Goal: Navigation & Orientation: Understand site structure

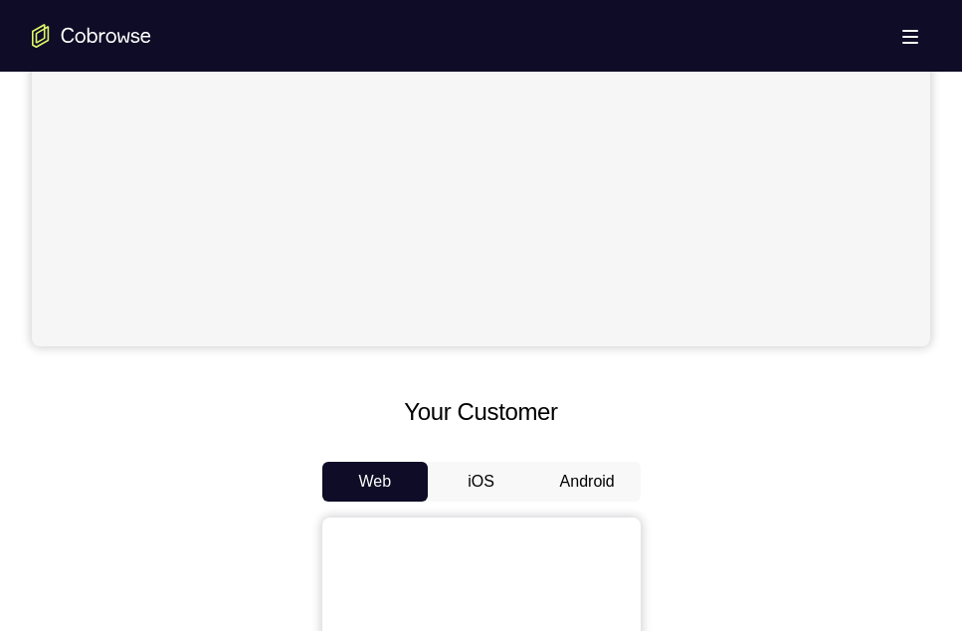
scroll to position [630, 0]
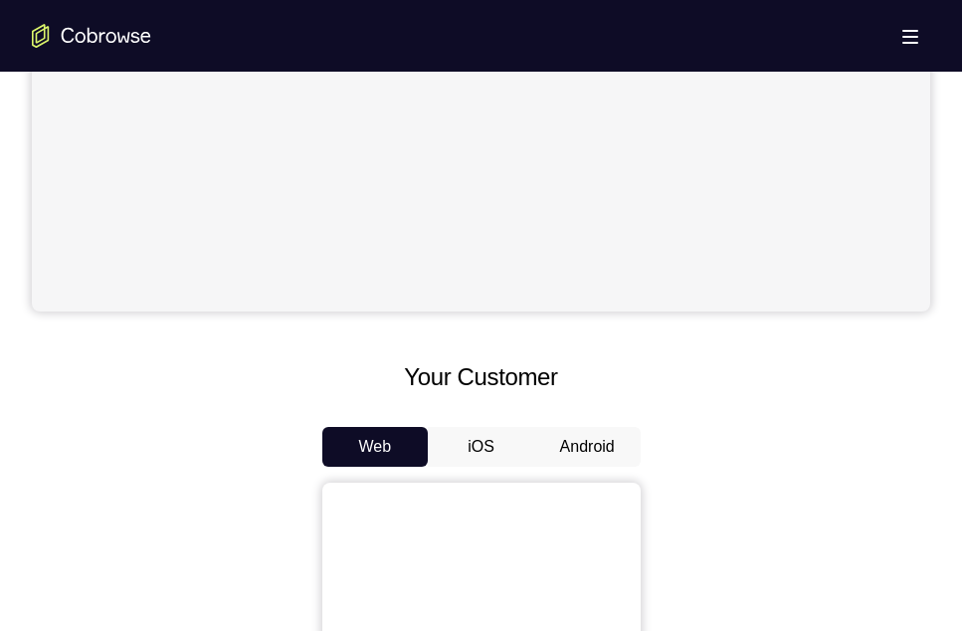
click at [615, 448] on button "Android" at bounding box center [587, 447] width 106 height 40
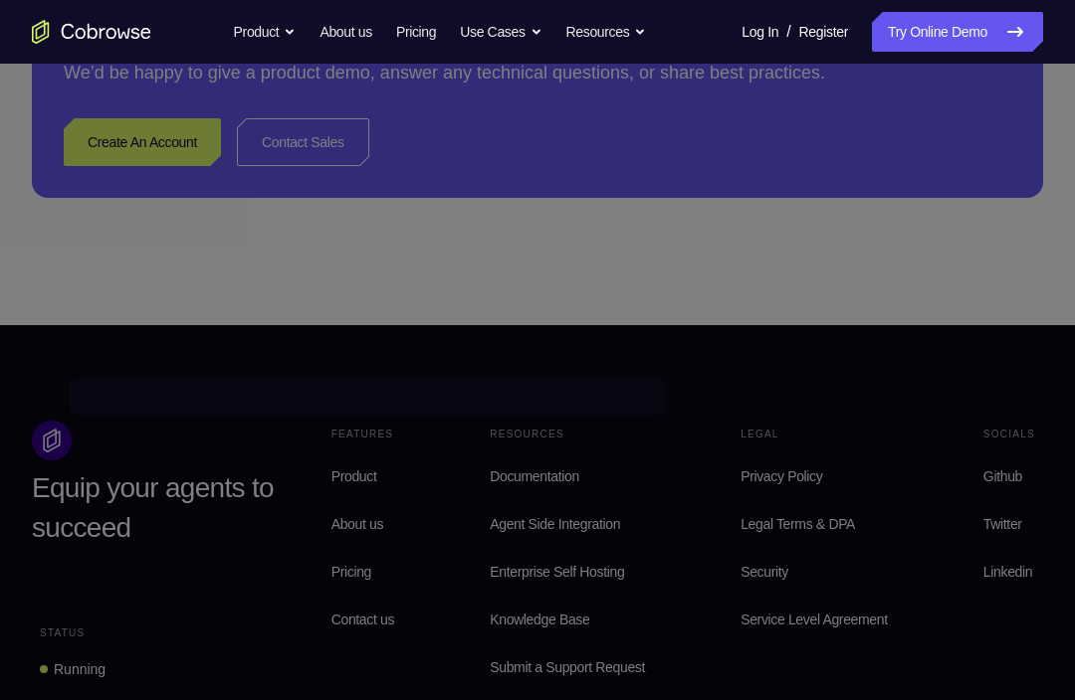
scroll to position [195, 0]
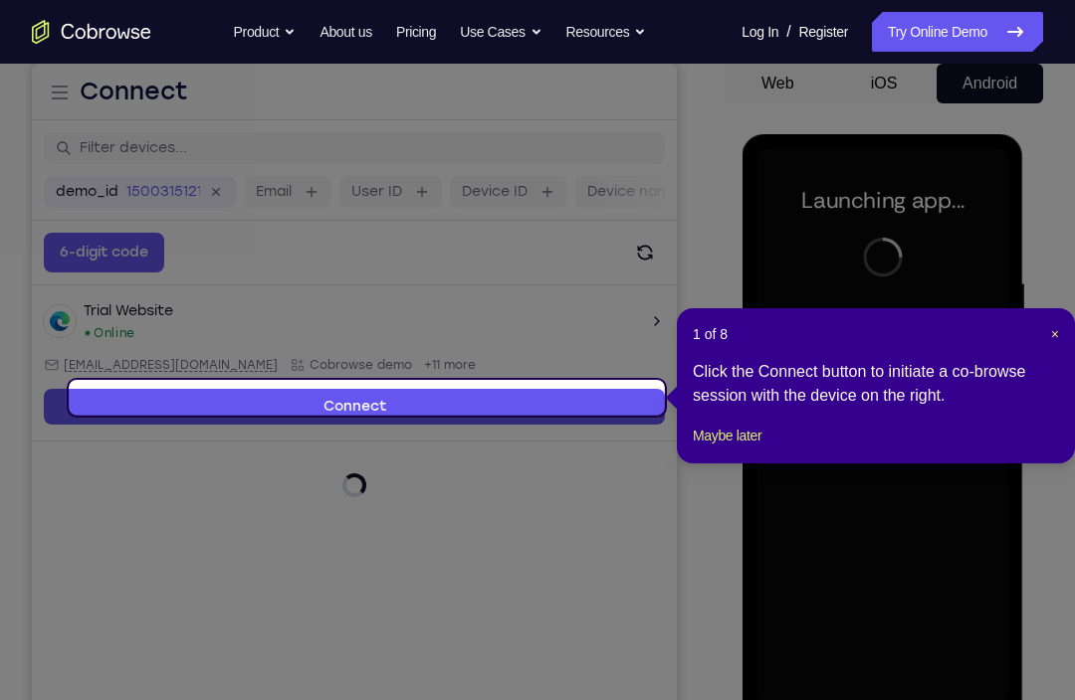
click at [961, 336] on header "1 of 8 ×" at bounding box center [875, 334] width 366 height 20
click at [961, 332] on span "×" at bounding box center [1055, 334] width 8 height 16
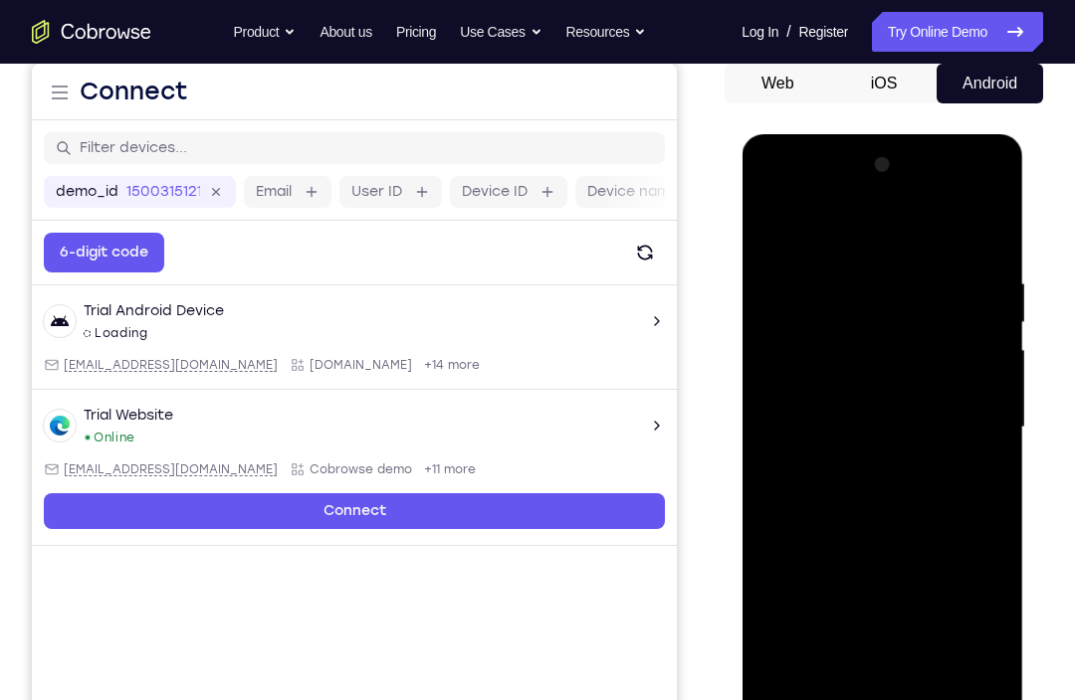
click at [873, 630] on div at bounding box center [881, 427] width 251 height 557
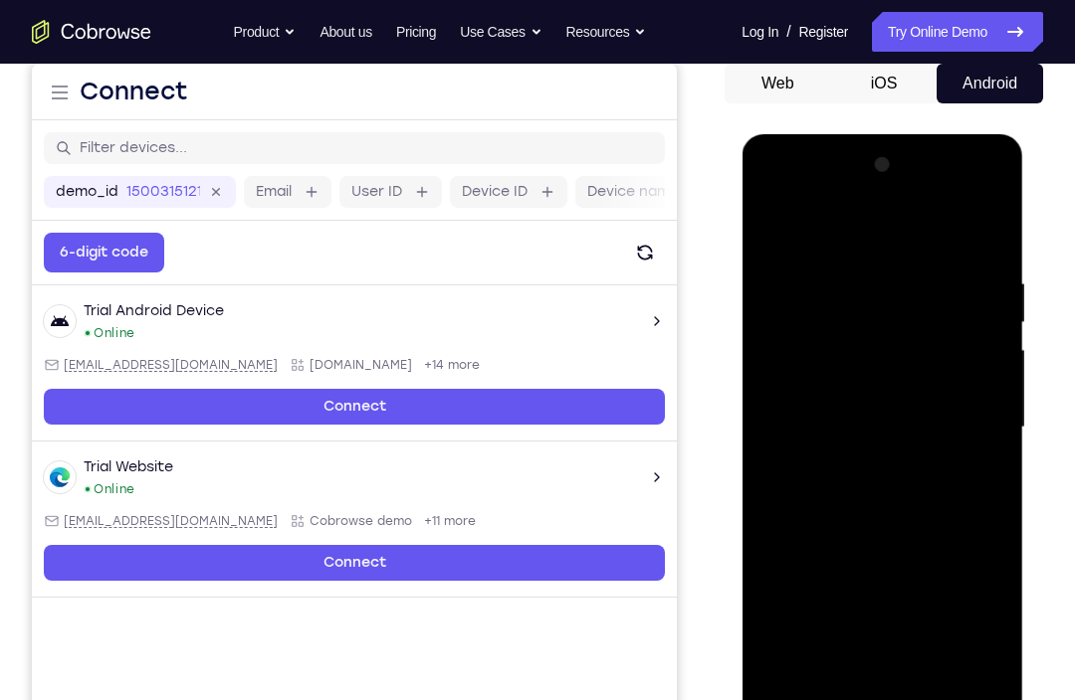
click at [961, 611] on div at bounding box center [881, 427] width 251 height 557
click at [814, 240] on div at bounding box center [881, 427] width 251 height 557
click at [961, 416] on div at bounding box center [881, 427] width 251 height 557
click at [865, 467] on div at bounding box center [881, 427] width 251 height 557
click at [863, 410] on div at bounding box center [881, 427] width 251 height 557
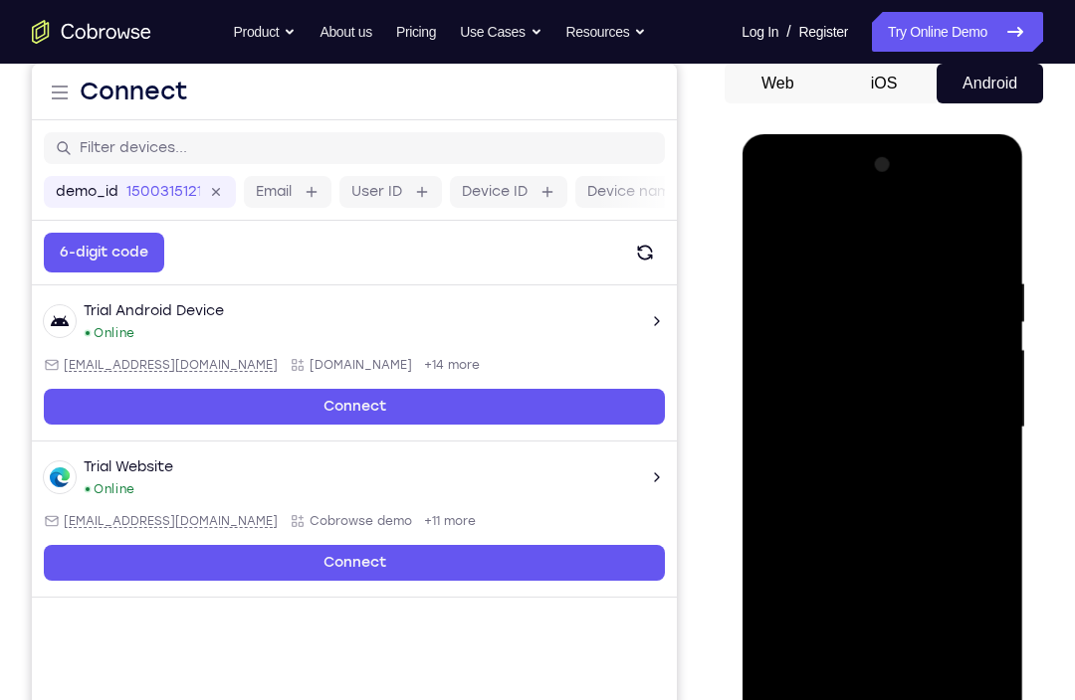
click at [884, 389] on div at bounding box center [881, 427] width 251 height 557
click at [884, 424] on div at bounding box center [881, 427] width 251 height 557
click at [874, 484] on div at bounding box center [881, 427] width 251 height 557
click at [914, 494] on div at bounding box center [881, 427] width 251 height 557
click at [961, 250] on div at bounding box center [881, 427] width 251 height 557
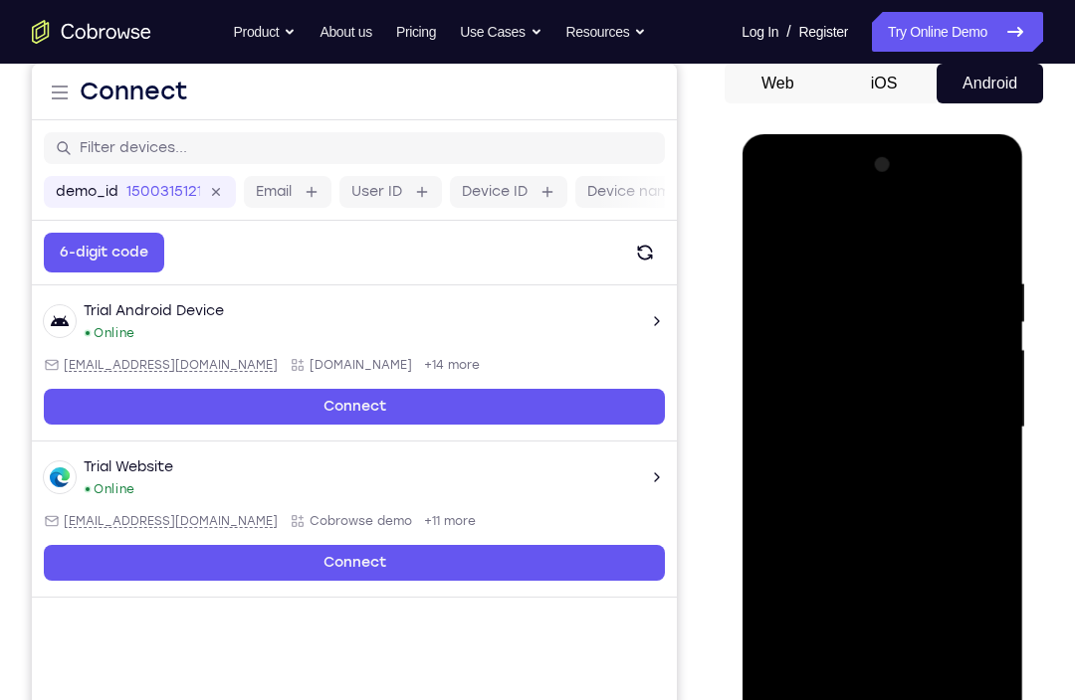
click at [961, 231] on div at bounding box center [881, 427] width 251 height 557
click at [934, 630] on div at bounding box center [881, 427] width 251 height 557
click at [907, 538] on div at bounding box center [881, 427] width 251 height 557
click at [918, 492] on div at bounding box center [881, 427] width 251 height 557
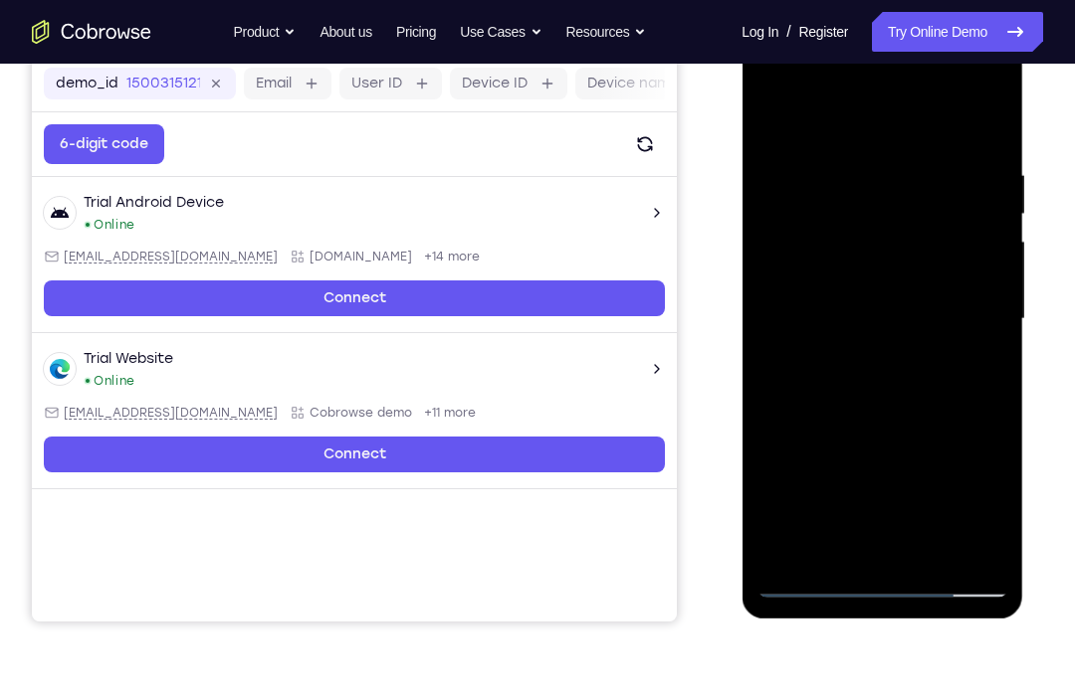
scroll to position [314, 0]
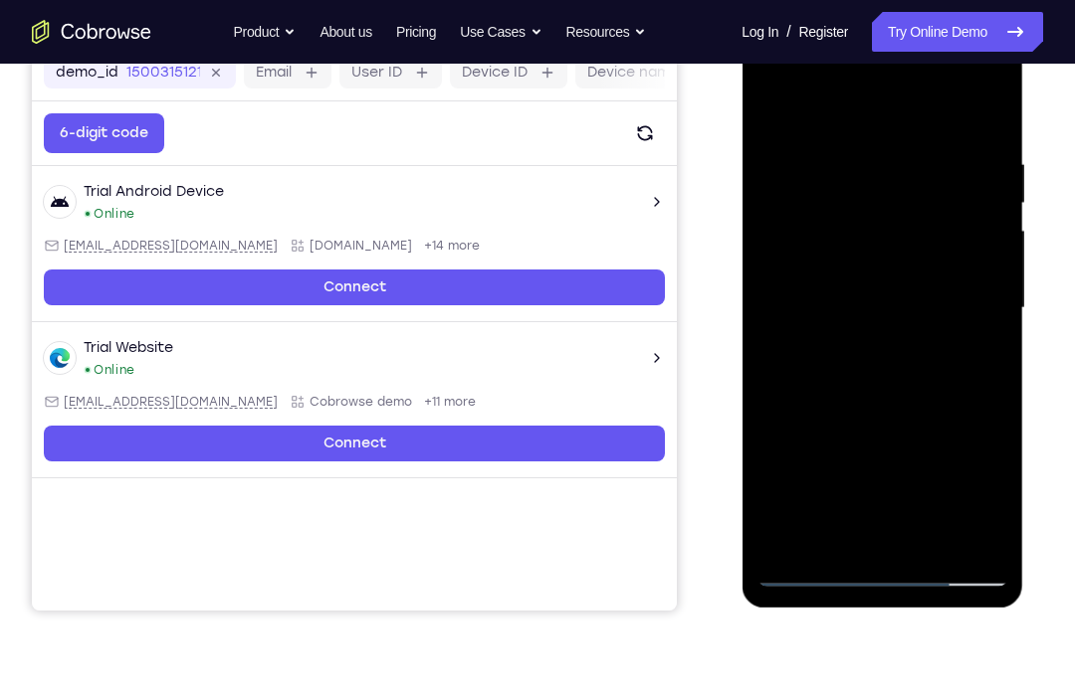
click at [874, 535] on div at bounding box center [881, 308] width 251 height 557
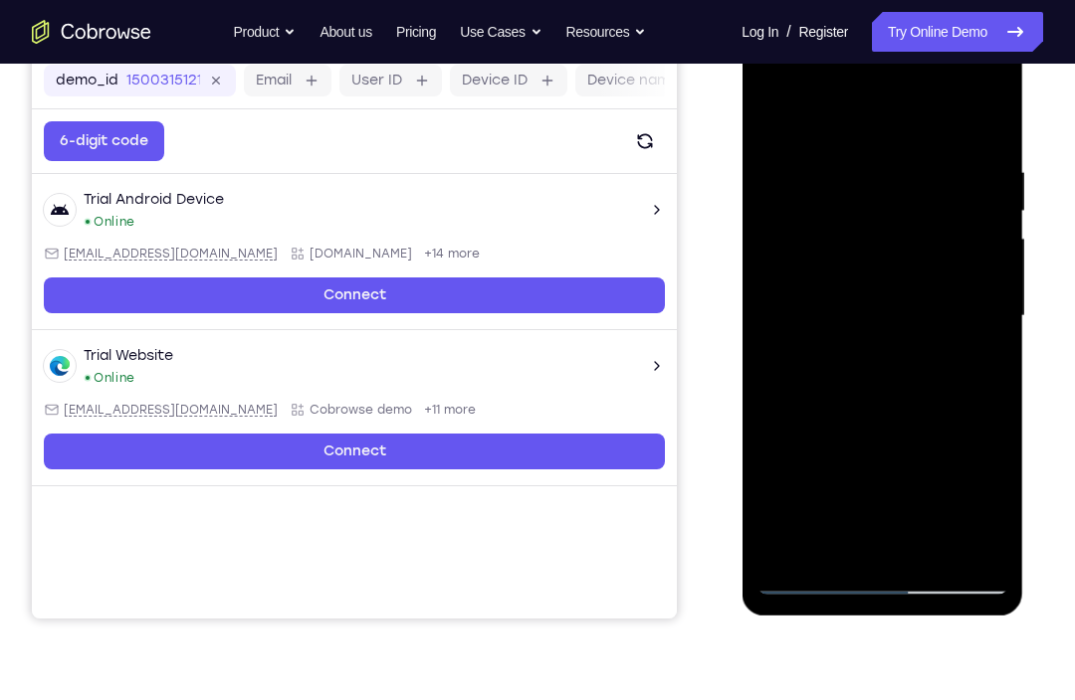
scroll to position [310, 0]
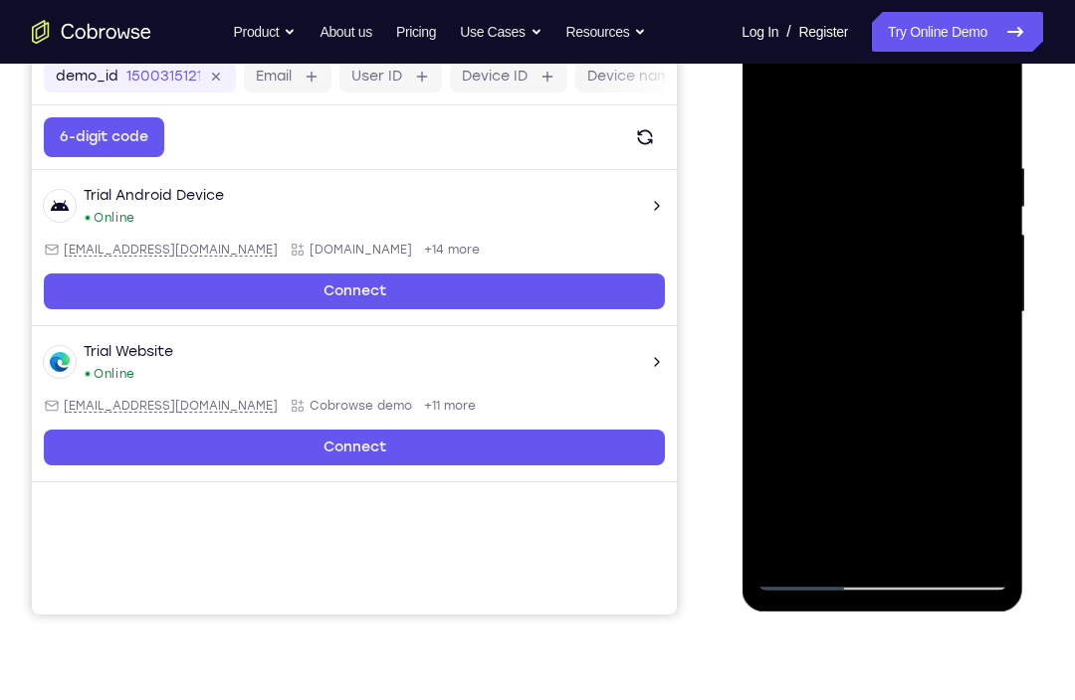
click at [823, 311] on div at bounding box center [881, 312] width 251 height 557
click at [776, 496] on div at bounding box center [881, 312] width 251 height 557
click at [837, 469] on div at bounding box center [881, 312] width 251 height 557
click at [905, 272] on div at bounding box center [881, 312] width 251 height 557
click at [914, 492] on div at bounding box center [881, 312] width 251 height 557
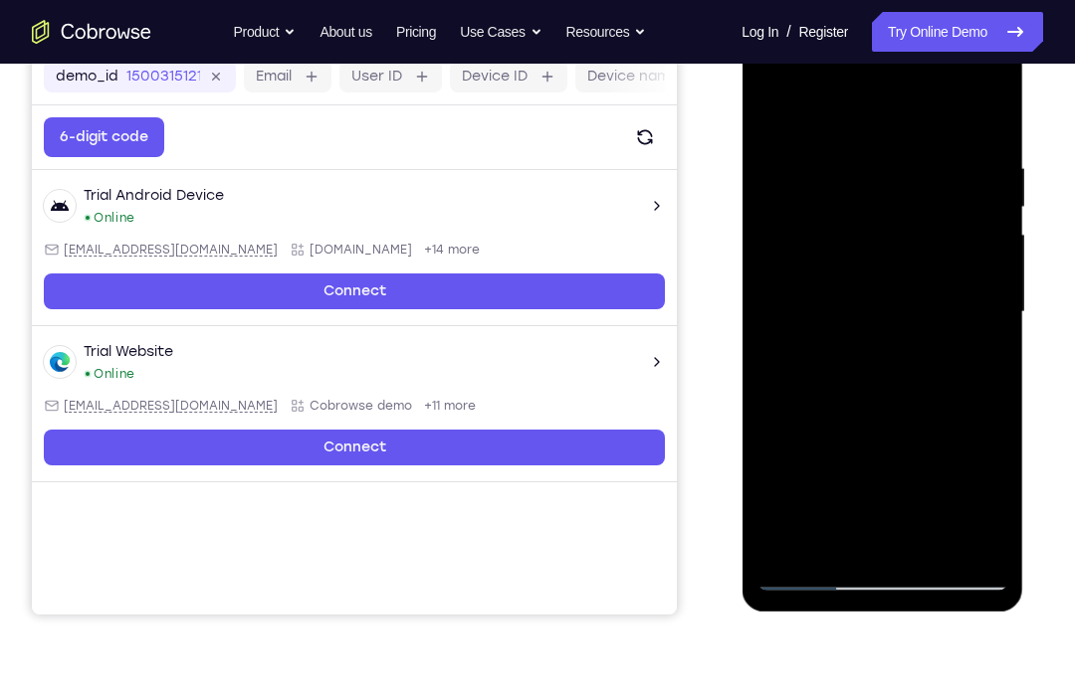
click at [895, 500] on div at bounding box center [881, 312] width 251 height 557
click at [853, 470] on div at bounding box center [881, 312] width 251 height 557
click at [890, 309] on div at bounding box center [881, 312] width 251 height 557
click at [877, 532] on div at bounding box center [881, 312] width 251 height 557
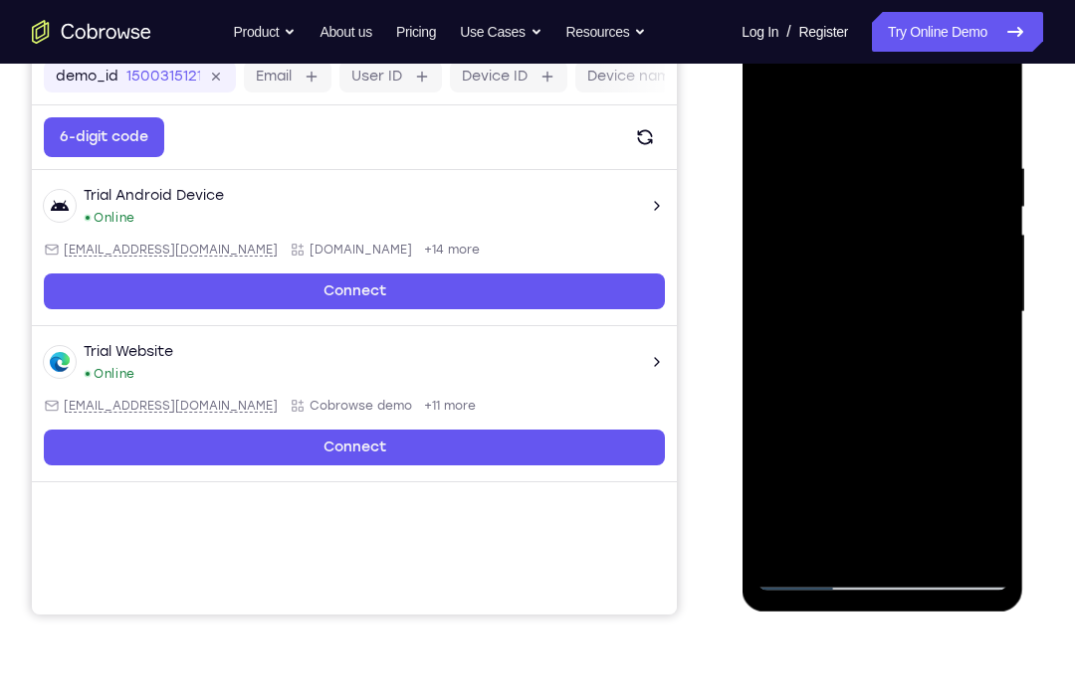
click at [877, 532] on div at bounding box center [881, 312] width 251 height 557
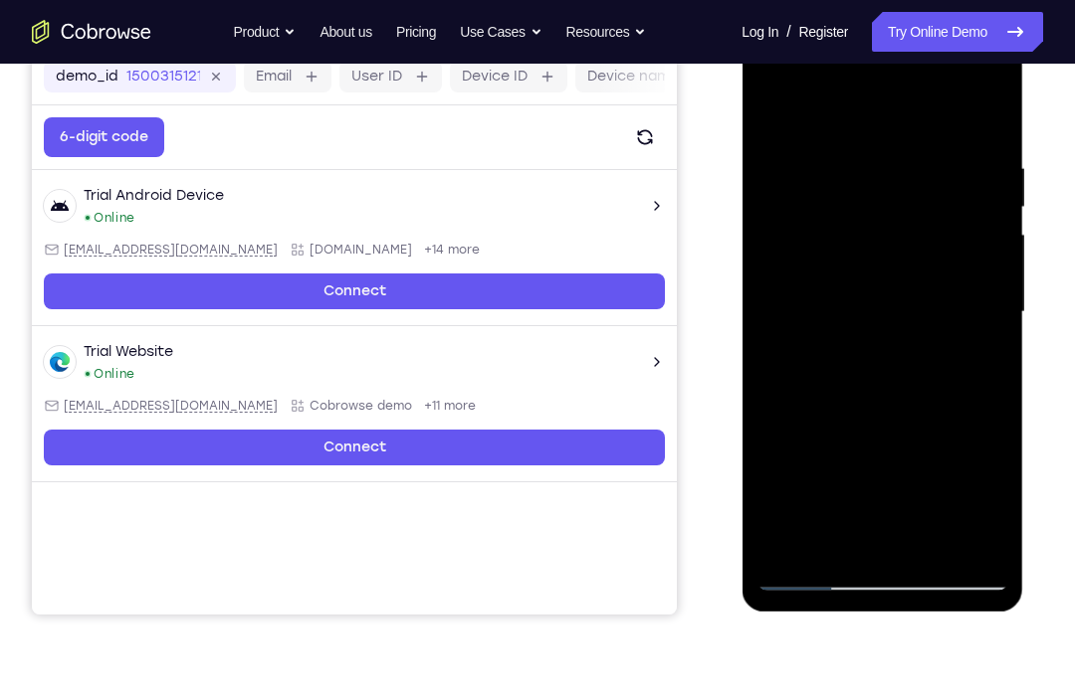
click at [877, 532] on div at bounding box center [881, 312] width 251 height 557
click at [862, 534] on div at bounding box center [881, 312] width 251 height 557
click at [881, 359] on div at bounding box center [881, 312] width 251 height 557
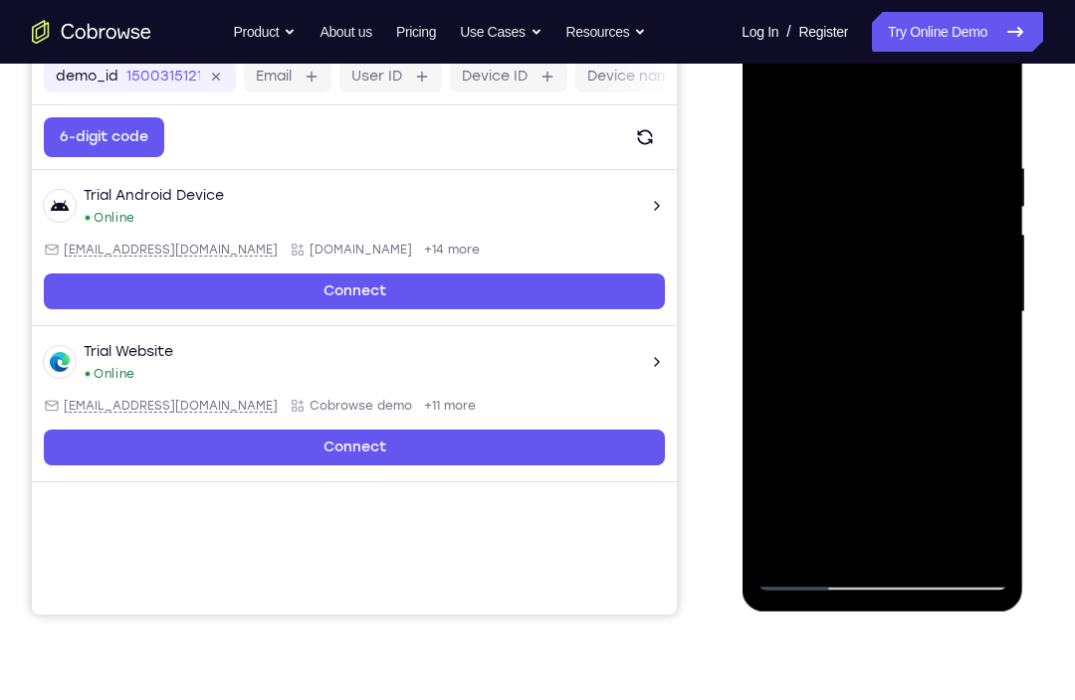
click at [881, 359] on div at bounding box center [881, 312] width 251 height 557
click at [961, 363] on div at bounding box center [881, 312] width 251 height 557
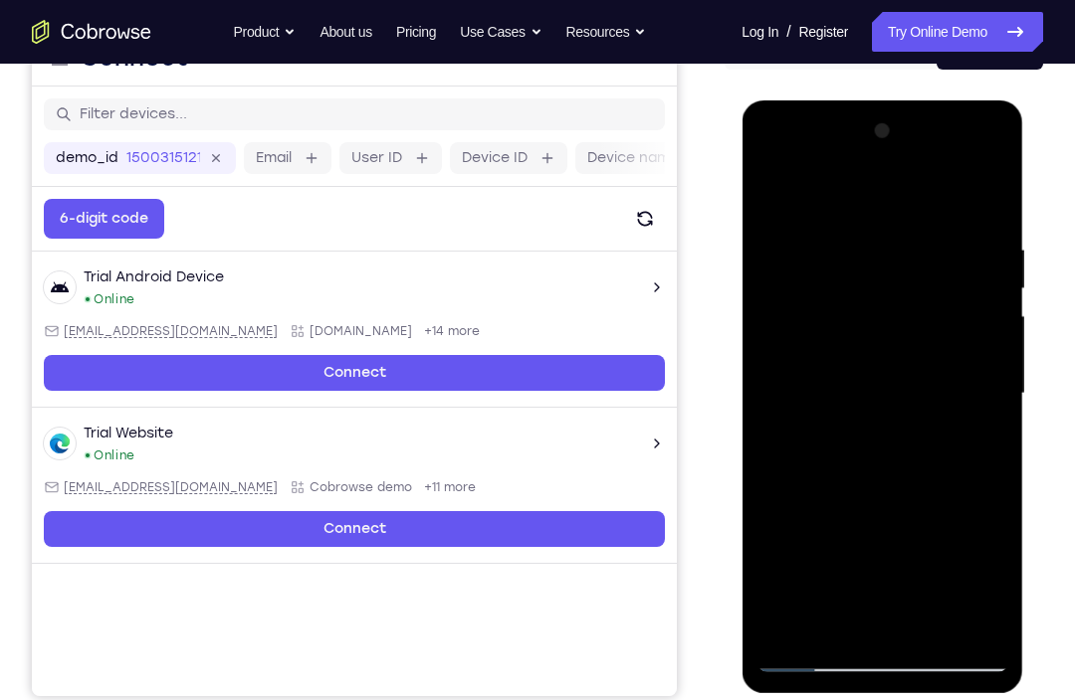
scroll to position [227, 0]
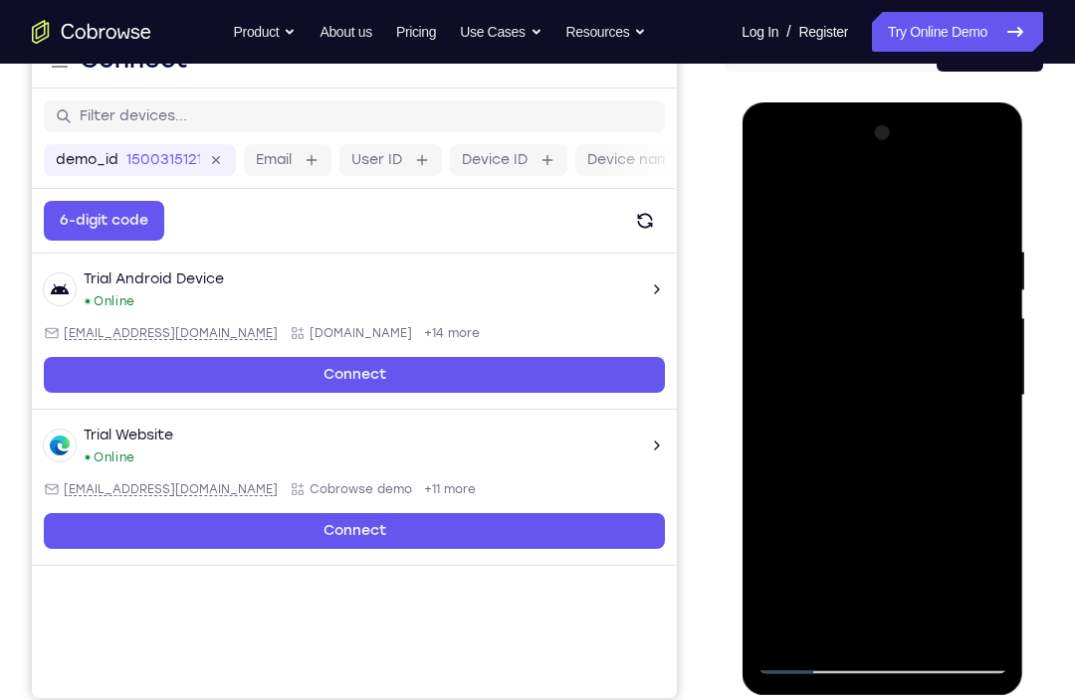
drag, startPoint x: 965, startPoint y: 314, endPoint x: 965, endPoint y: 367, distance: 52.7
click at [961, 367] on div at bounding box center [881, 395] width 251 height 557
drag, startPoint x: 965, startPoint y: 367, endPoint x: 961, endPoint y: 215, distance: 152.3
click at [961, 215] on div at bounding box center [881, 395] width 251 height 557
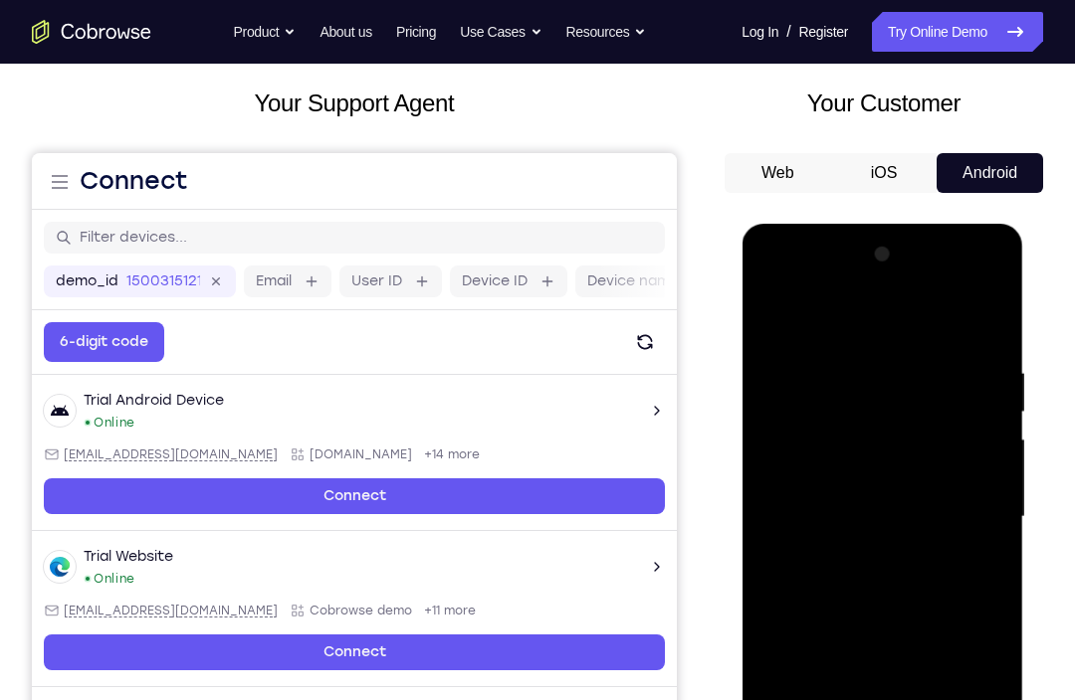
scroll to position [104, 0]
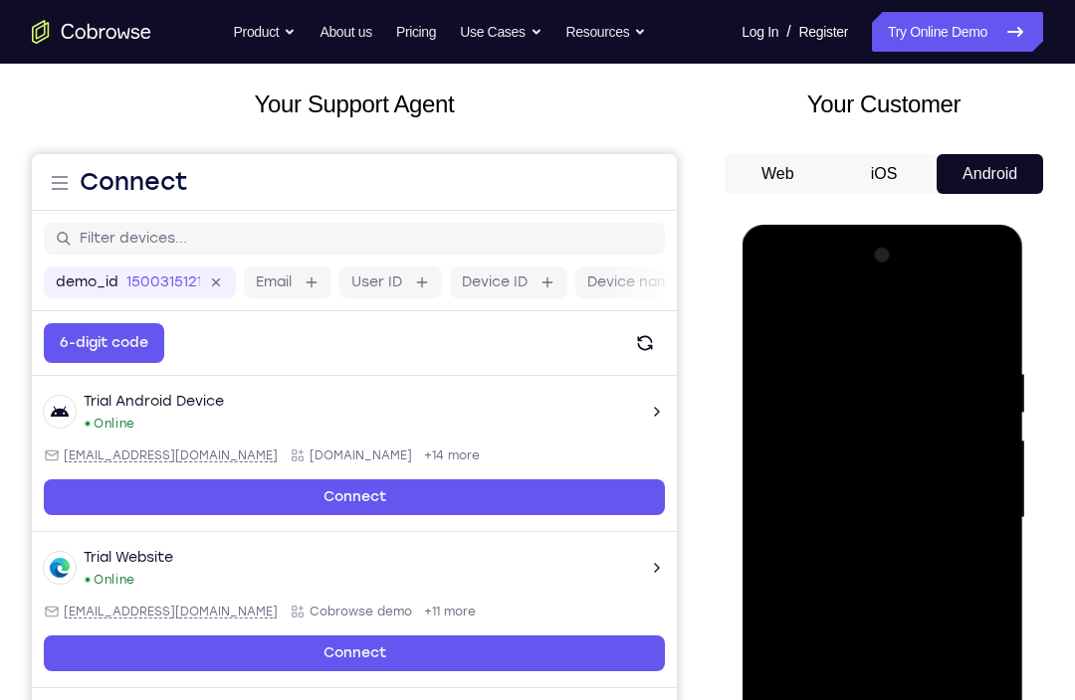
click at [777, 316] on div at bounding box center [881, 518] width 251 height 557
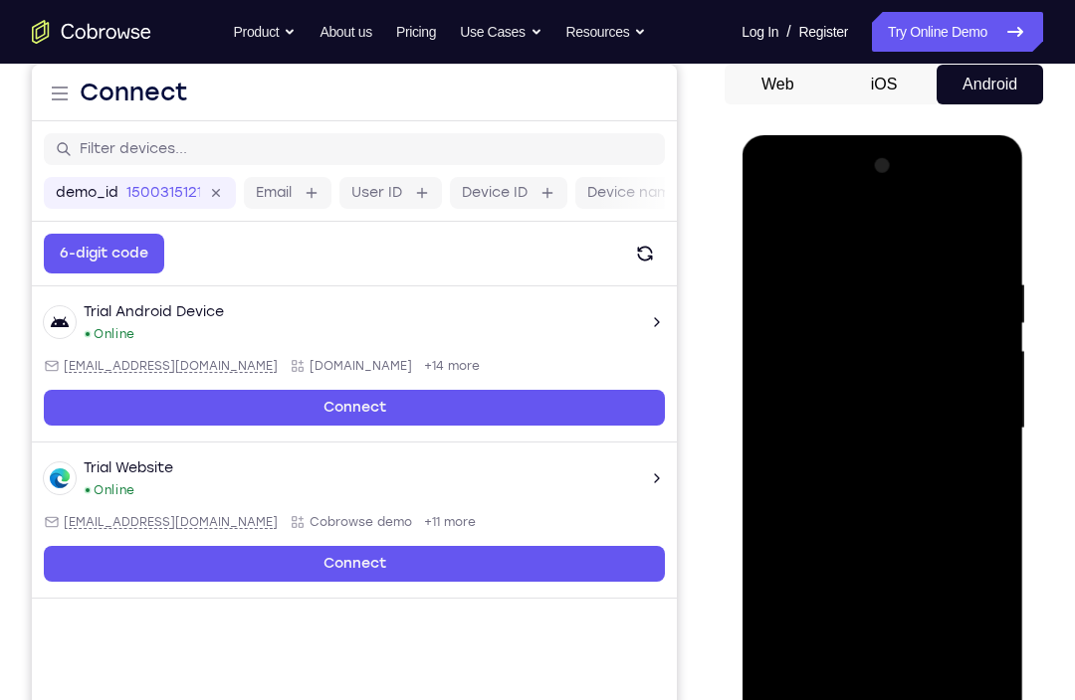
scroll to position [195, 0]
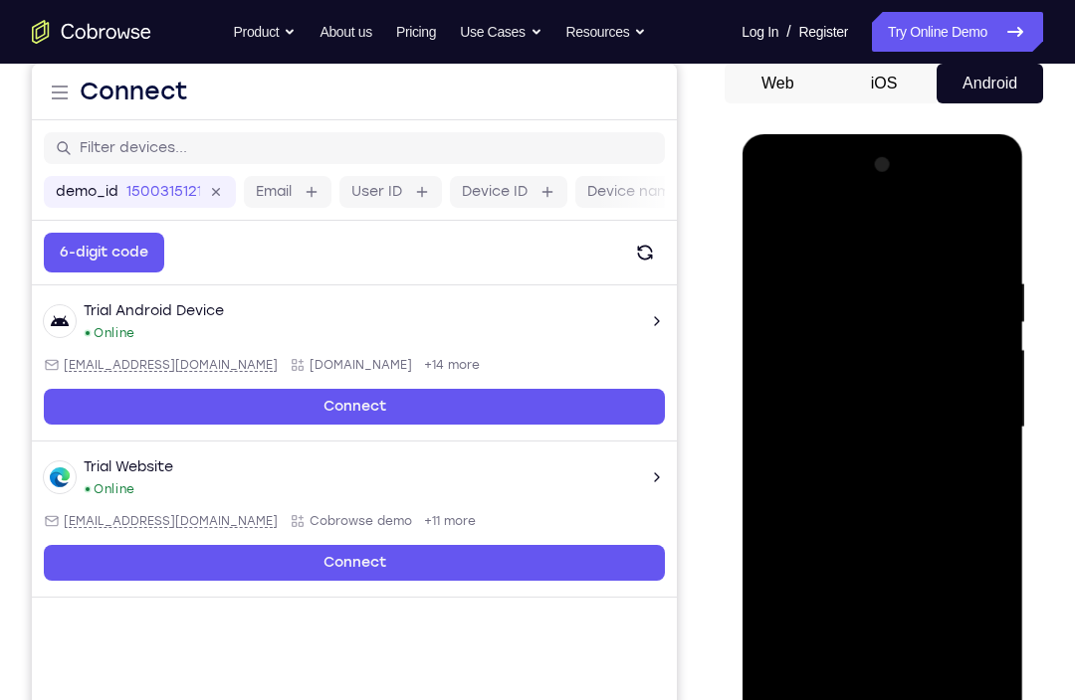
click at [961, 366] on div at bounding box center [881, 427] width 251 height 557
click at [769, 222] on div at bounding box center [881, 427] width 251 height 557
click at [777, 227] on div at bounding box center [881, 427] width 251 height 557
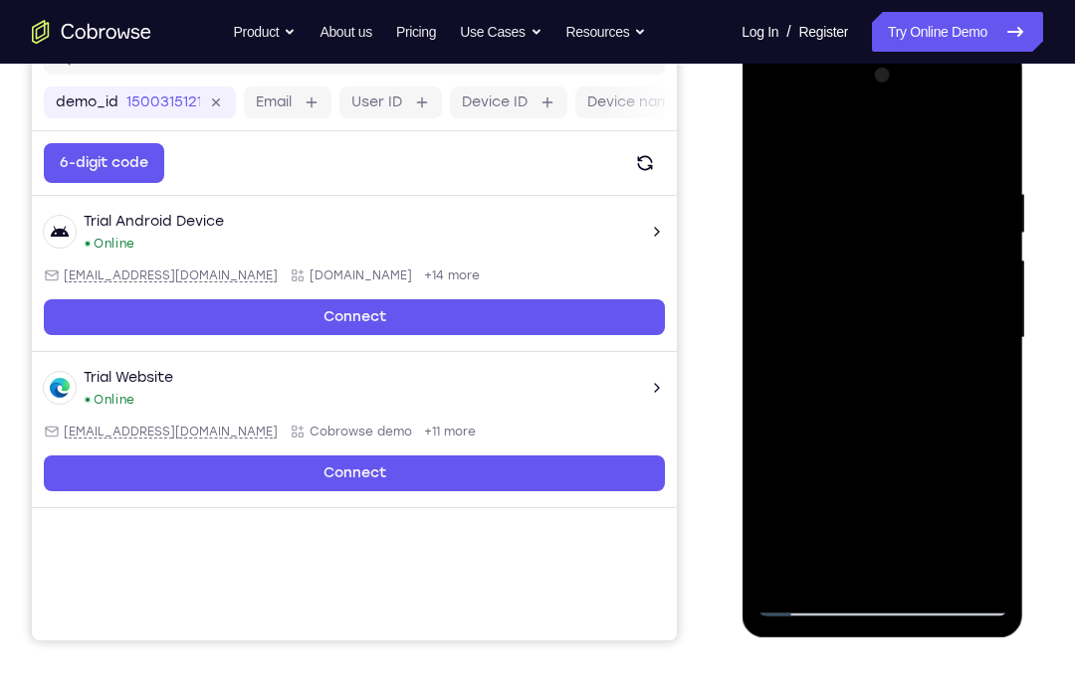
scroll to position [284, 0]
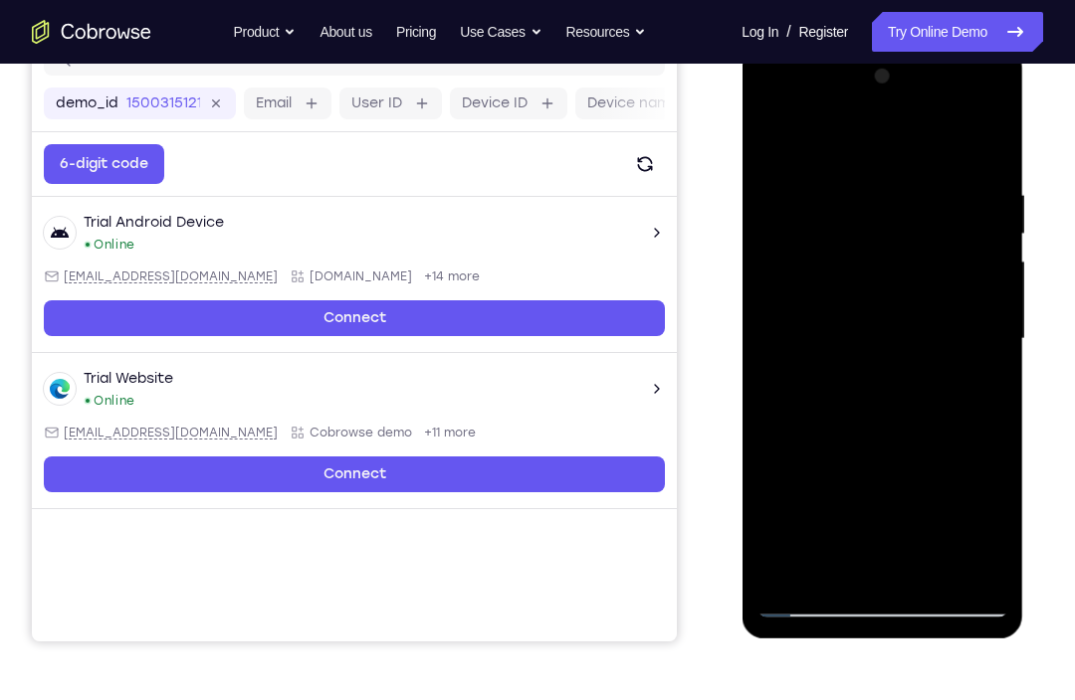
click at [884, 572] on div at bounding box center [881, 339] width 251 height 557
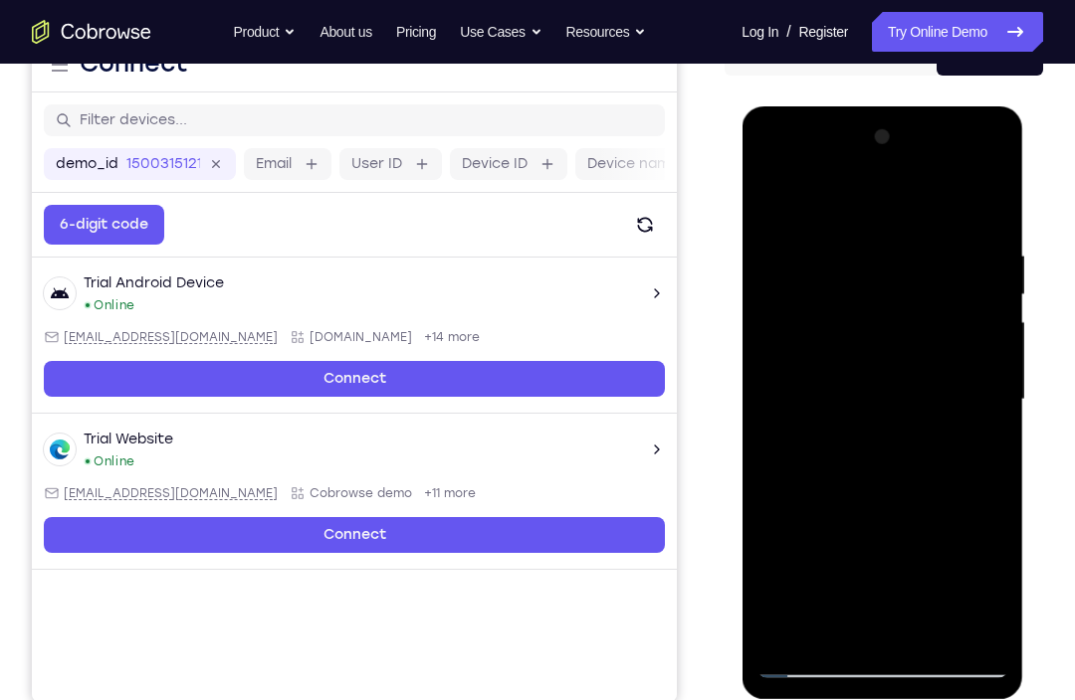
scroll to position [224, 0]
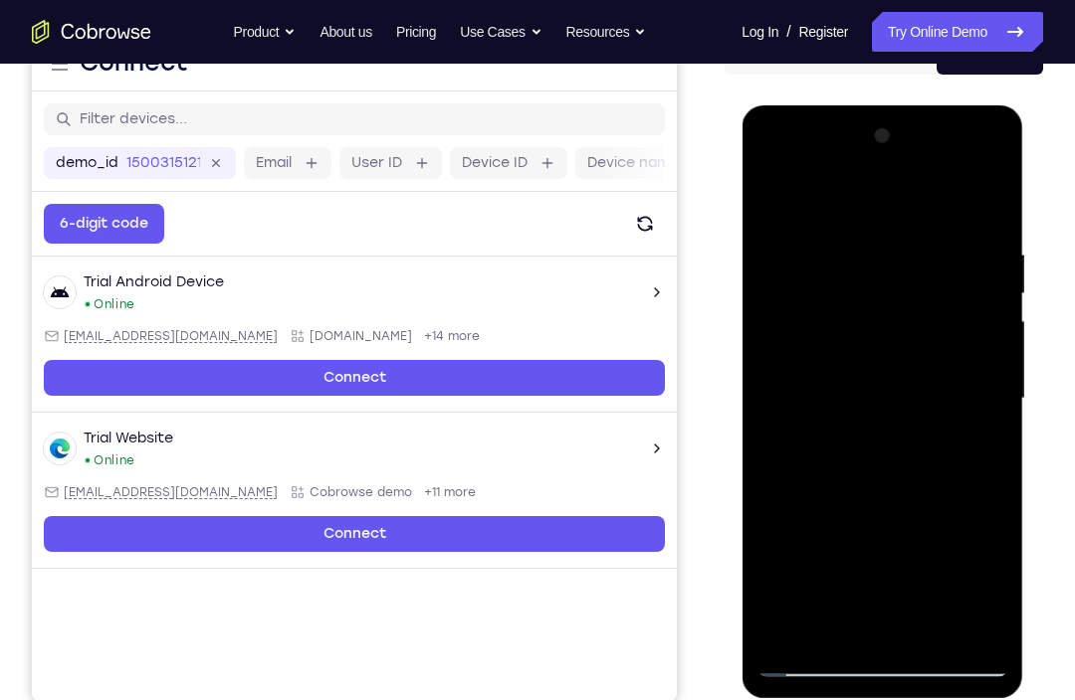
drag, startPoint x: 909, startPoint y: 502, endPoint x: 865, endPoint y: 179, distance: 326.4
click at [865, 179] on div at bounding box center [881, 398] width 251 height 557
drag, startPoint x: 931, startPoint y: 515, endPoint x: 900, endPoint y: 213, distance: 304.0
click at [900, 213] on div at bounding box center [881, 398] width 251 height 557
drag, startPoint x: 924, startPoint y: 552, endPoint x: 888, endPoint y: 295, distance: 259.2
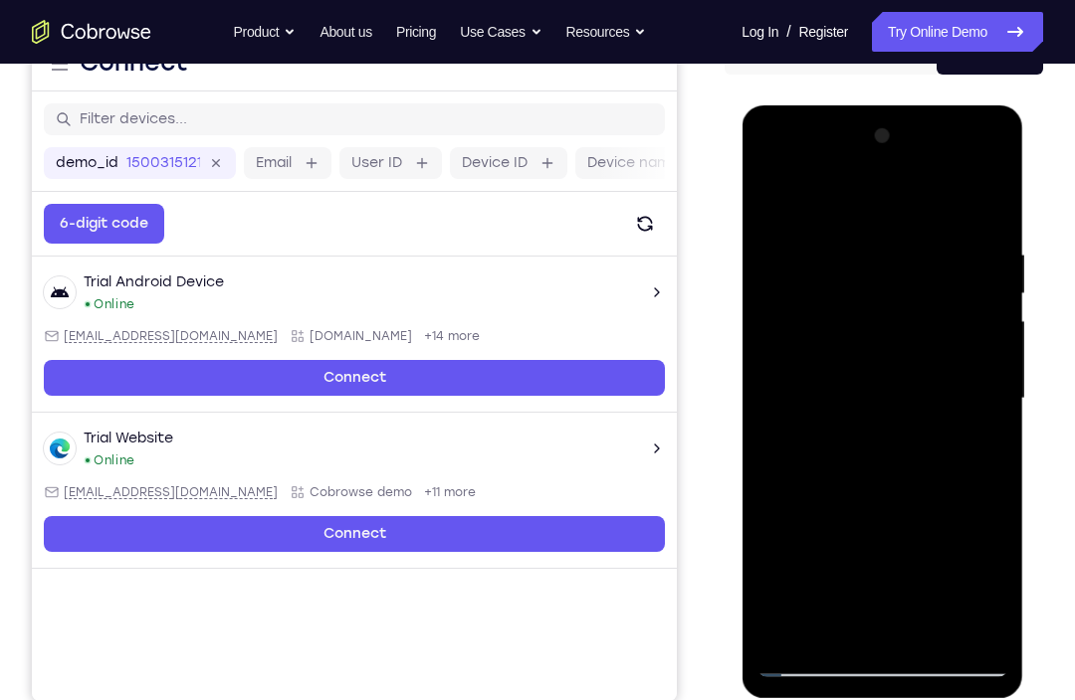
click at [888, 295] on div at bounding box center [881, 398] width 251 height 557
drag, startPoint x: 922, startPoint y: 563, endPoint x: 891, endPoint y: 215, distance: 349.6
click at [891, 215] on div at bounding box center [881, 398] width 251 height 557
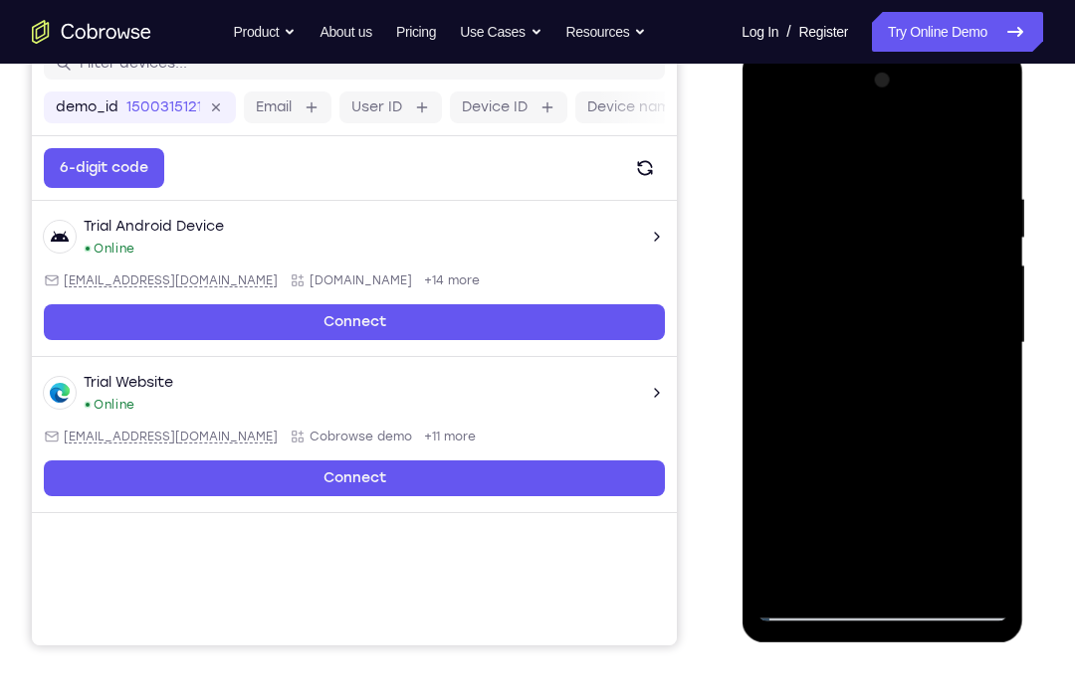
drag, startPoint x: 939, startPoint y: 388, endPoint x: 910, endPoint y: 234, distance: 156.9
click at [910, 234] on div at bounding box center [881, 343] width 251 height 557
drag, startPoint x: 935, startPoint y: 452, endPoint x: 892, endPoint y: 84, distance: 370.6
click at [892, 84] on div at bounding box center [881, 343] width 251 height 557
drag, startPoint x: 935, startPoint y: 458, endPoint x: 931, endPoint y: 146, distance: 311.4
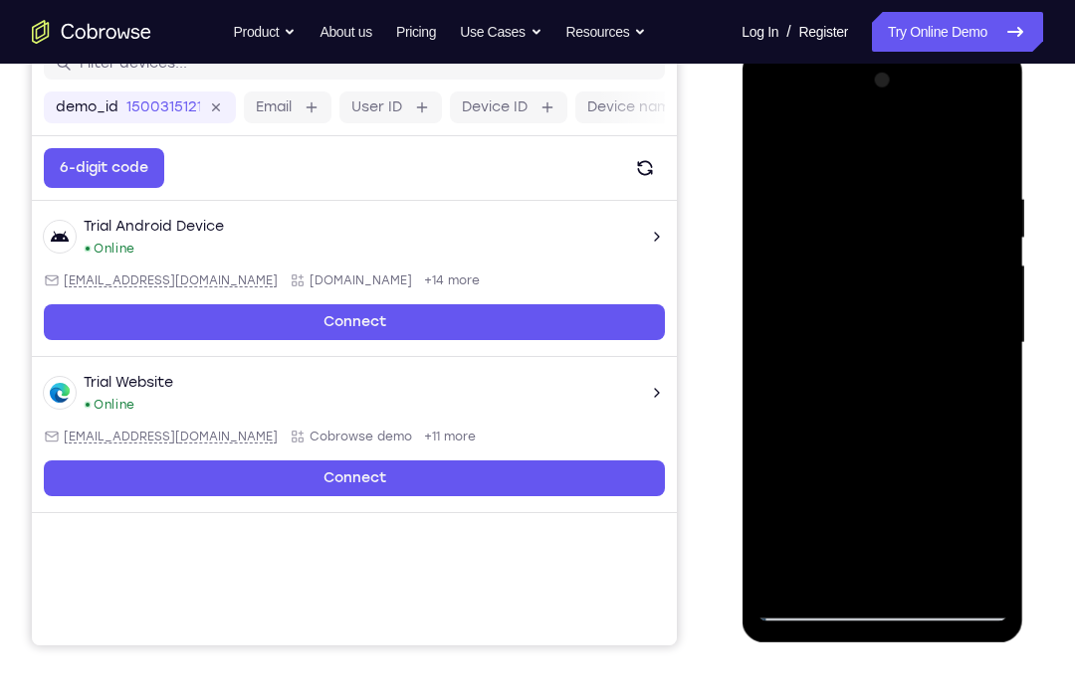
click at [931, 146] on div at bounding box center [881, 343] width 251 height 557
drag, startPoint x: 959, startPoint y: 470, endPoint x: 915, endPoint y: 75, distance: 397.4
click at [915, 75] on div at bounding box center [881, 343] width 251 height 557
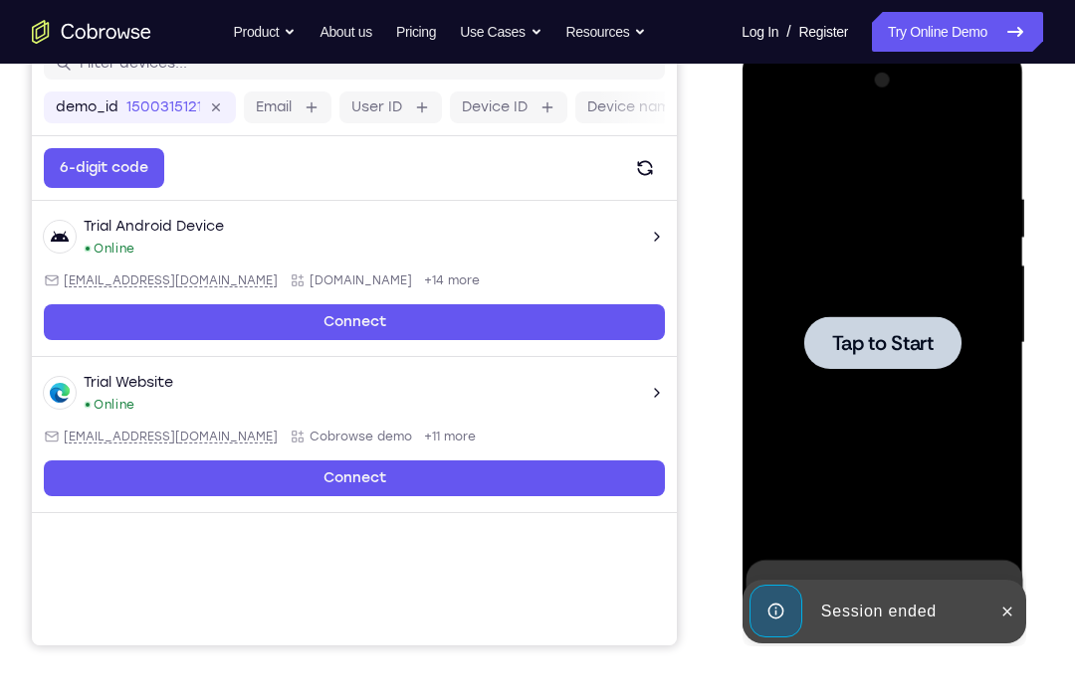
drag, startPoint x: 949, startPoint y: 452, endPoint x: 921, endPoint y: 163, distance: 289.9
click at [921, 163] on div at bounding box center [881, 343] width 251 height 557
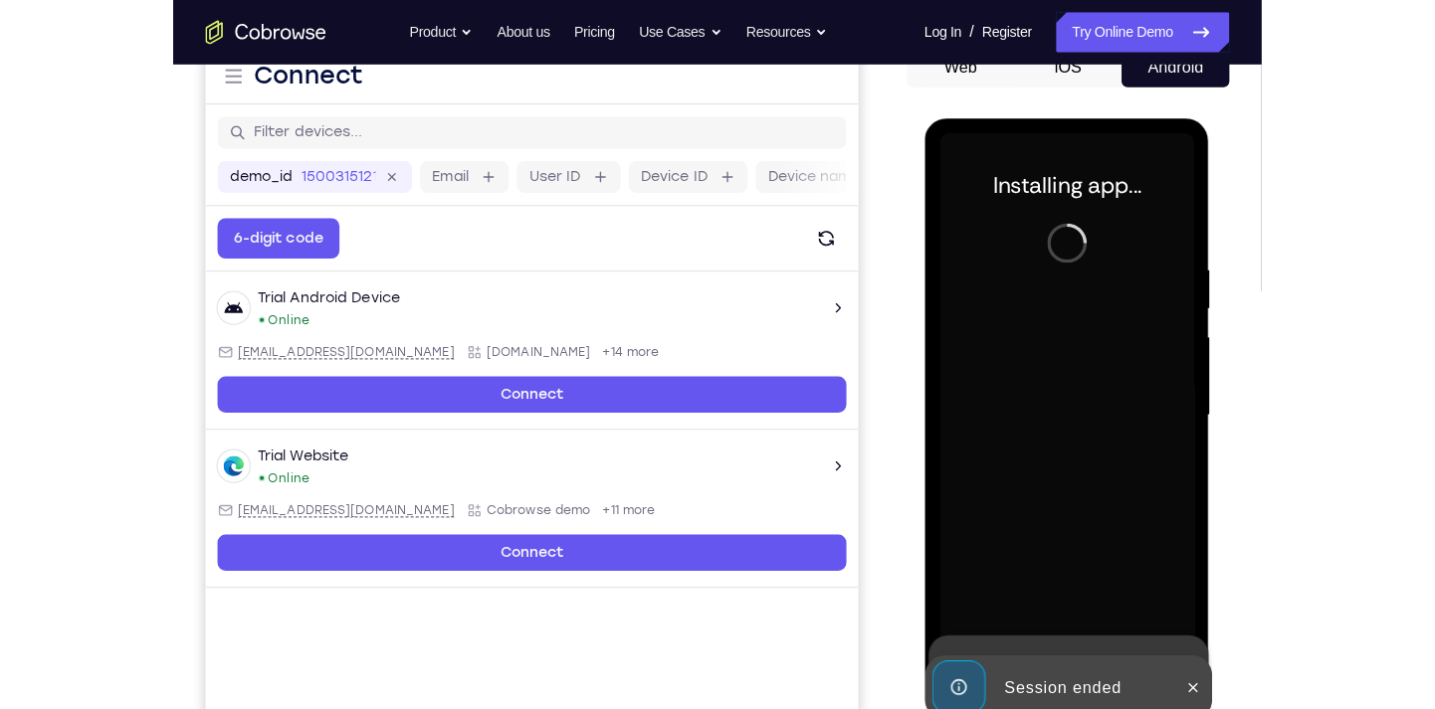
scroll to position [209, 0]
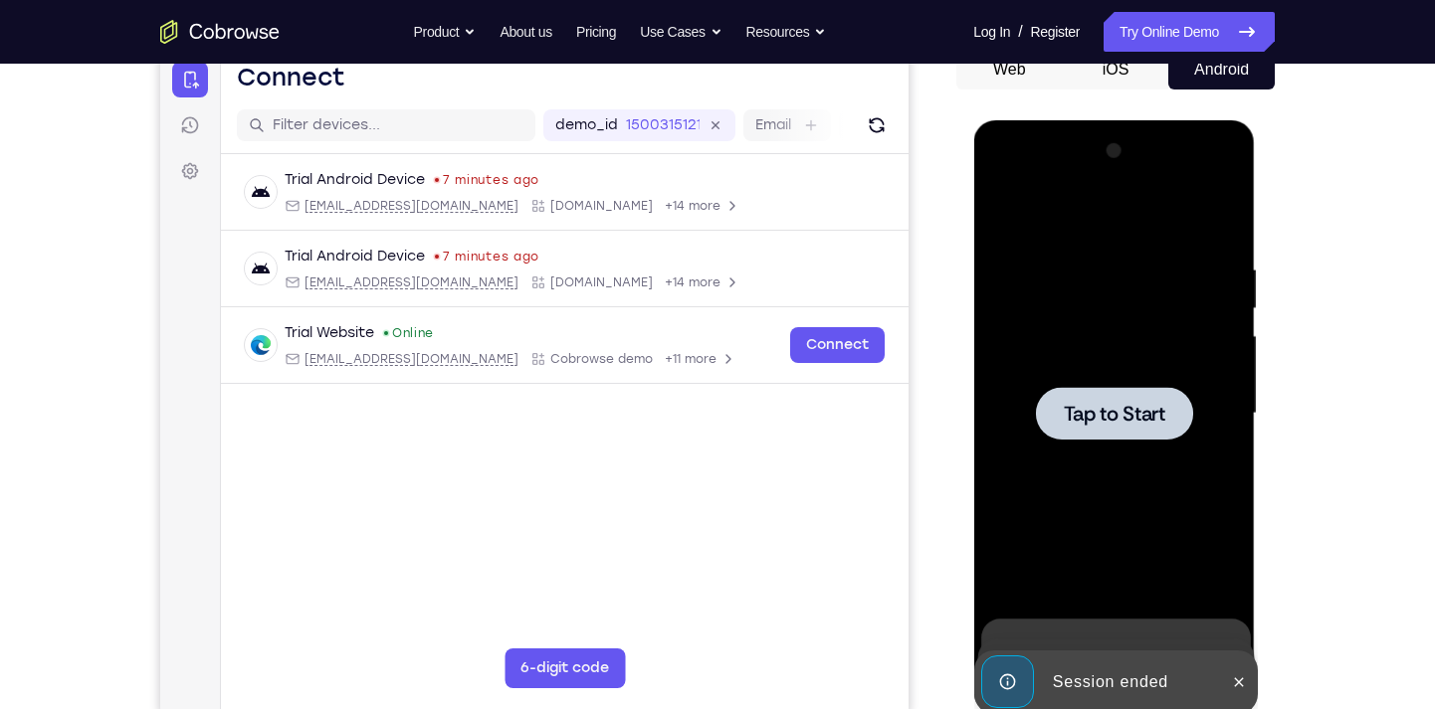
click at [961, 417] on span "Tap to Start" at bounding box center [1113, 414] width 101 height 20
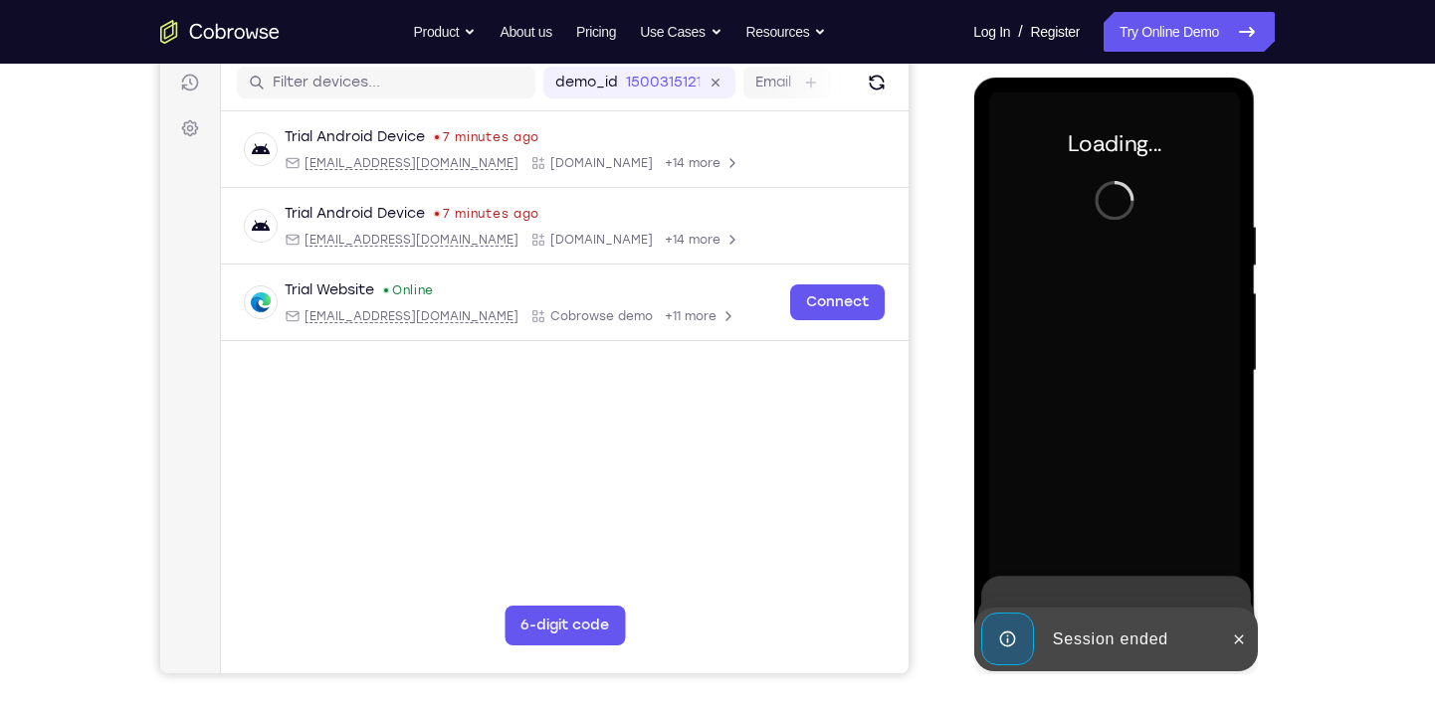
scroll to position [253, 0]
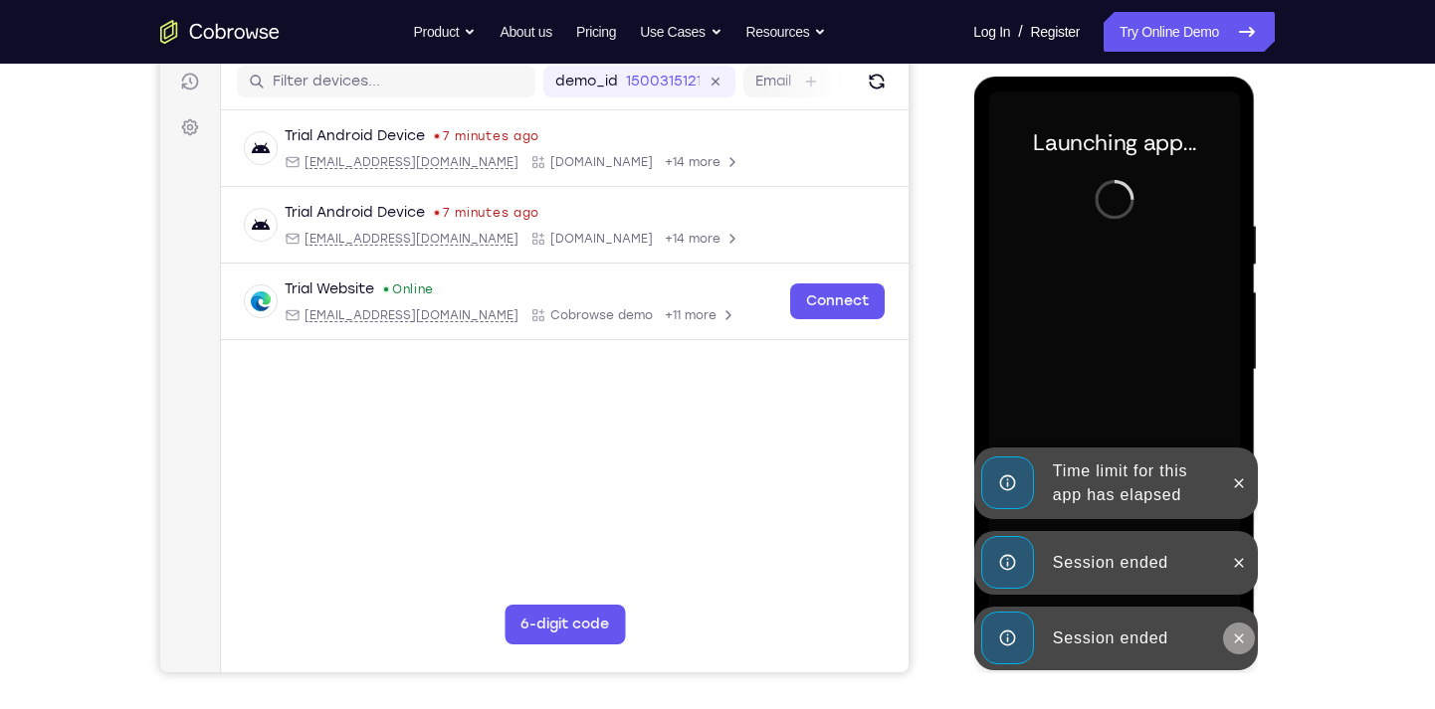
click at [961, 630] on icon at bounding box center [1238, 639] width 16 height 16
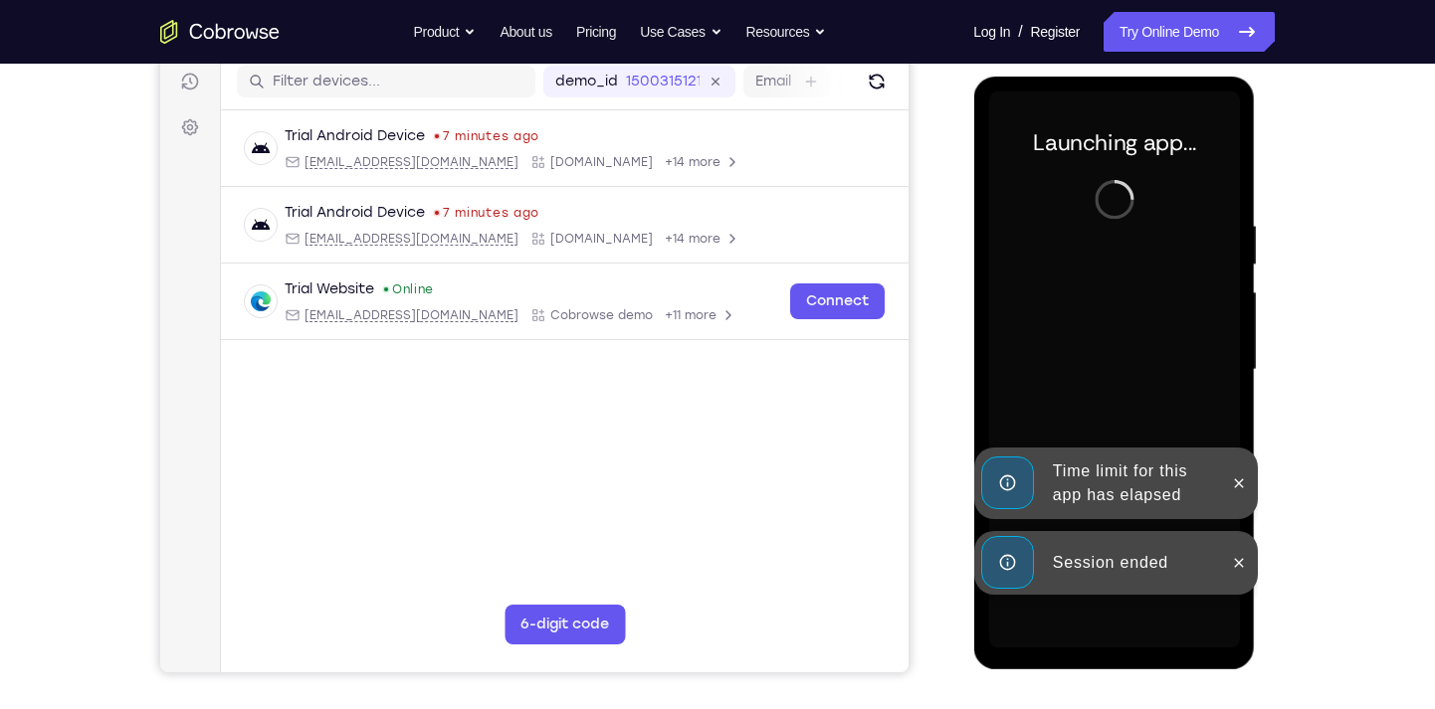
click at [961, 595] on div "Session ended" at bounding box center [1115, 563] width 284 height 64
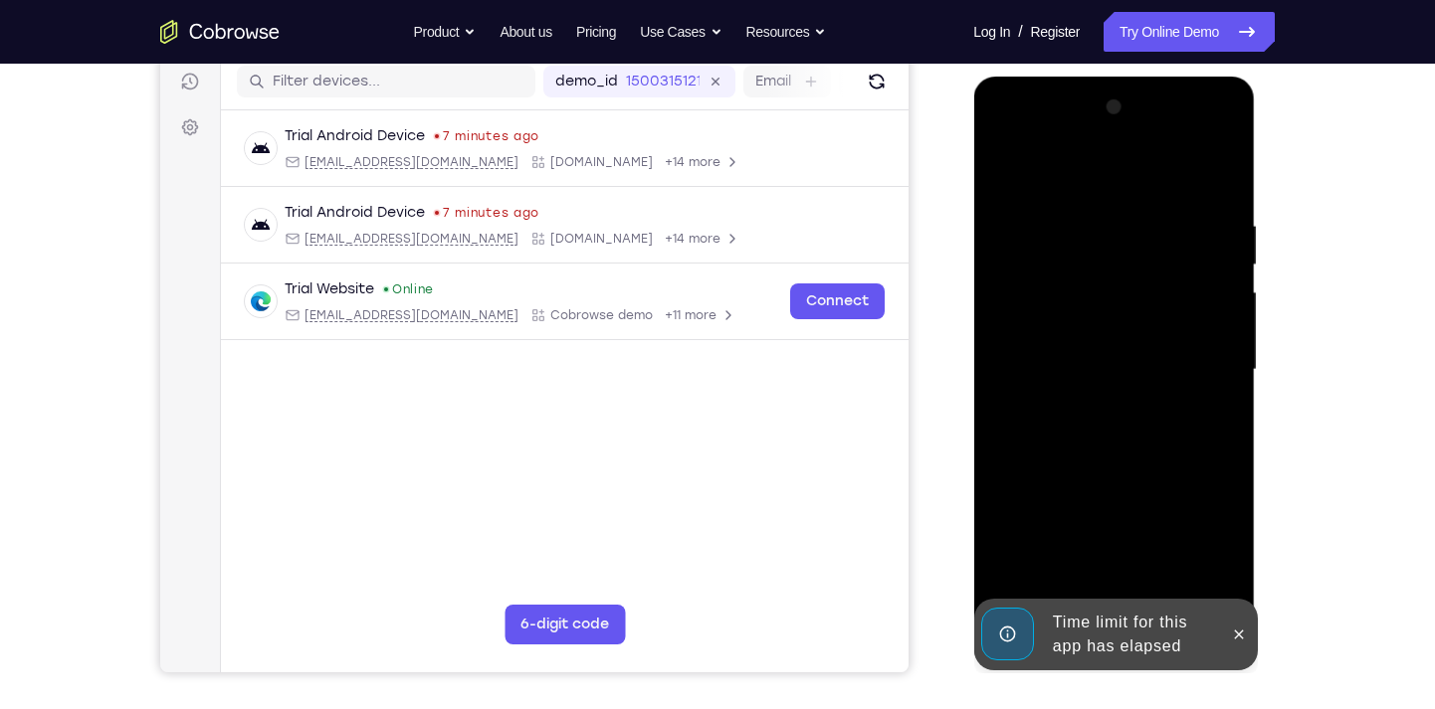
click at [961, 629] on icon at bounding box center [1238, 635] width 16 height 16
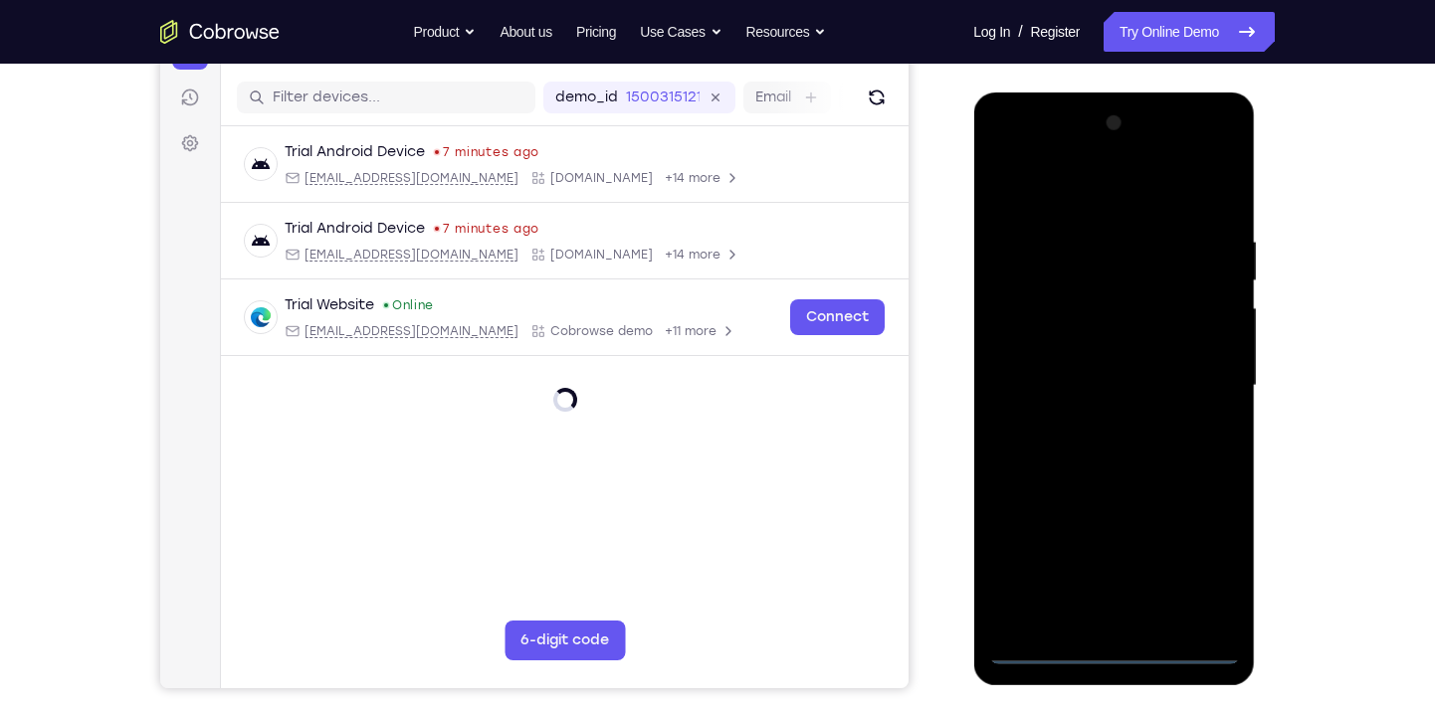
scroll to position [235, 0]
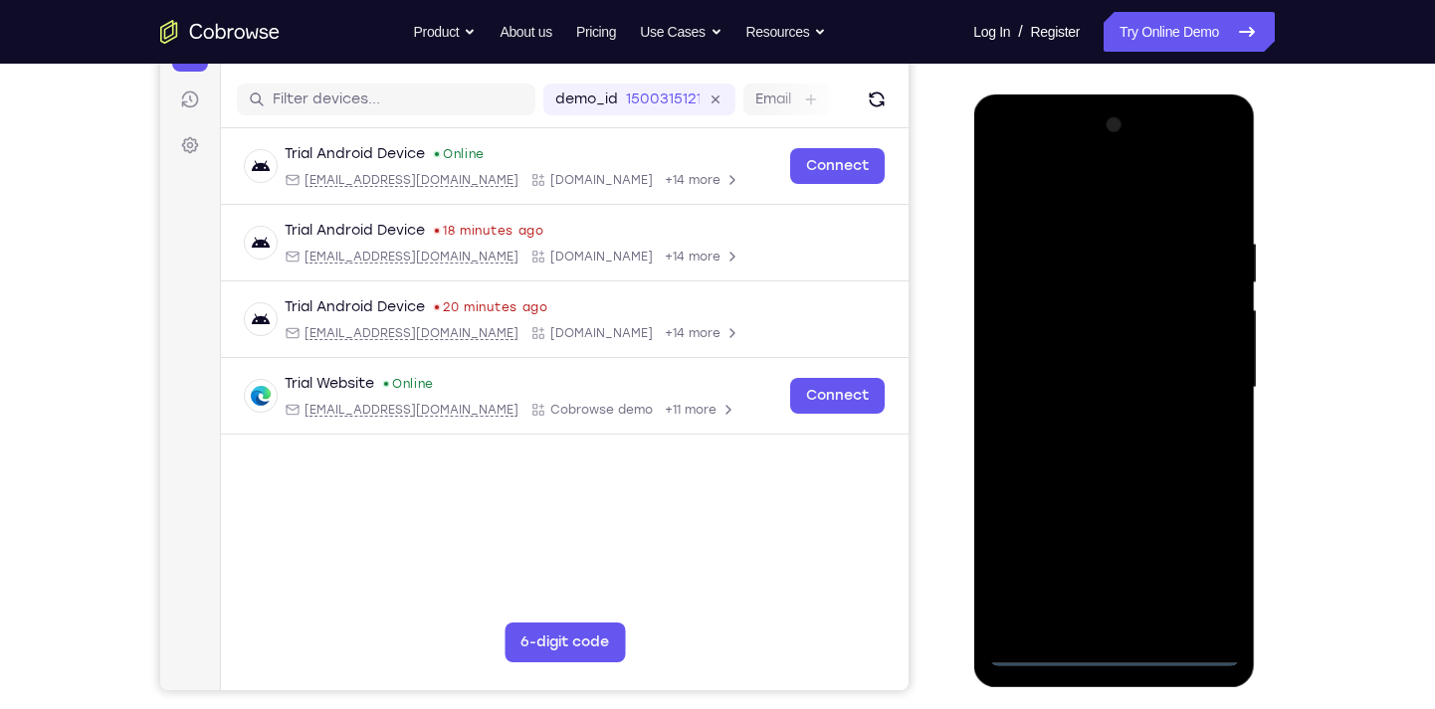
click at [961, 630] on div at bounding box center [1113, 387] width 251 height 557
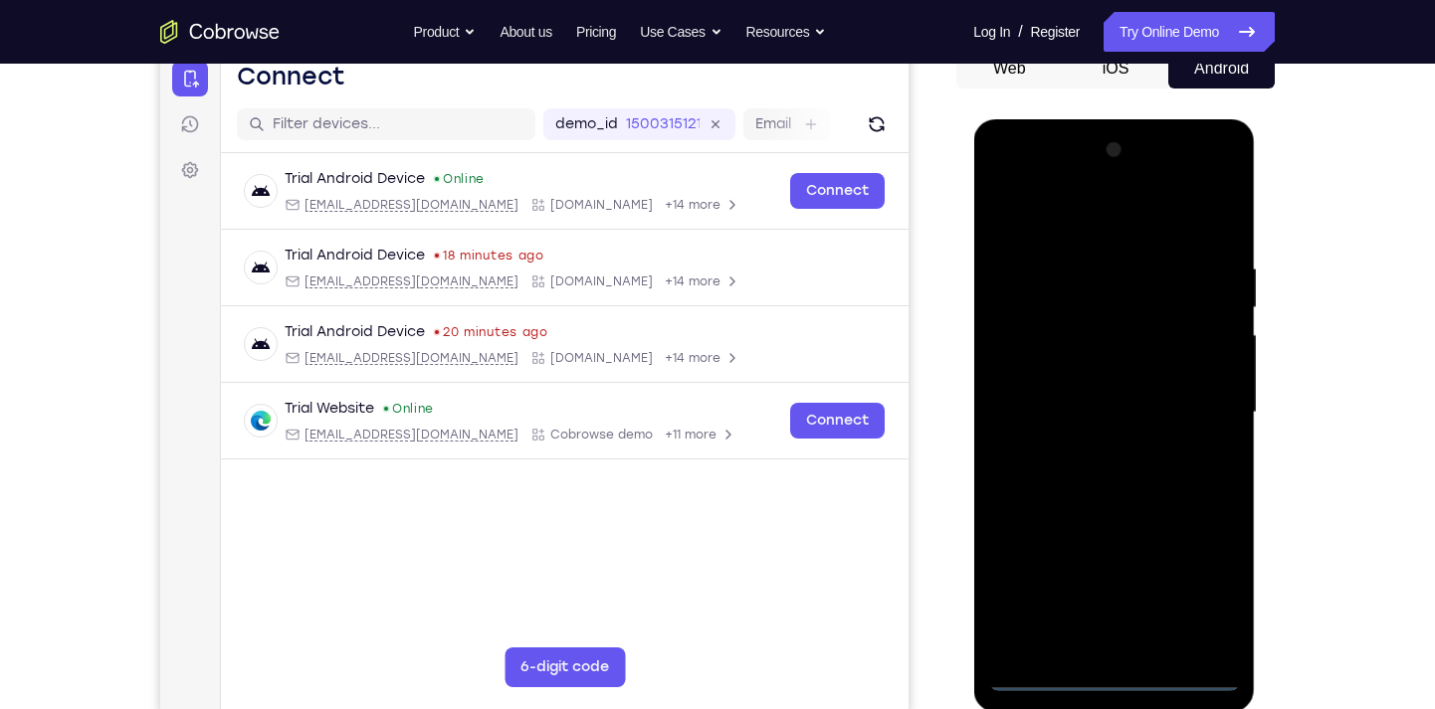
scroll to position [206, 0]
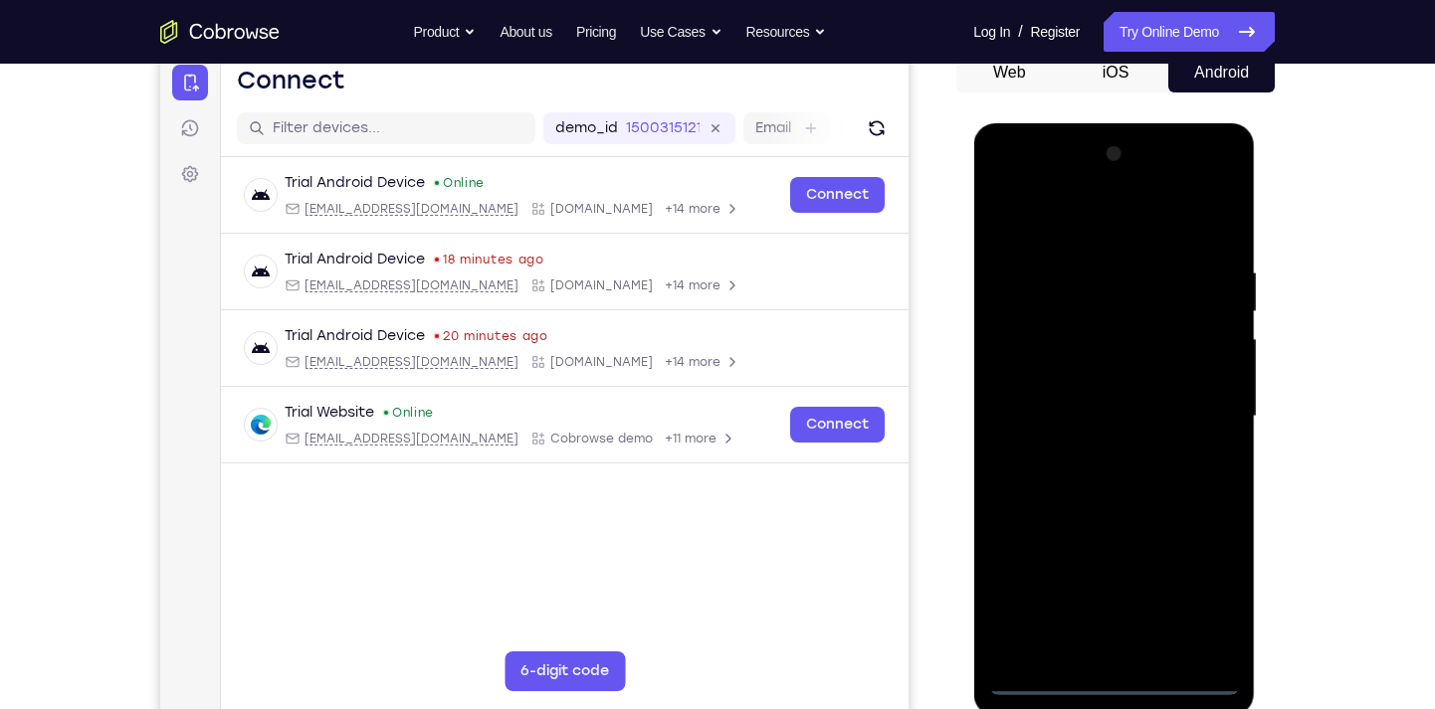
click at [961, 592] on div at bounding box center [1113, 416] width 251 height 557
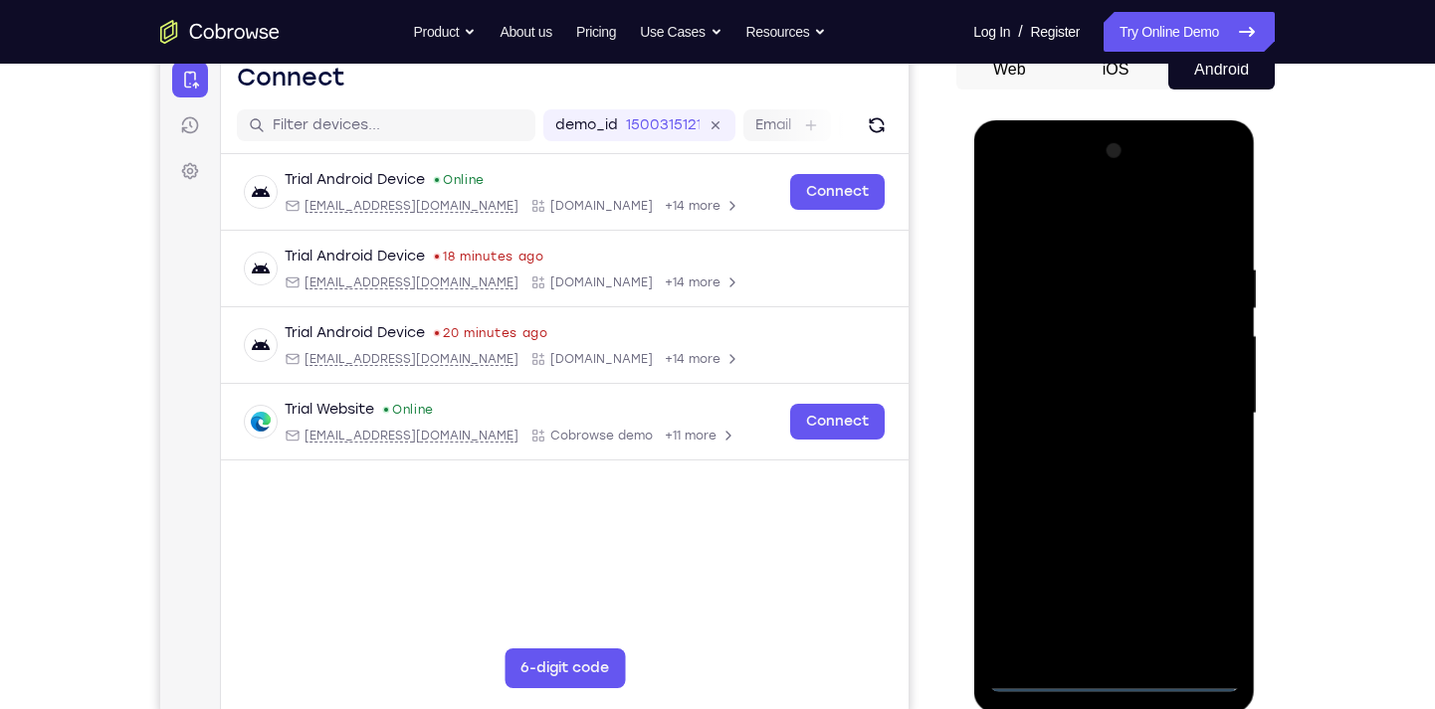
click at [961, 224] on div at bounding box center [1113, 413] width 251 height 557
click at [961, 397] on div at bounding box center [1113, 413] width 251 height 557
click at [961, 630] on div at bounding box center [1113, 413] width 251 height 557
click at [961, 404] on div at bounding box center [1113, 413] width 251 height 557
click at [961, 376] on div at bounding box center [1113, 413] width 251 height 557
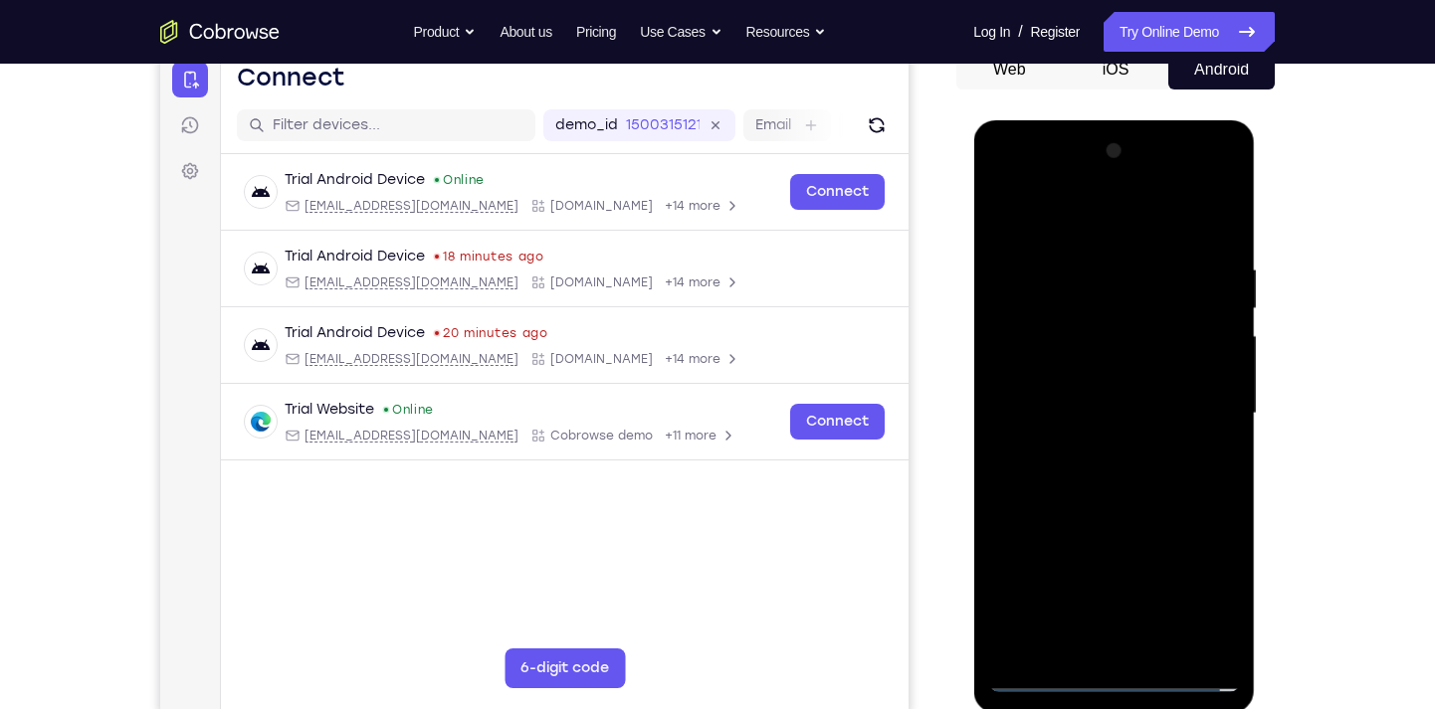
click at [961, 398] on div at bounding box center [1113, 413] width 251 height 557
click at [961, 421] on div at bounding box center [1113, 413] width 251 height 557
click at [961, 471] on div at bounding box center [1113, 413] width 251 height 557
click at [961, 475] on div at bounding box center [1113, 413] width 251 height 557
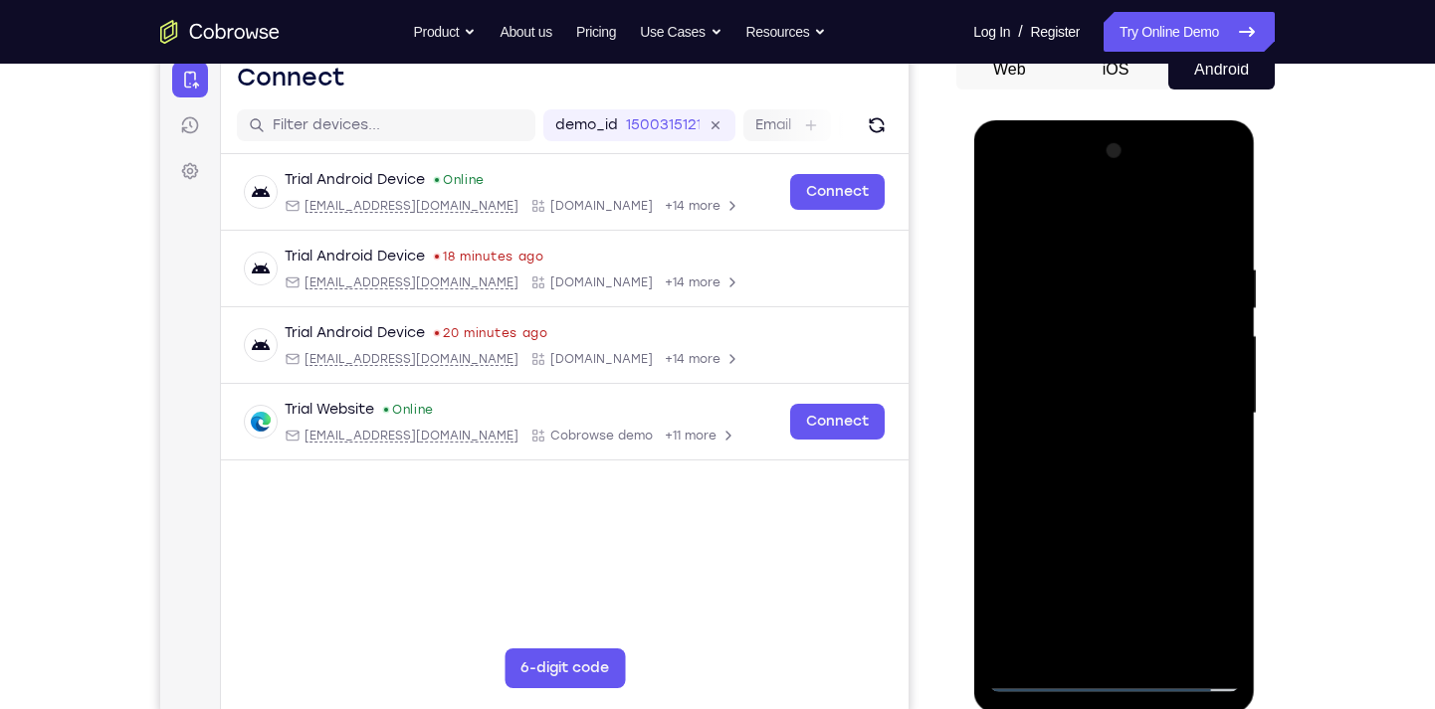
click at [961, 475] on div at bounding box center [1113, 413] width 251 height 557
click at [961, 240] on div at bounding box center [1113, 413] width 251 height 557
click at [961, 630] on div at bounding box center [1113, 413] width 251 height 557
click at [961, 510] on div at bounding box center [1113, 413] width 251 height 557
click at [961, 446] on div at bounding box center [1113, 413] width 251 height 557
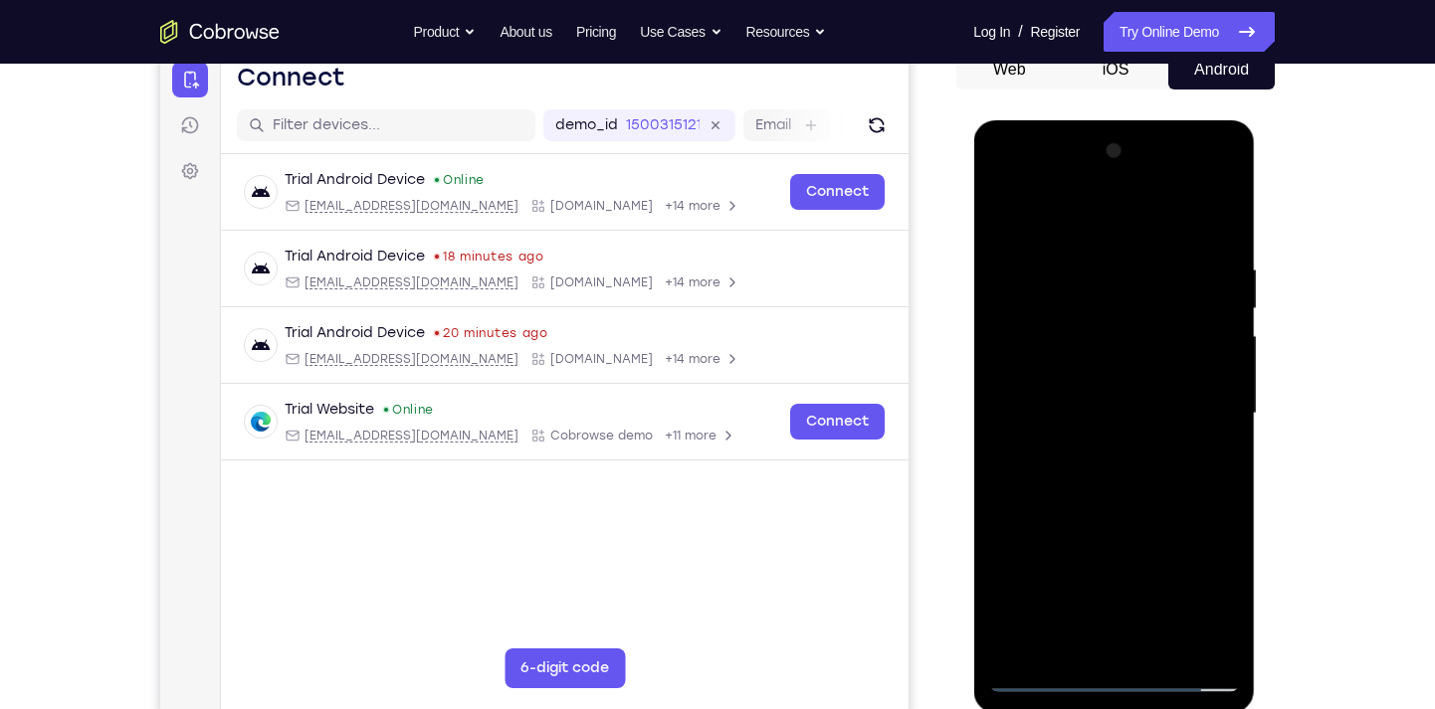
click at [961, 389] on div at bounding box center [1113, 413] width 251 height 557
click at [961, 630] on div at bounding box center [1113, 413] width 251 height 557
click at [961, 463] on div at bounding box center [1113, 413] width 251 height 557
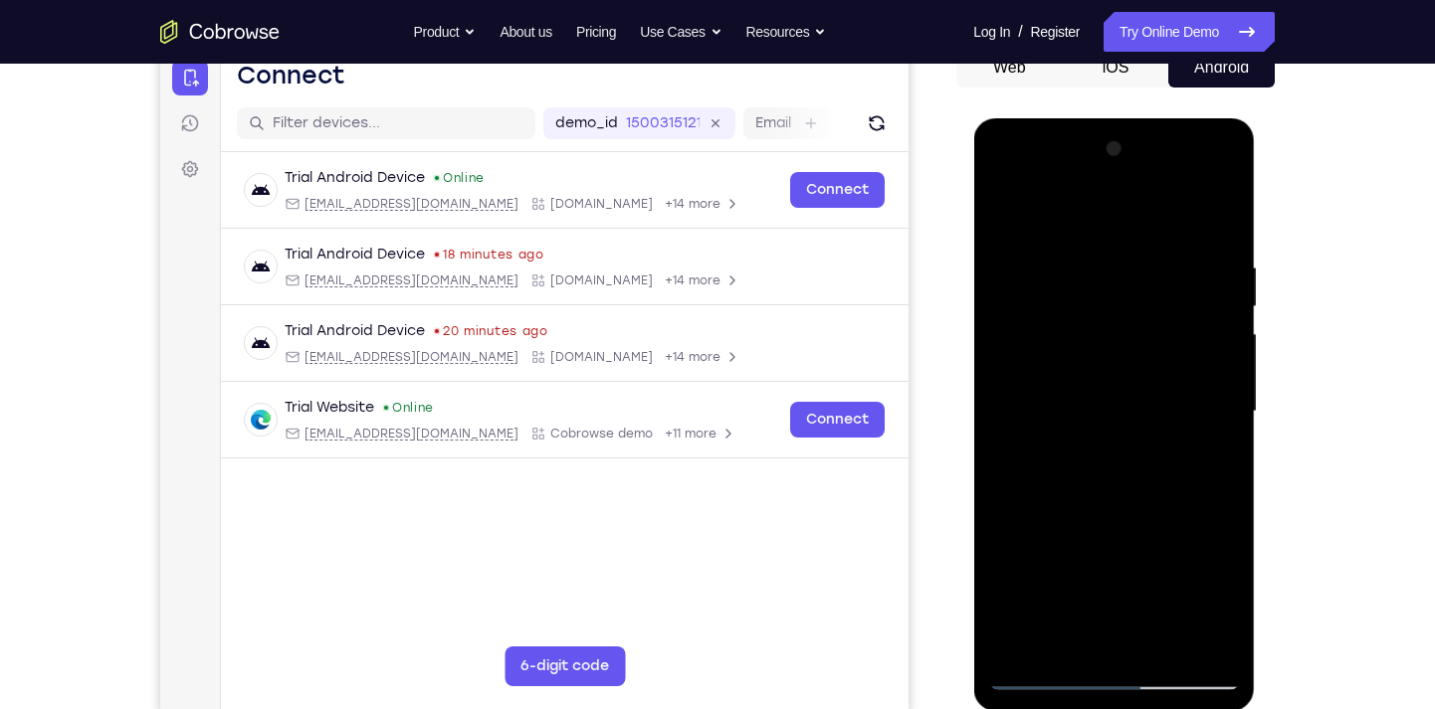
scroll to position [219, 0]
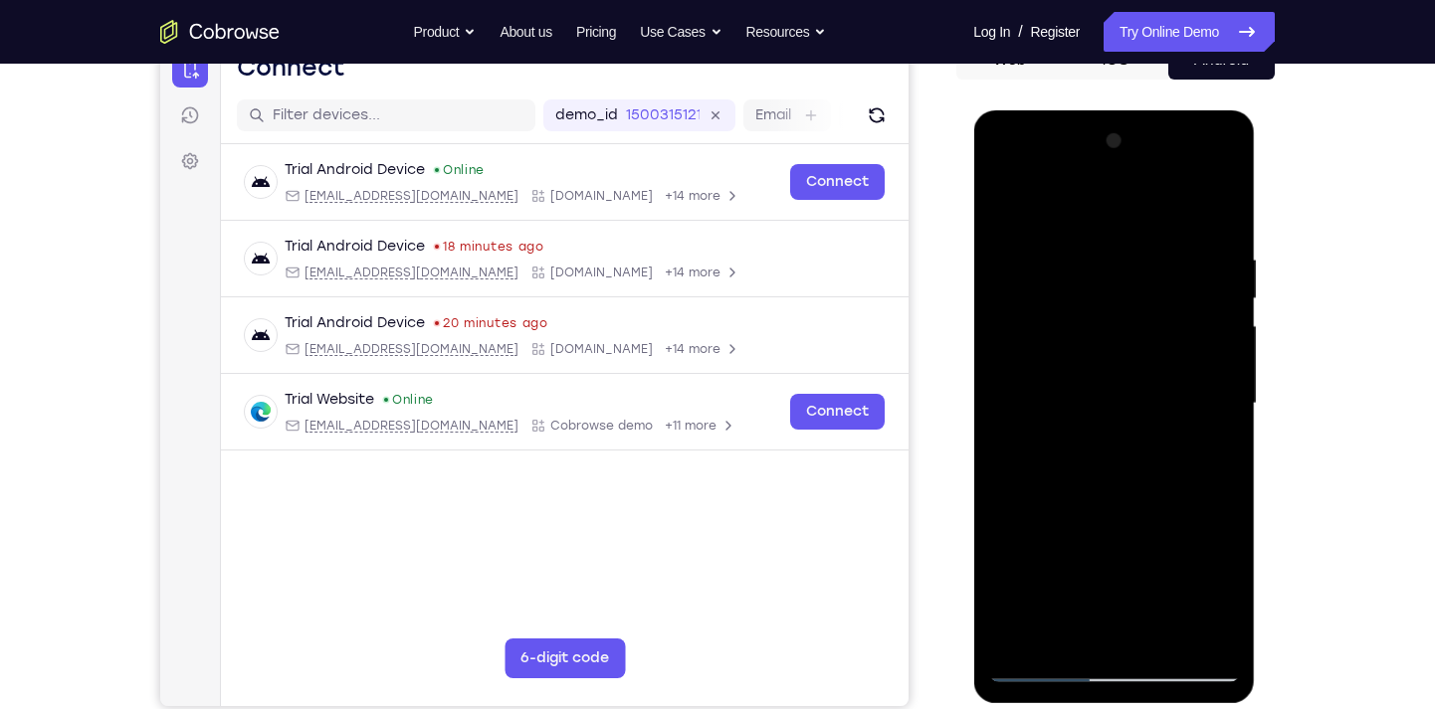
click at [961, 456] on div at bounding box center [1113, 403] width 251 height 557
click at [961, 343] on div at bounding box center [1113, 403] width 251 height 557
click at [961, 521] on div at bounding box center [1113, 403] width 251 height 557
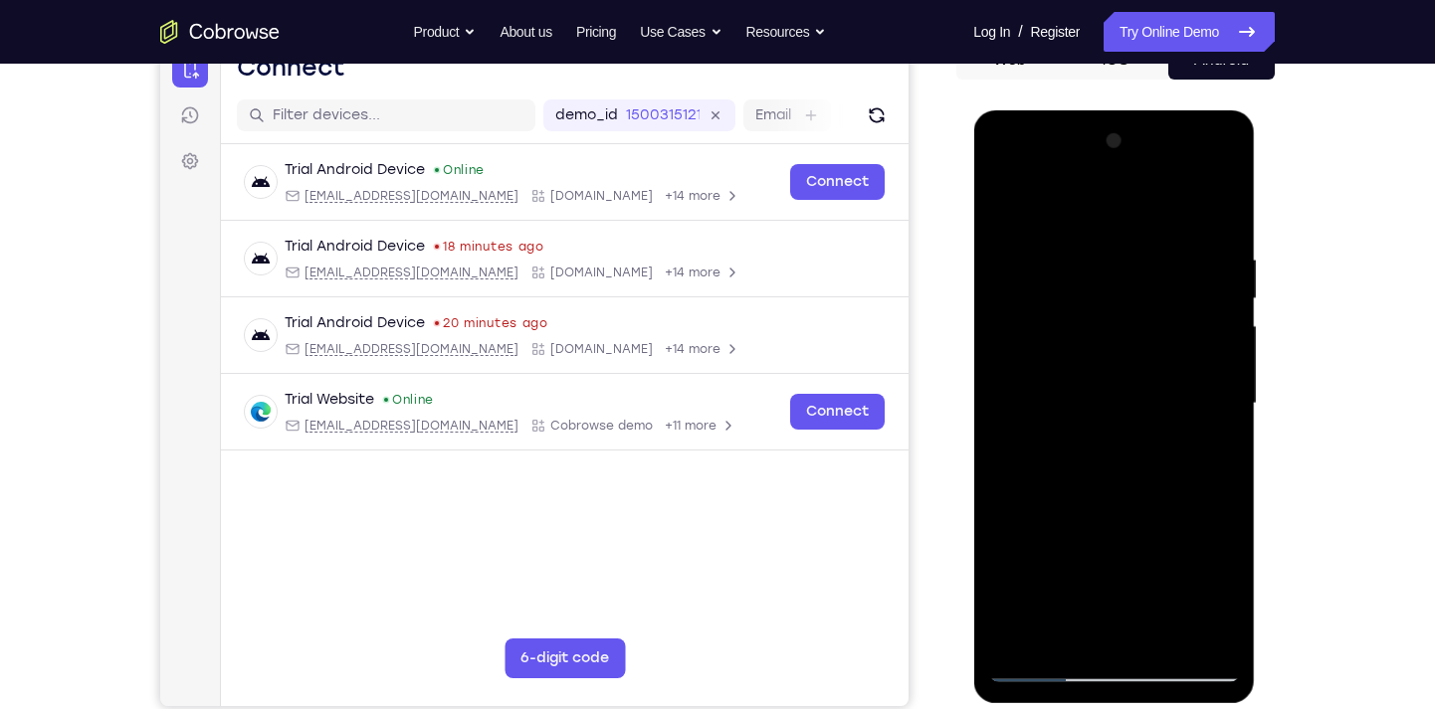
click at [961, 599] on div at bounding box center [1113, 403] width 251 height 557
click at [961, 293] on div at bounding box center [1113, 403] width 251 height 557
click at [961, 443] on div at bounding box center [1113, 403] width 251 height 557
click at [961, 447] on div at bounding box center [1113, 403] width 251 height 557
click at [961, 451] on div at bounding box center [1113, 403] width 251 height 557
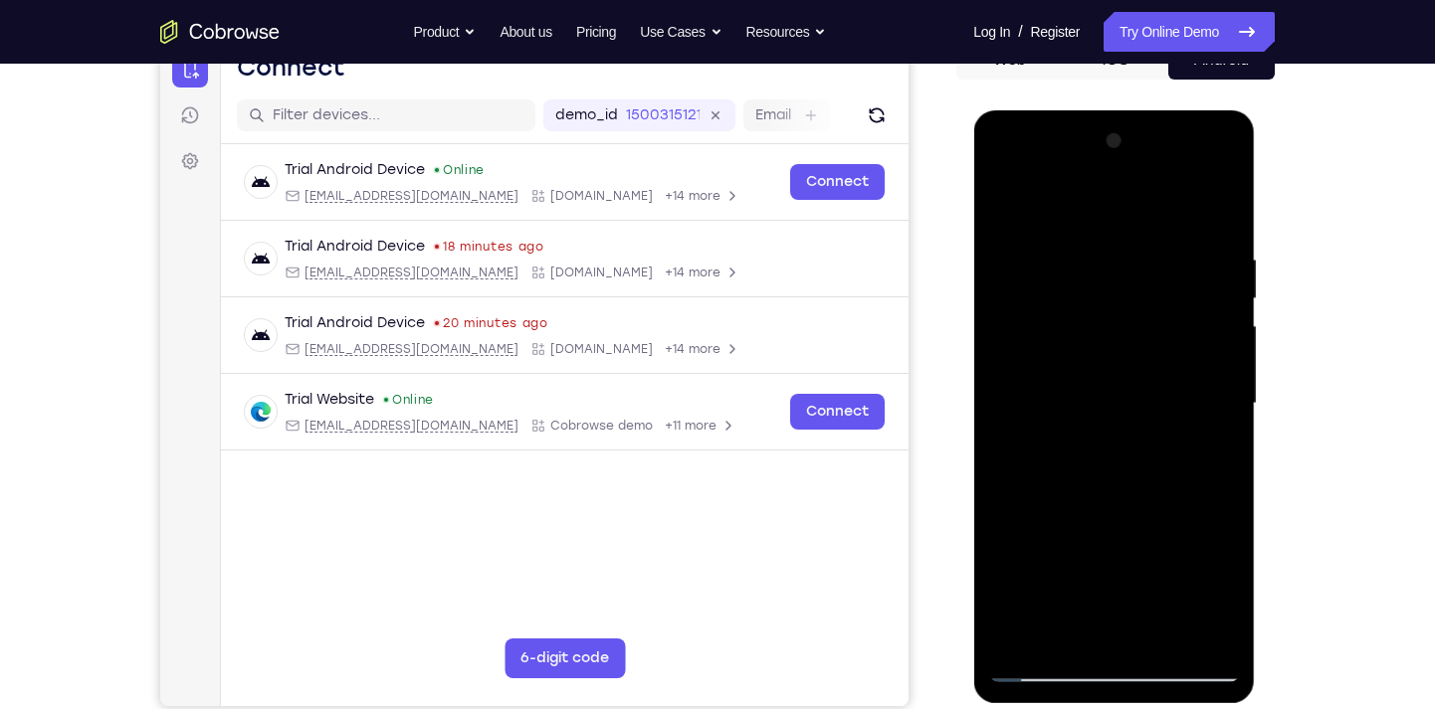
click at [961, 589] on div at bounding box center [1113, 403] width 251 height 557
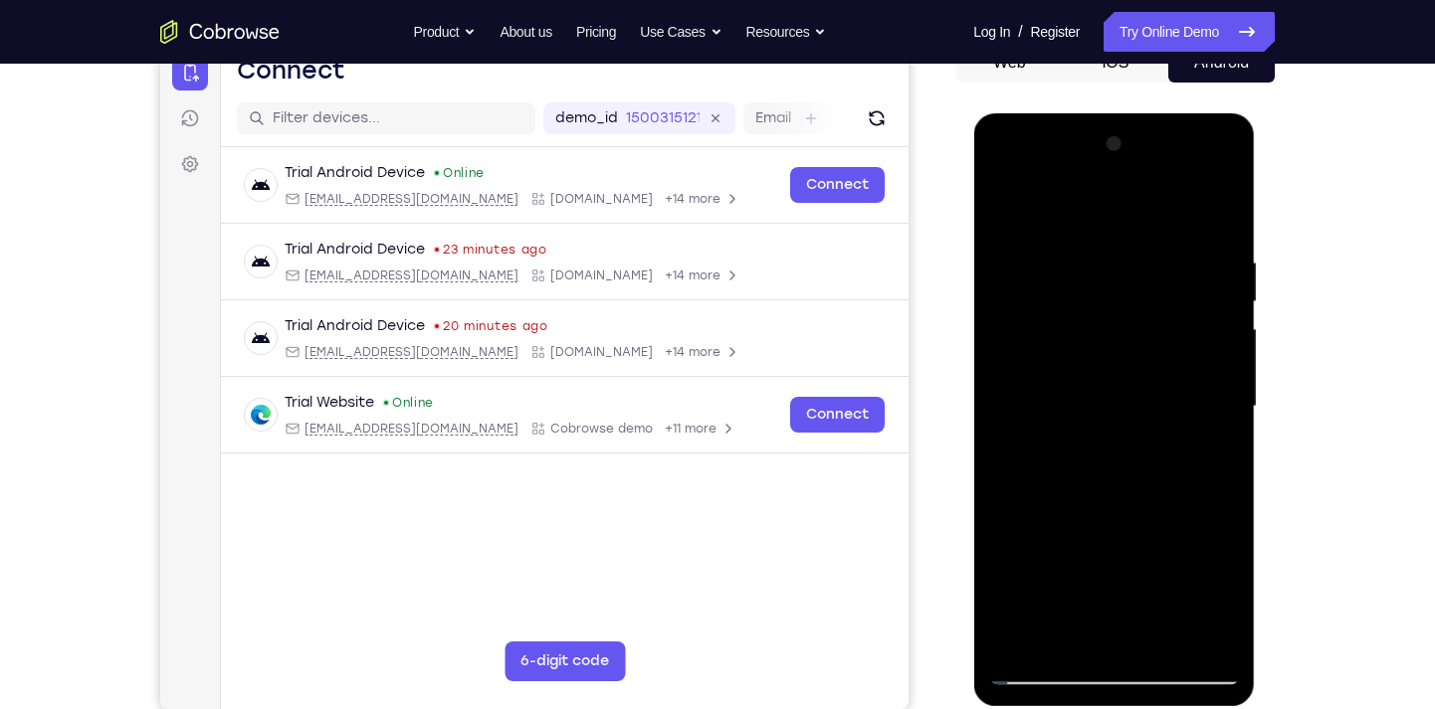
scroll to position [215, 0]
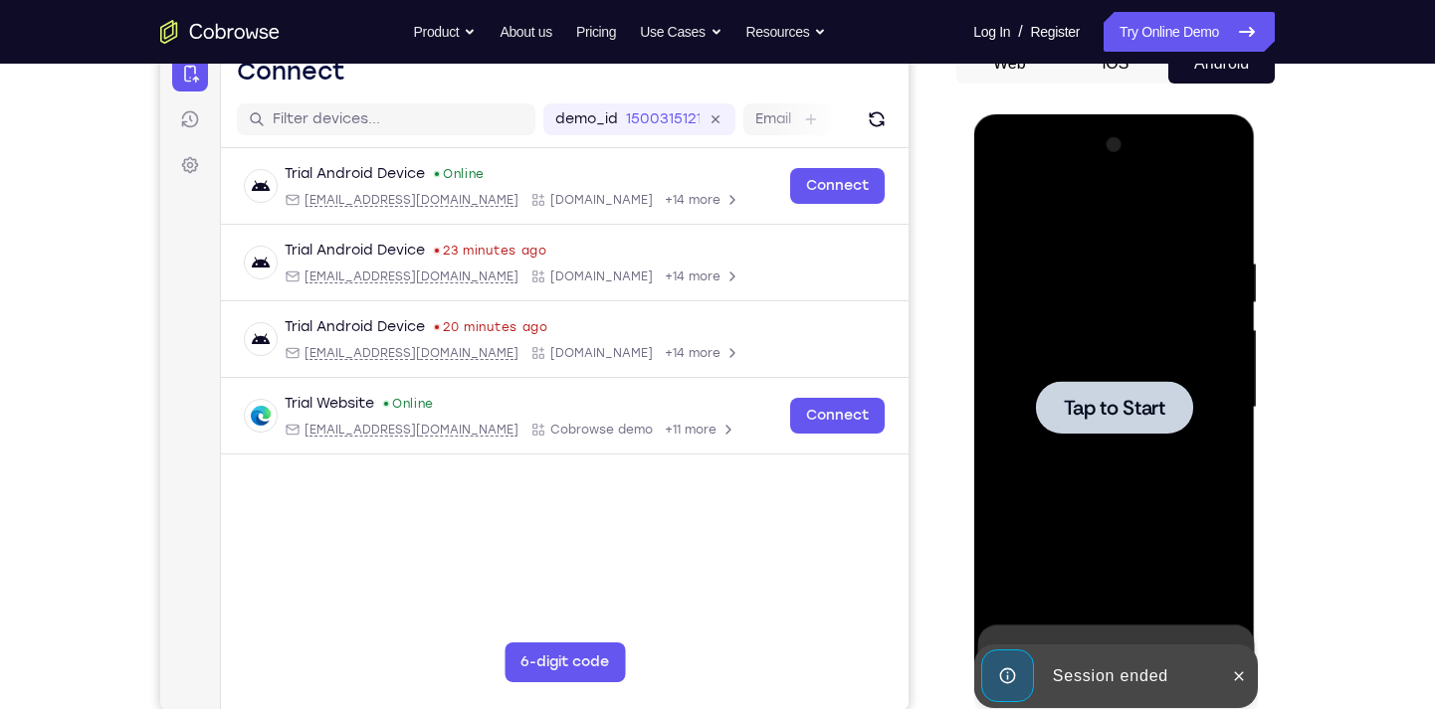
click at [961, 402] on span "Tap to Start" at bounding box center [1113, 408] width 101 height 20
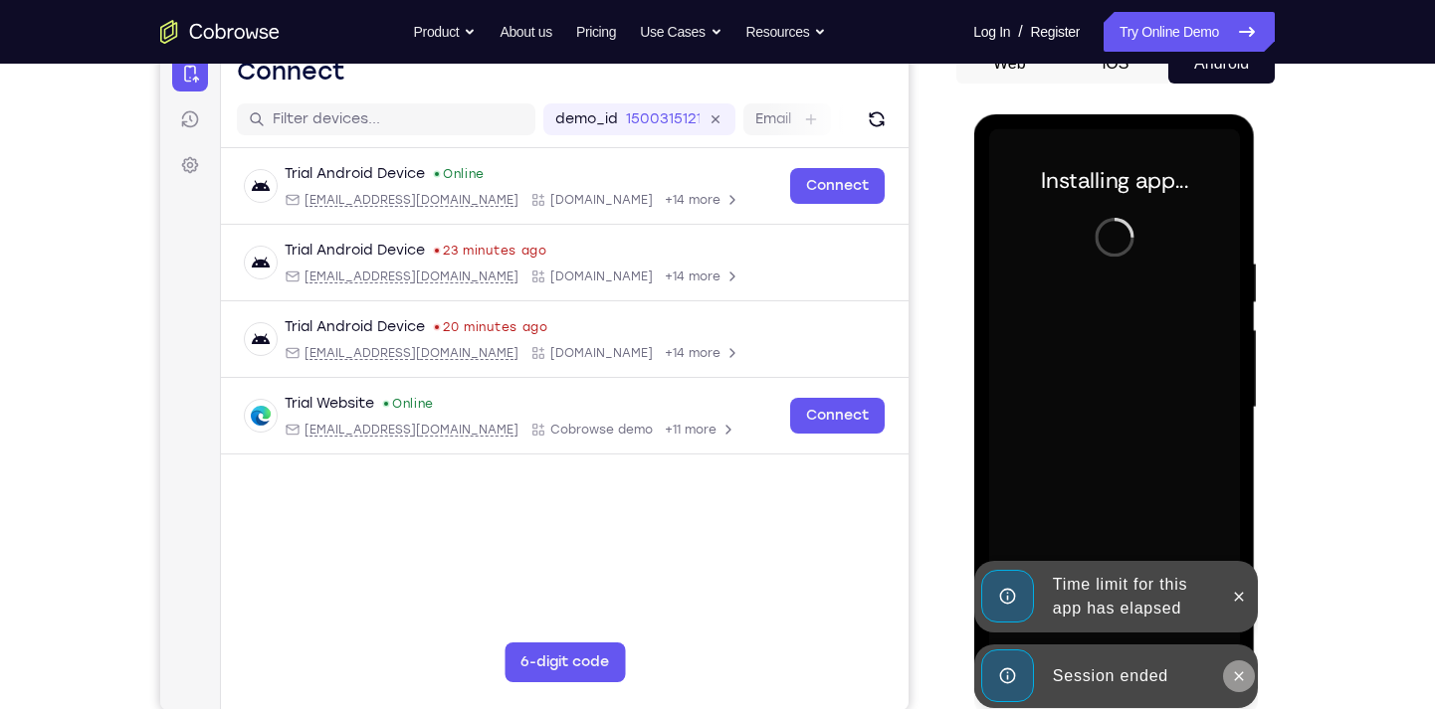
click at [961, 630] on icon at bounding box center [1238, 677] width 16 height 16
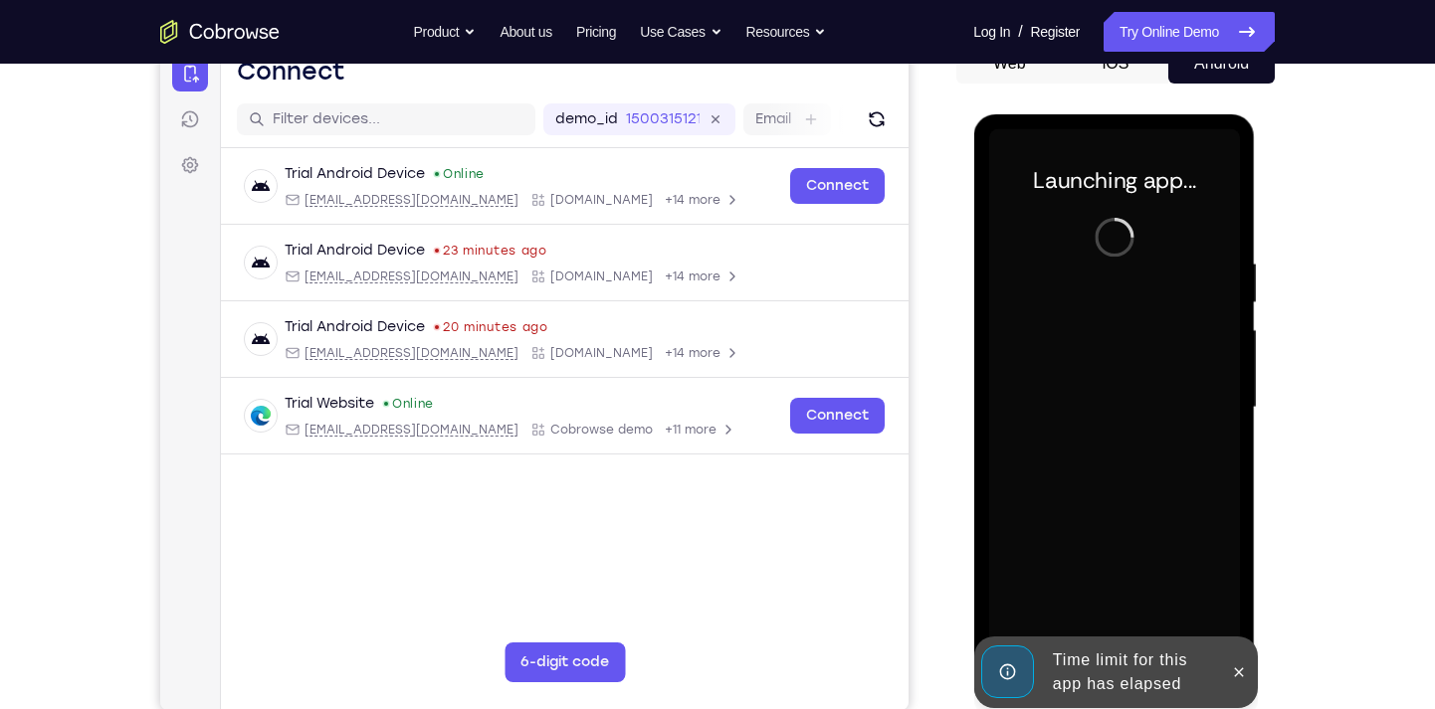
click at [961, 630] on icon at bounding box center [1238, 673] width 16 height 16
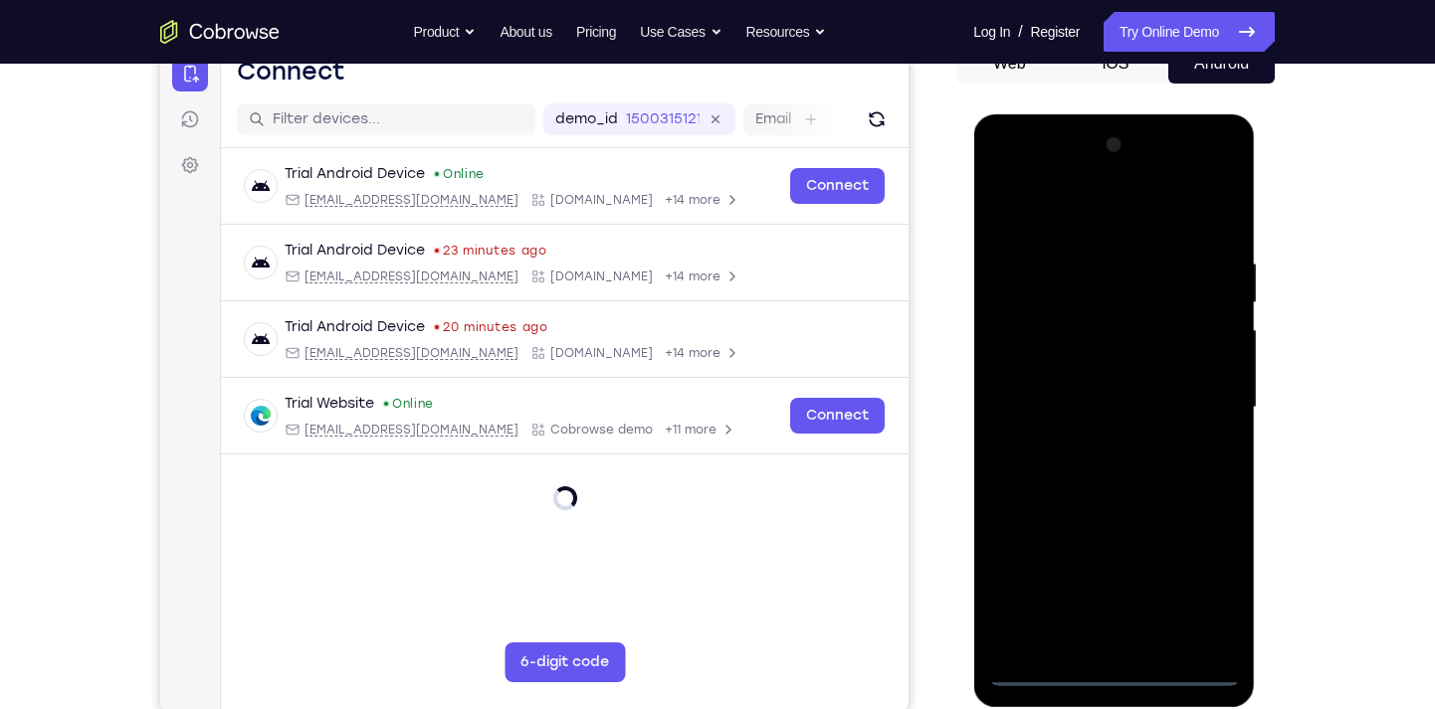
click at [961, 630] on div at bounding box center [1113, 407] width 251 height 557
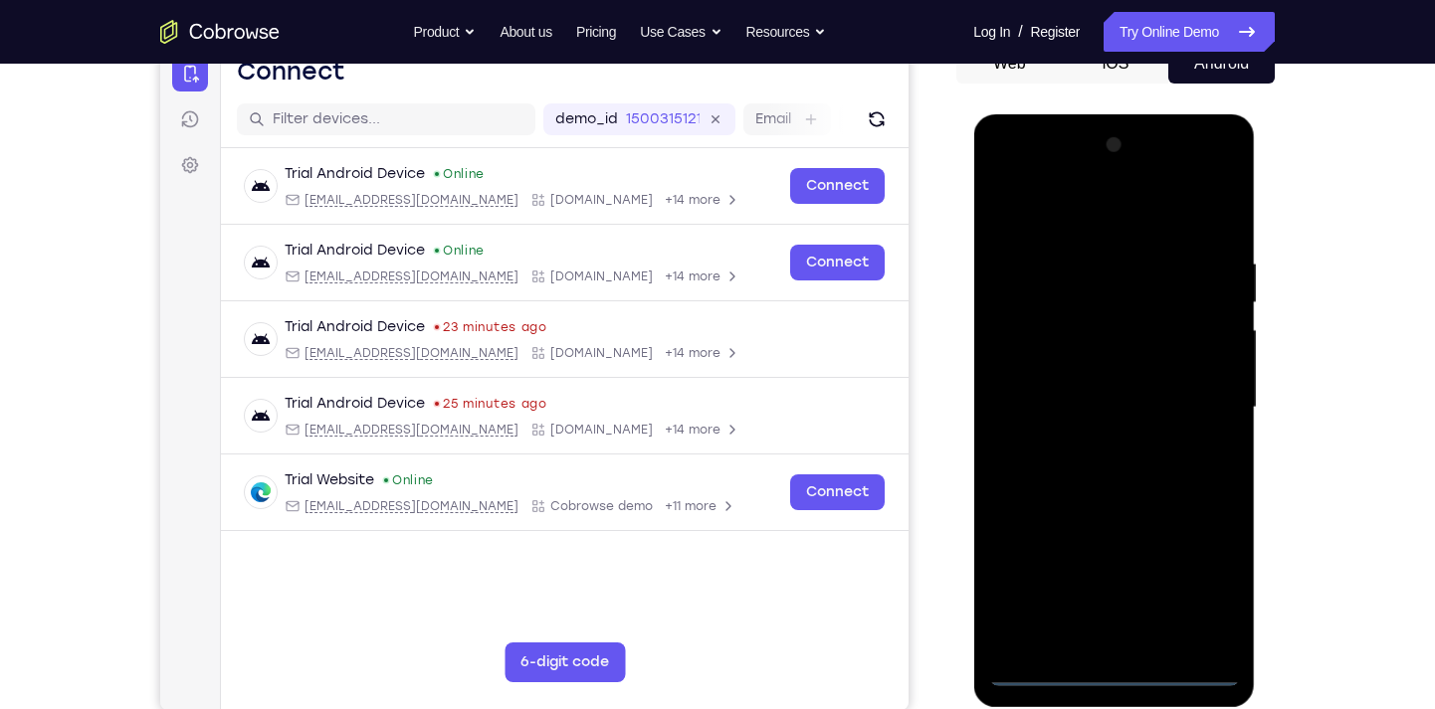
click at [961, 585] on div at bounding box center [1113, 407] width 251 height 557
click at [961, 205] on div at bounding box center [1113, 407] width 251 height 557
click at [961, 390] on div at bounding box center [1113, 407] width 251 height 557
click at [961, 630] on div at bounding box center [1113, 407] width 251 height 557
click at [961, 381] on div at bounding box center [1113, 407] width 251 height 557
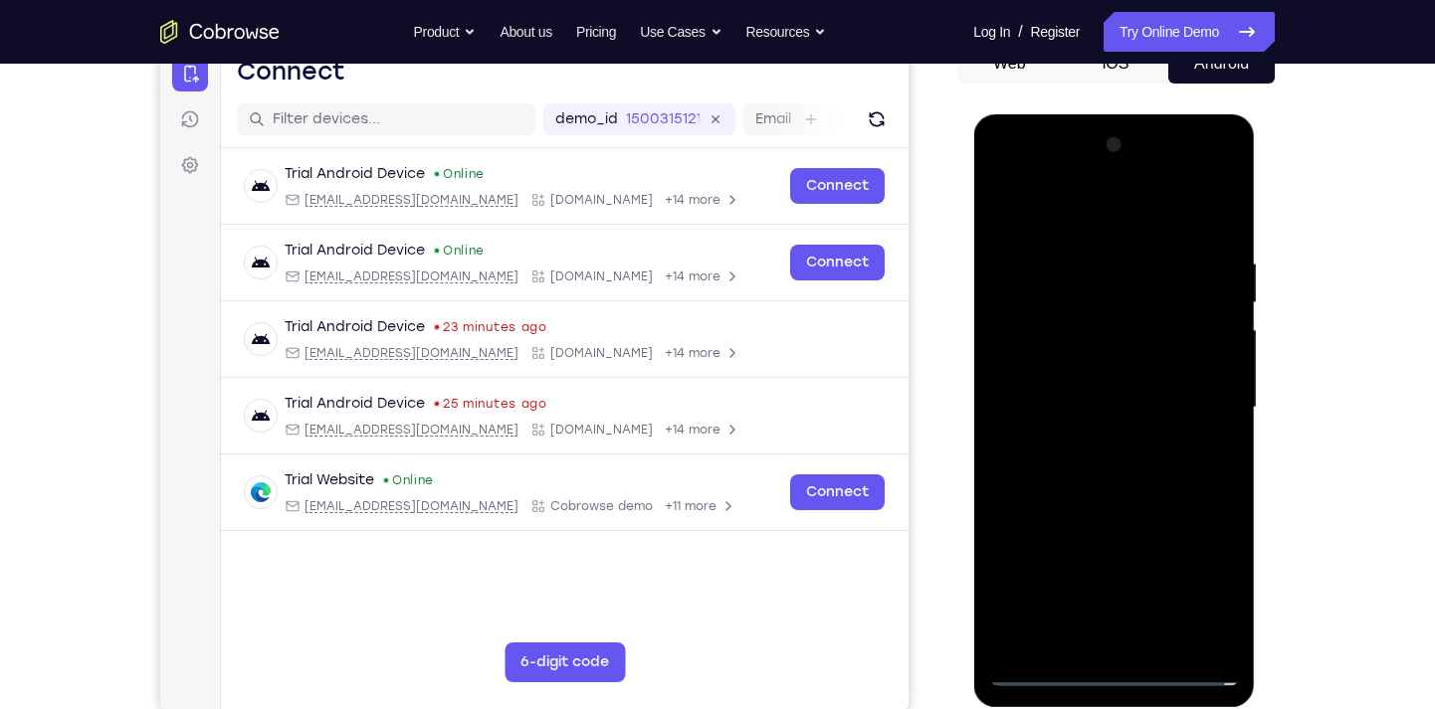
click at [961, 371] on div at bounding box center [1113, 407] width 251 height 557
click at [961, 400] on div at bounding box center [1113, 407] width 251 height 557
click at [961, 460] on div at bounding box center [1113, 407] width 251 height 557
click at [961, 470] on div at bounding box center [1113, 407] width 251 height 557
click at [961, 234] on div at bounding box center [1113, 407] width 251 height 557
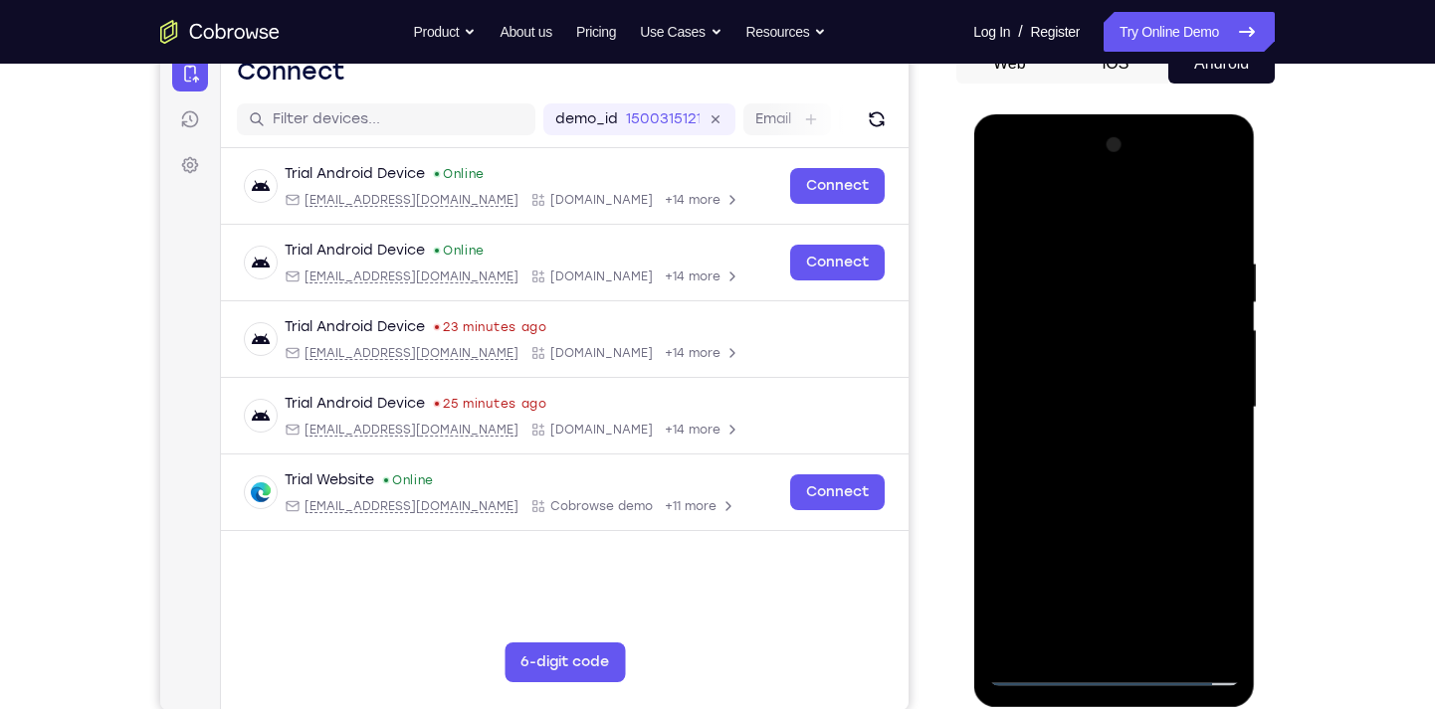
click at [961, 630] on div at bounding box center [1113, 407] width 251 height 557
click at [961, 509] on div at bounding box center [1113, 407] width 251 height 557
click at [961, 385] on div at bounding box center [1113, 407] width 251 height 557
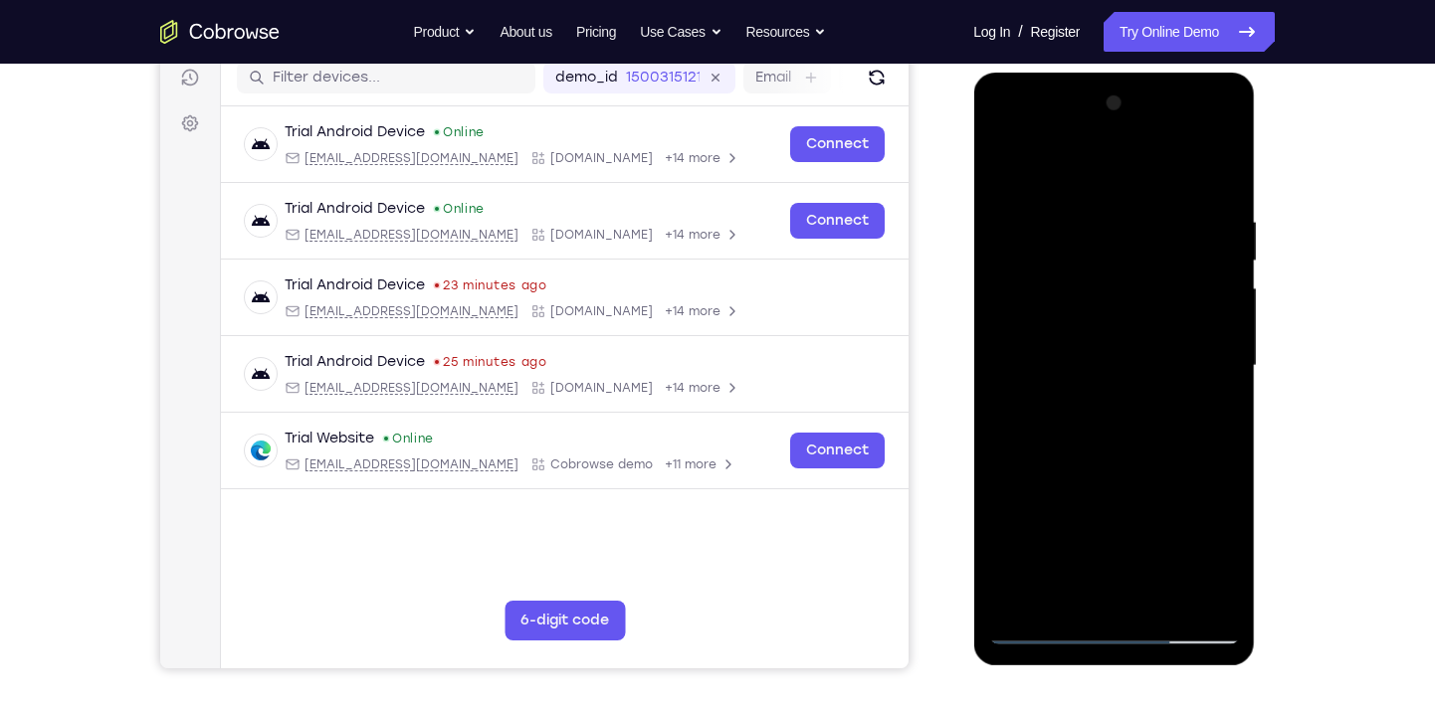
scroll to position [241, 0]
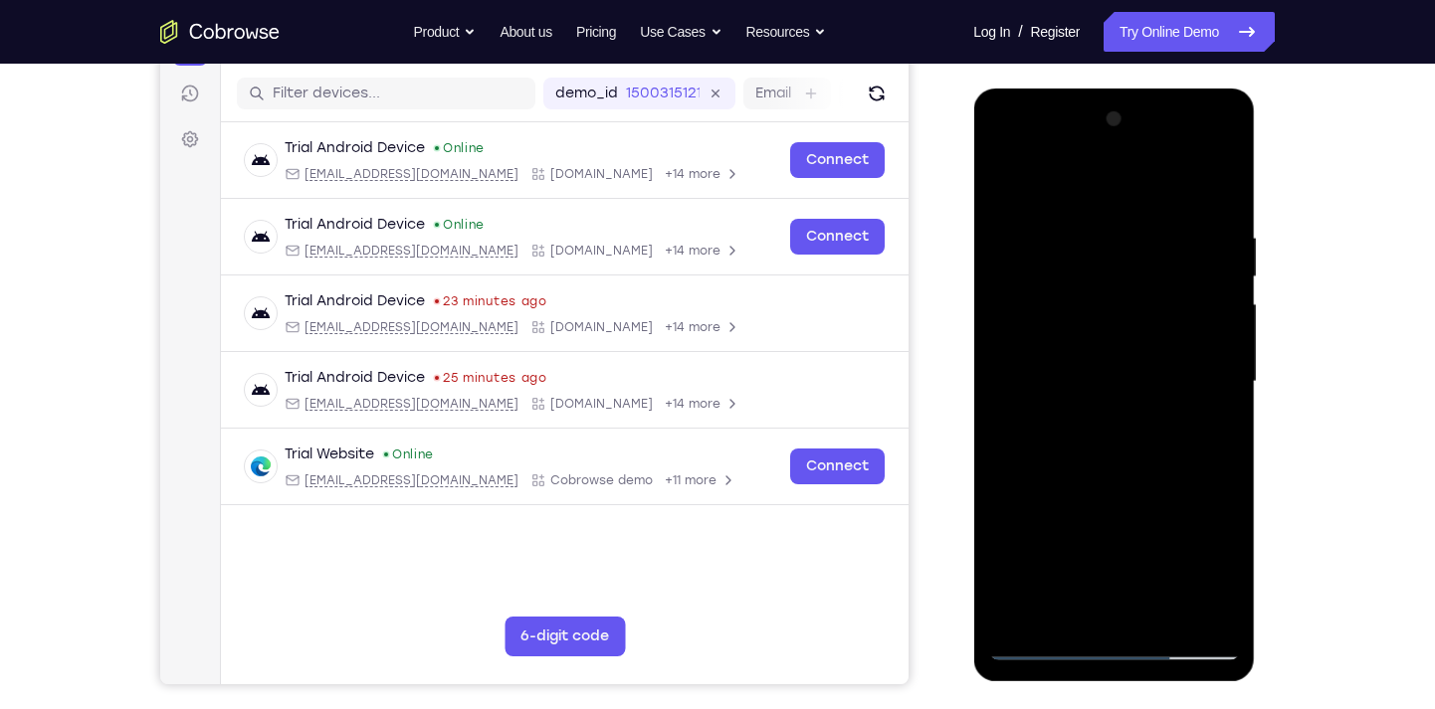
click at [961, 416] on div at bounding box center [1113, 381] width 251 height 557
click at [961, 400] on div at bounding box center [1113, 381] width 251 height 557
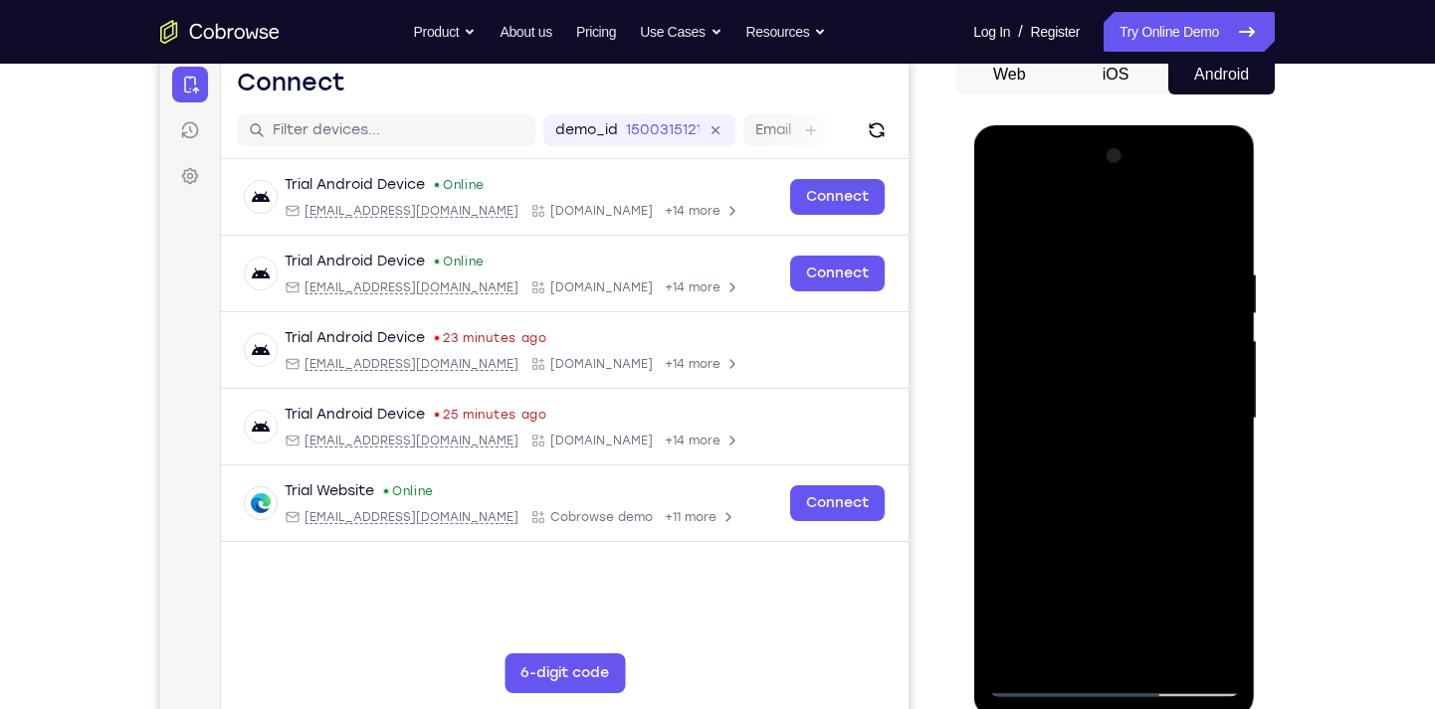
scroll to position [201, 0]
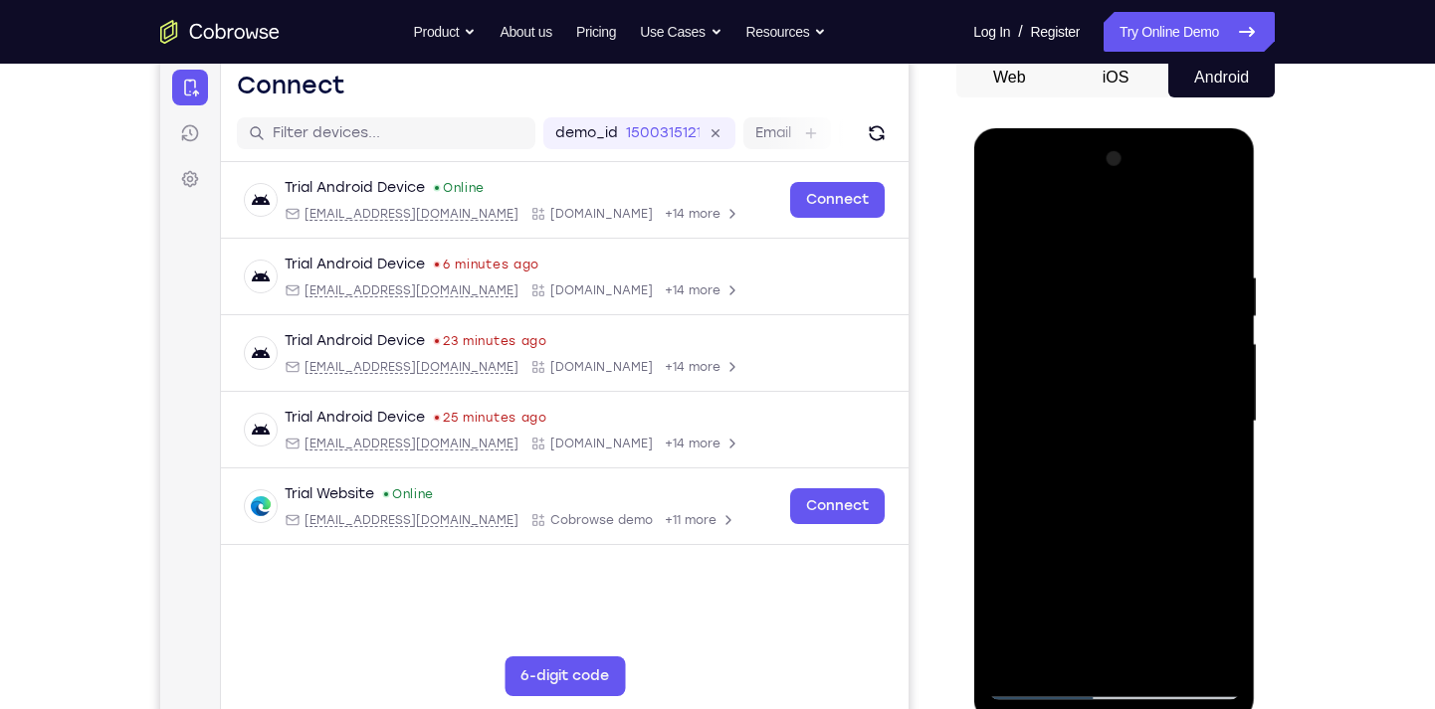
click at [961, 622] on div at bounding box center [1113, 421] width 251 height 557
click at [961, 350] on div at bounding box center [1113, 421] width 251 height 557
click at [961, 519] on div at bounding box center [1113, 421] width 251 height 557
click at [961, 619] on div at bounding box center [1113, 421] width 251 height 557
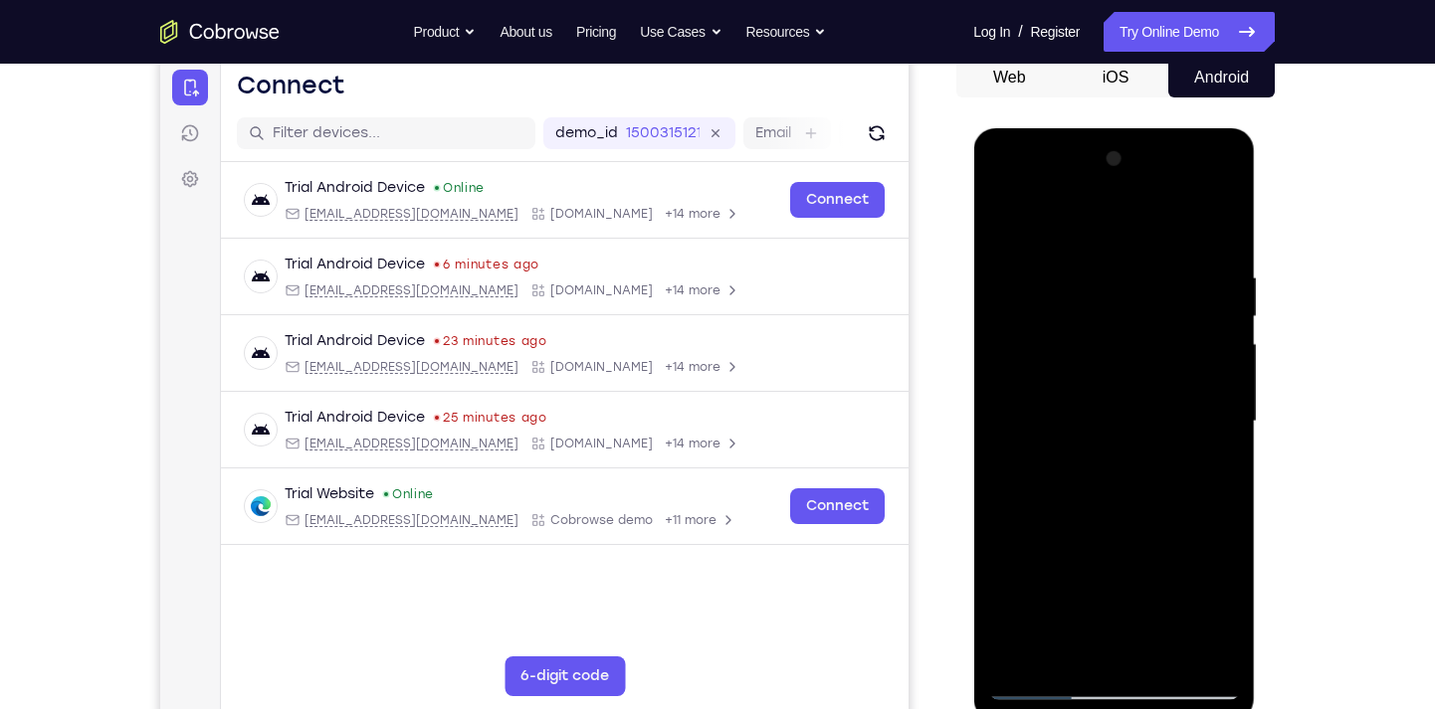
click at [961, 465] on div at bounding box center [1113, 421] width 251 height 557
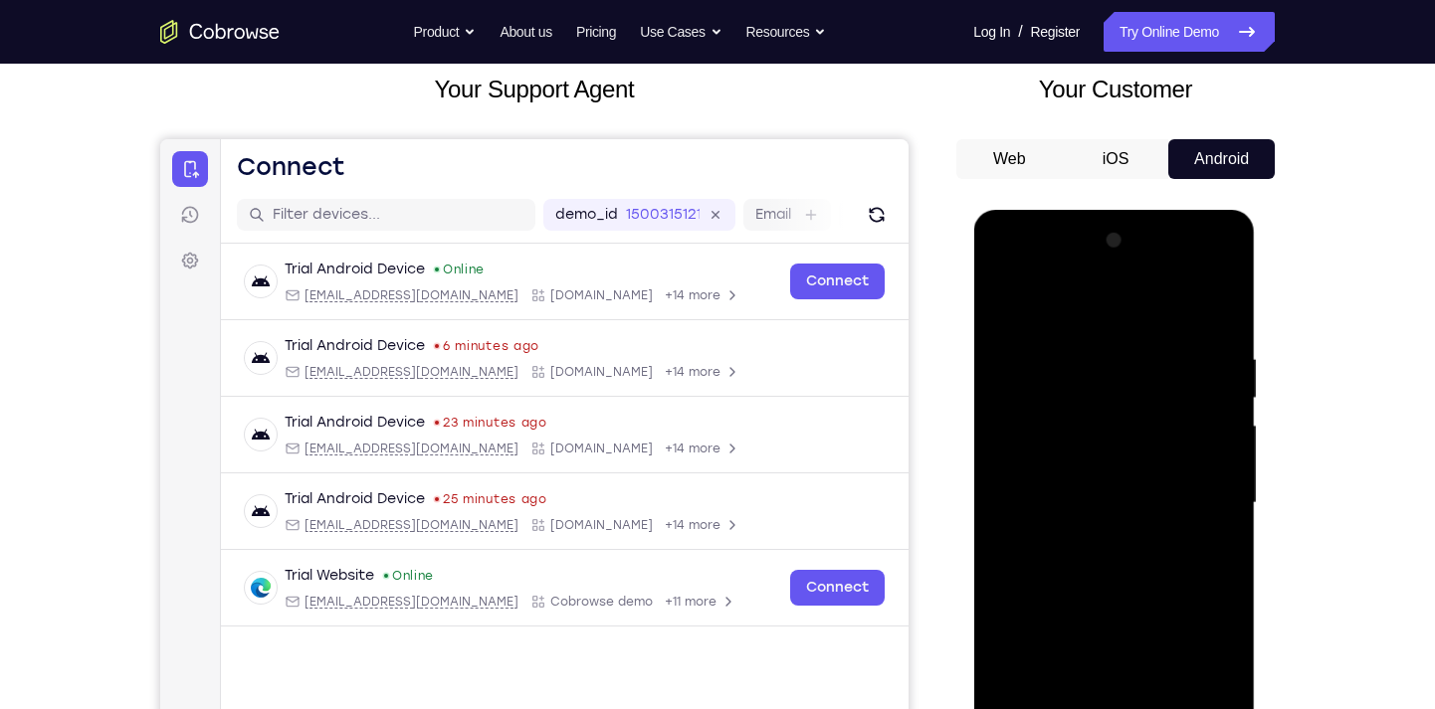
scroll to position [112, 0]
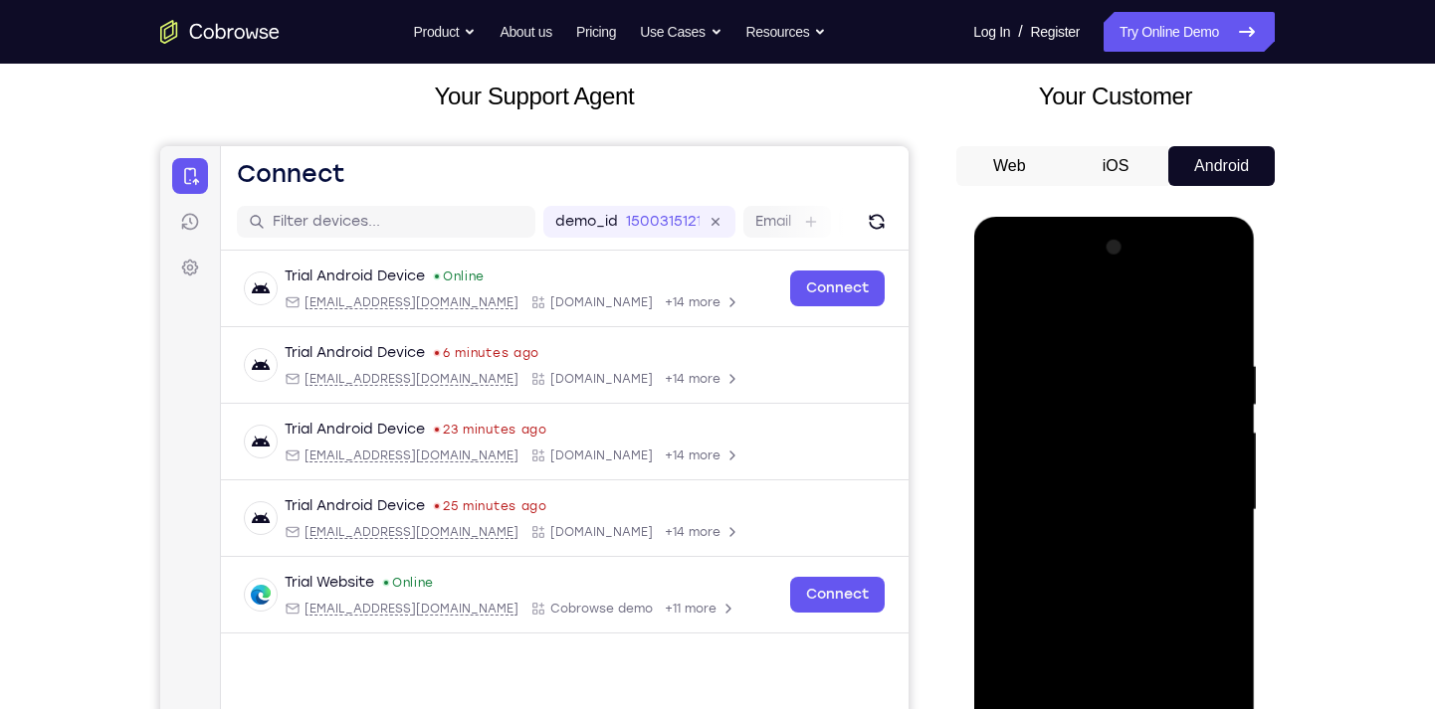
click at [961, 283] on div at bounding box center [1113, 510] width 251 height 557
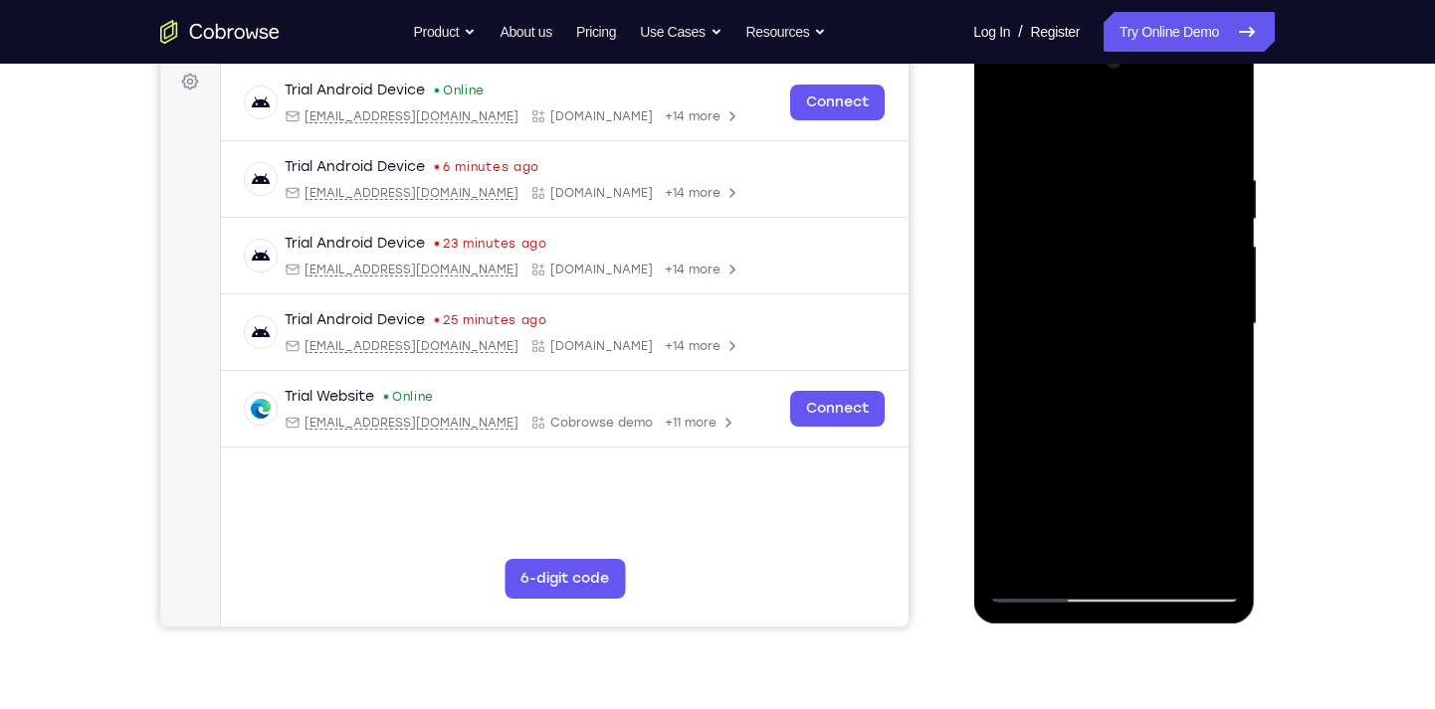
scroll to position [299, 0]
click at [961, 550] on div at bounding box center [1113, 323] width 251 height 557
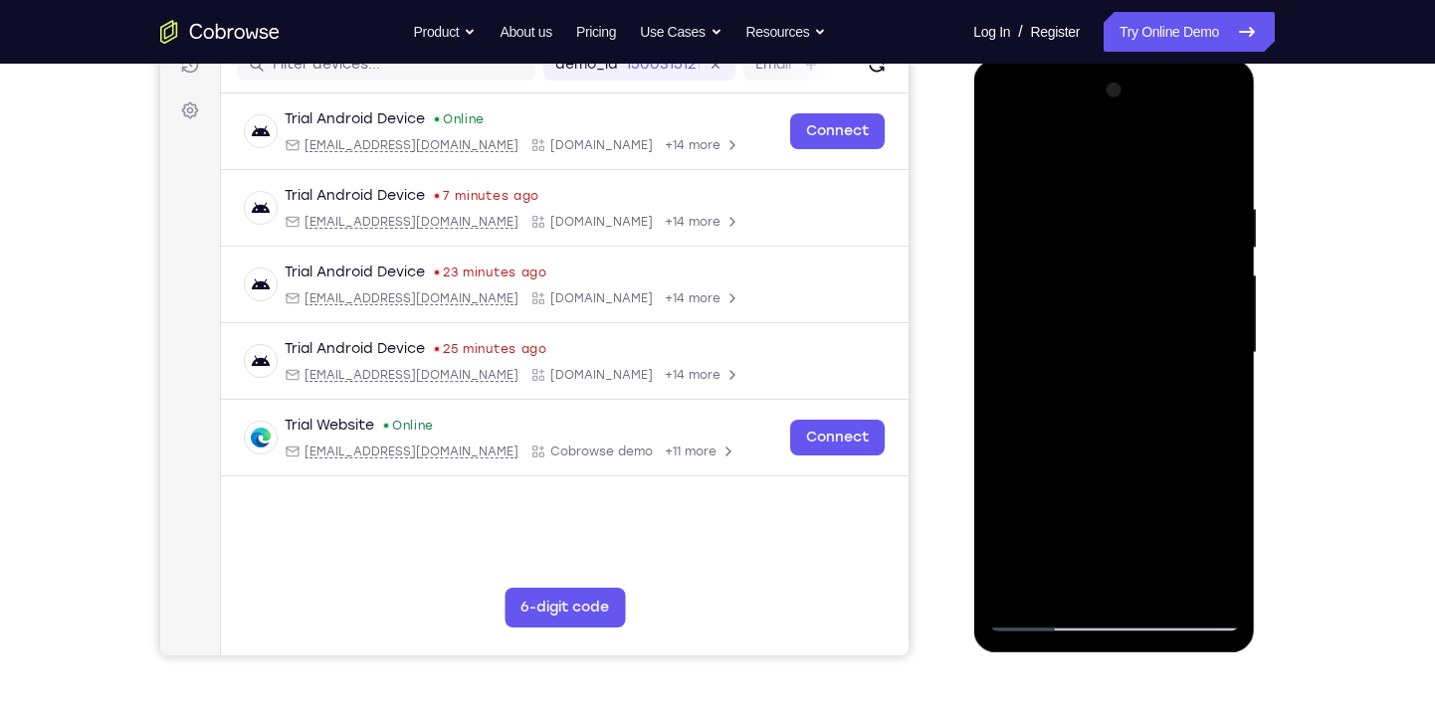
scroll to position [267, 0]
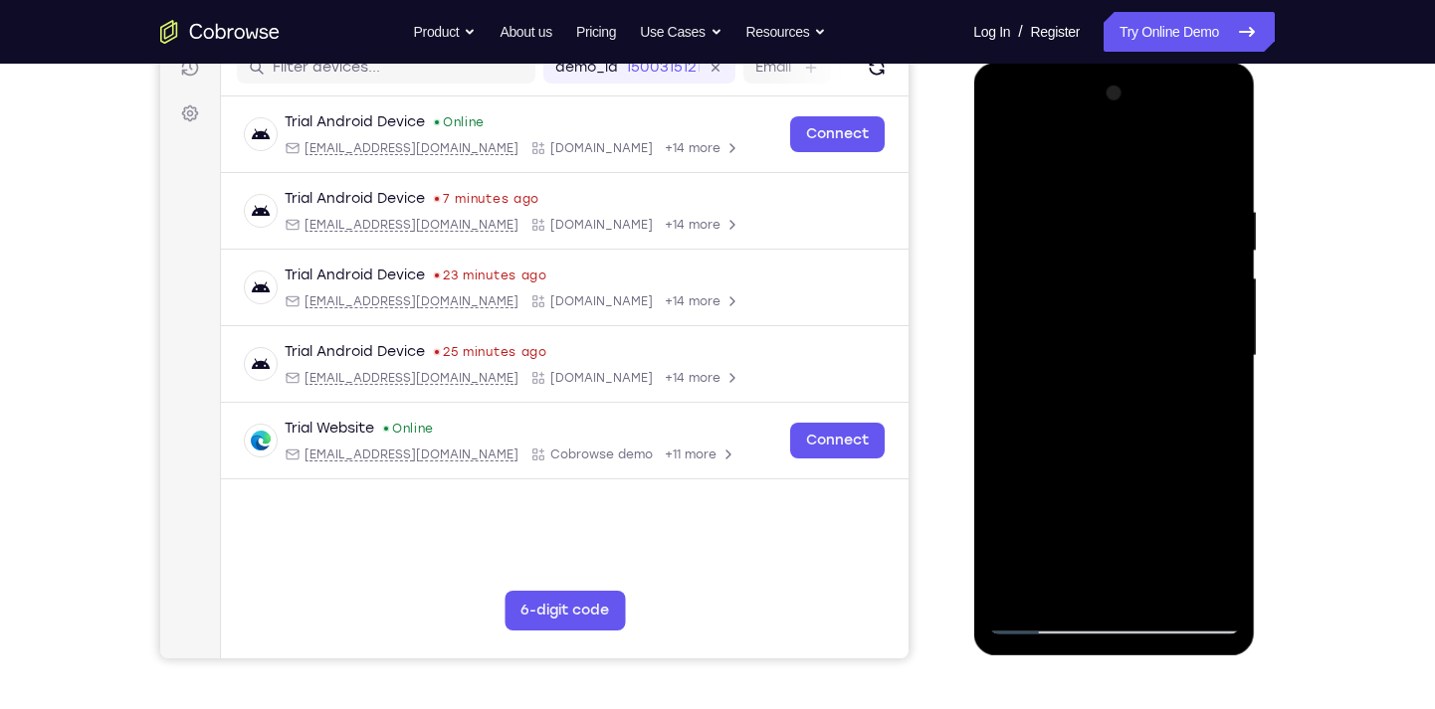
click at [961, 548] on div at bounding box center [1113, 356] width 251 height 557
click at [961, 323] on div at bounding box center [1113, 356] width 251 height 557
click at [961, 499] on div at bounding box center [1113, 356] width 251 height 557
click at [961, 540] on div at bounding box center [1113, 356] width 251 height 557
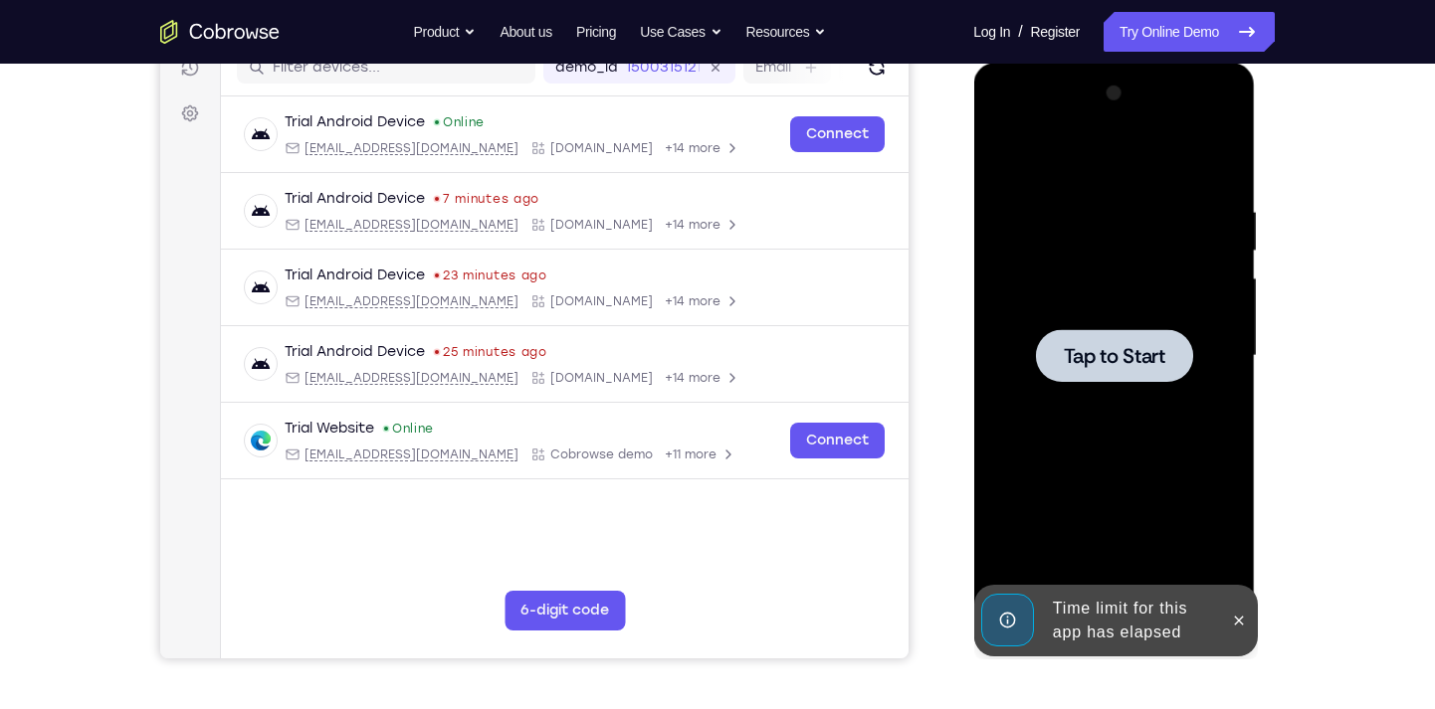
click at [961, 349] on span "Tap to Start" at bounding box center [1113, 356] width 101 height 20
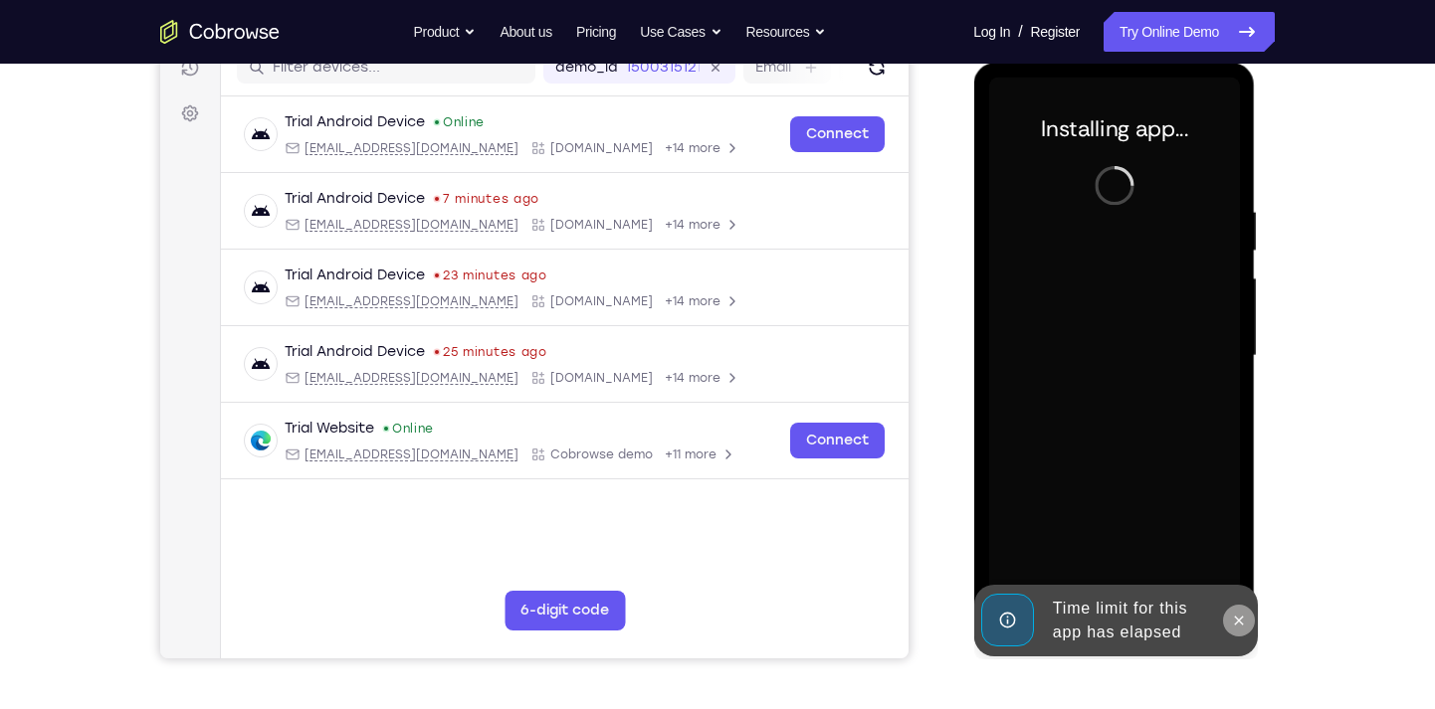
click at [961, 618] on icon at bounding box center [1238, 621] width 16 height 16
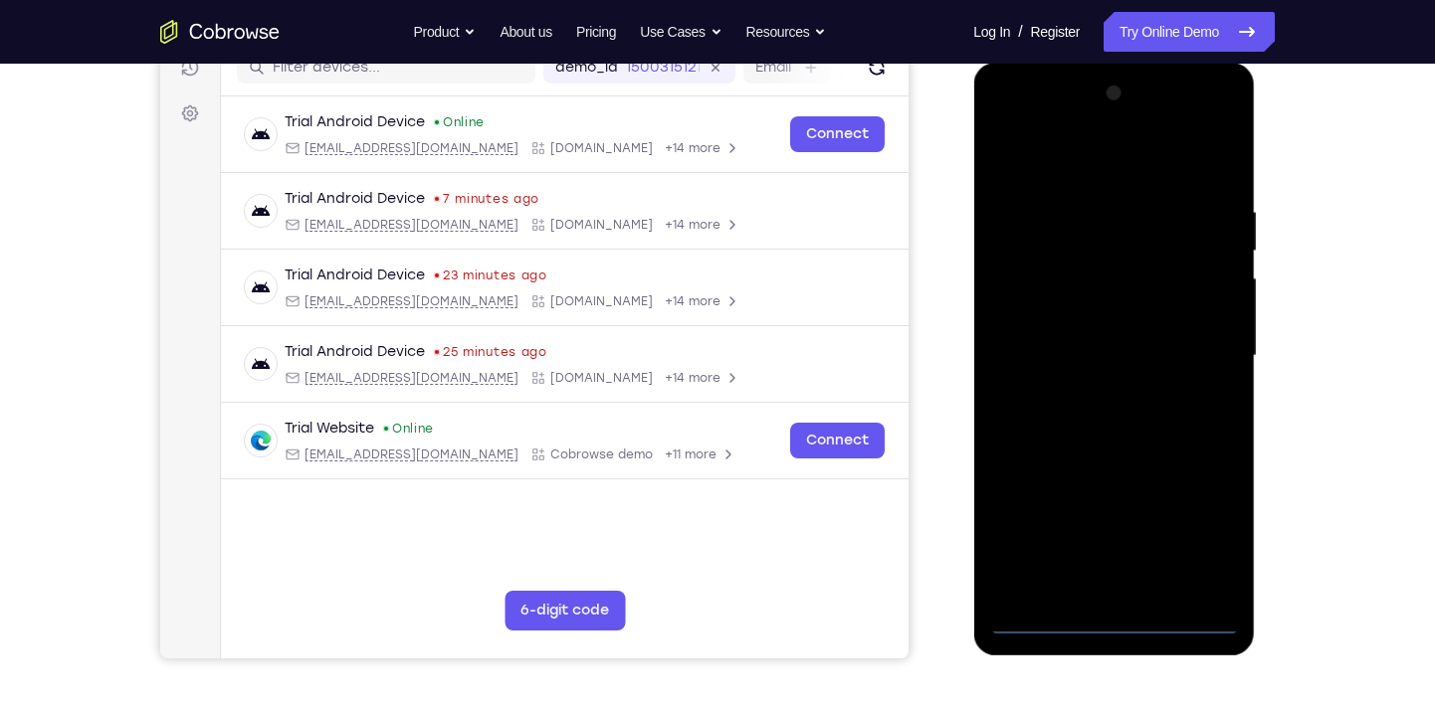
click at [961, 622] on div at bounding box center [1113, 356] width 251 height 557
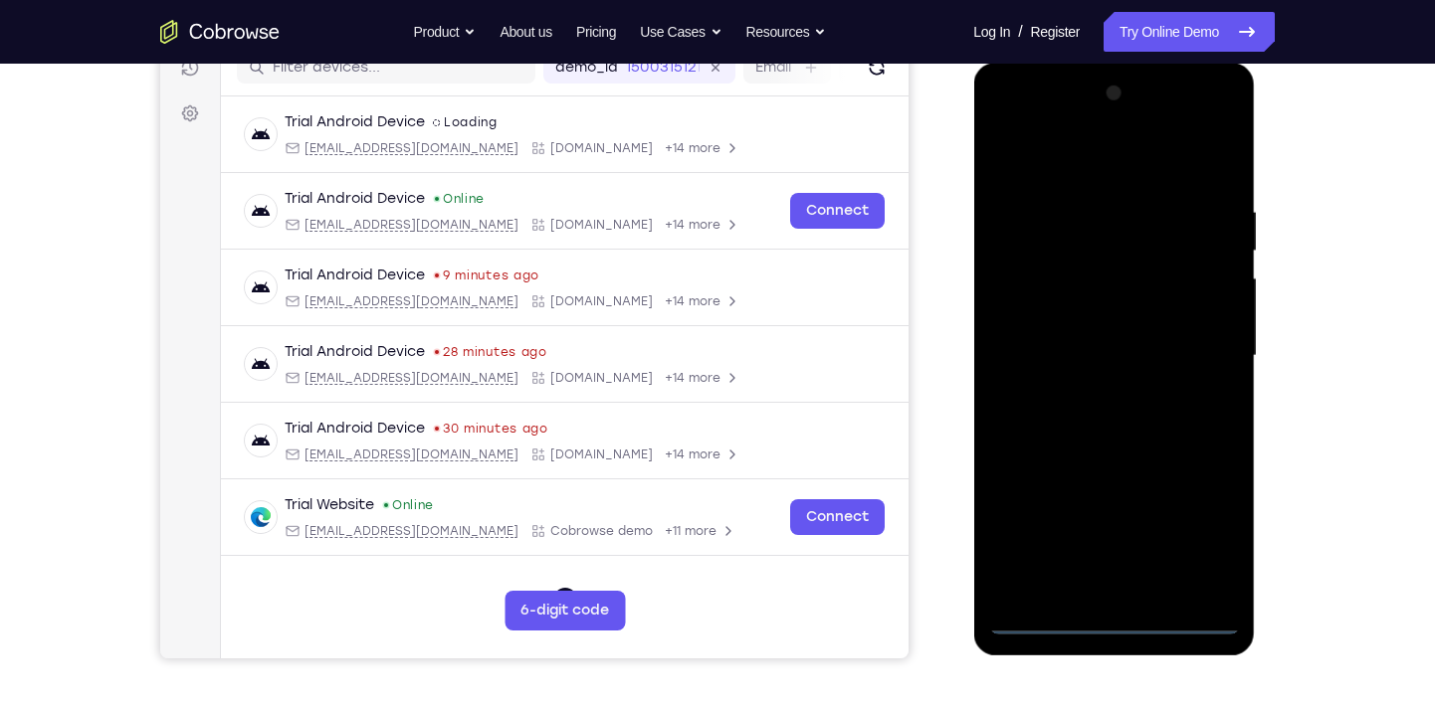
click at [961, 530] on div at bounding box center [1113, 356] width 251 height 557
click at [961, 177] on div at bounding box center [1113, 356] width 251 height 557
click at [961, 343] on div at bounding box center [1113, 356] width 251 height 557
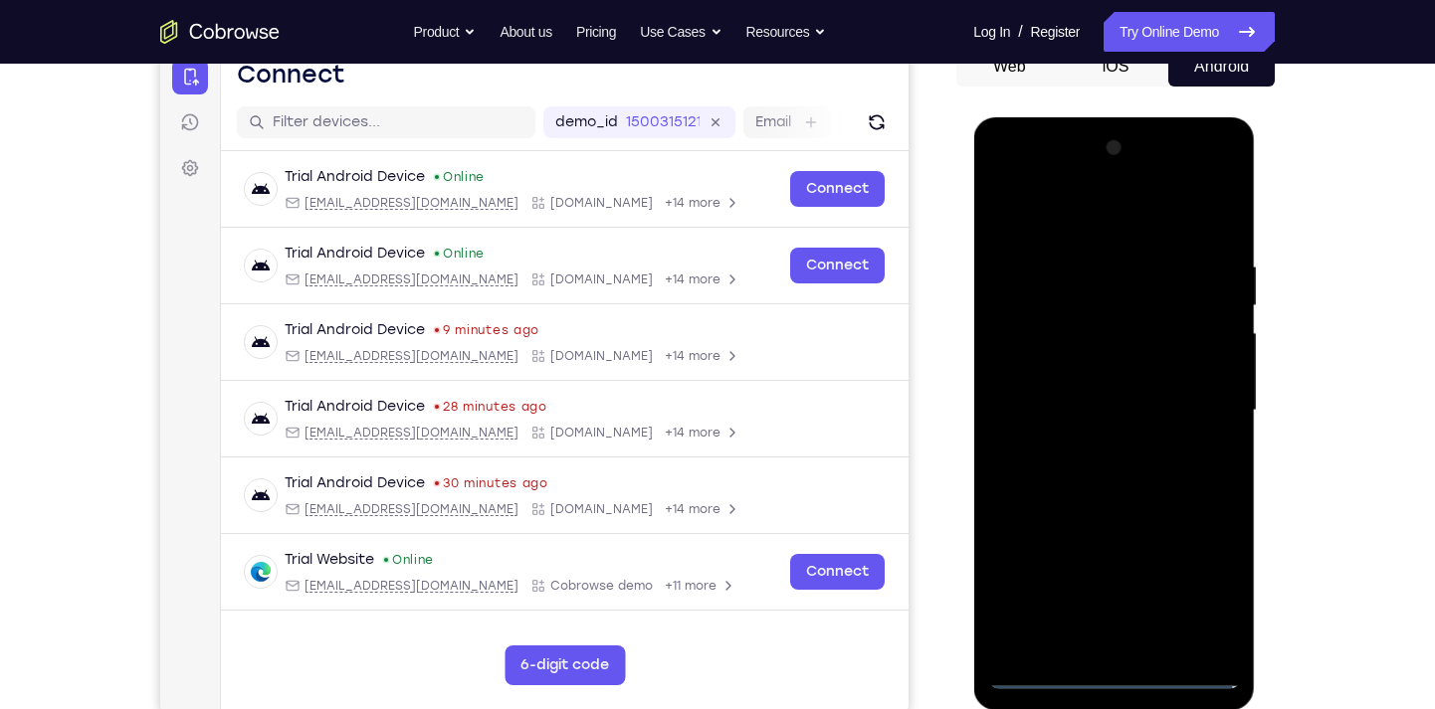
scroll to position [211, 0]
click at [961, 630] on div at bounding box center [1113, 411] width 251 height 557
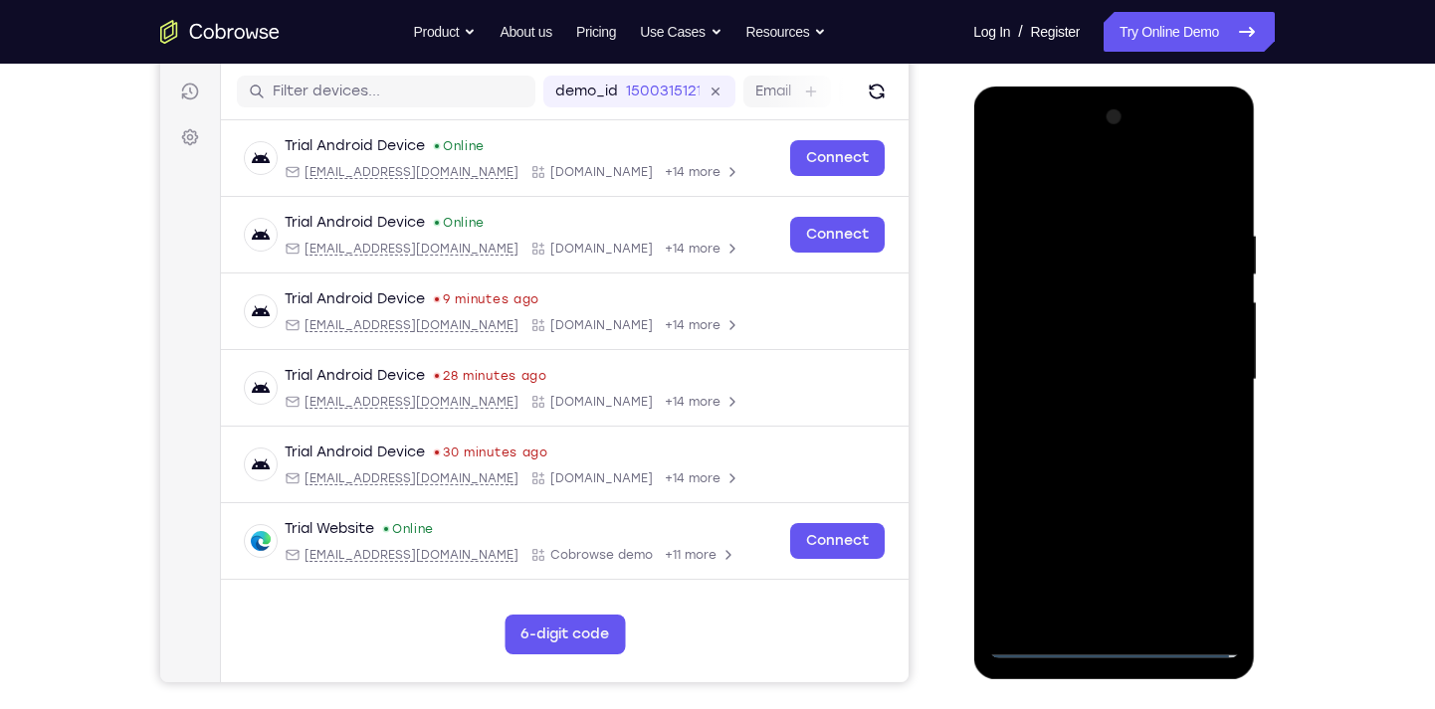
click at [961, 373] on div at bounding box center [1113, 379] width 251 height 557
click at [961, 348] on div at bounding box center [1113, 379] width 251 height 557
click at [961, 380] on div at bounding box center [1113, 379] width 251 height 557
click at [961, 439] on div at bounding box center [1113, 379] width 251 height 557
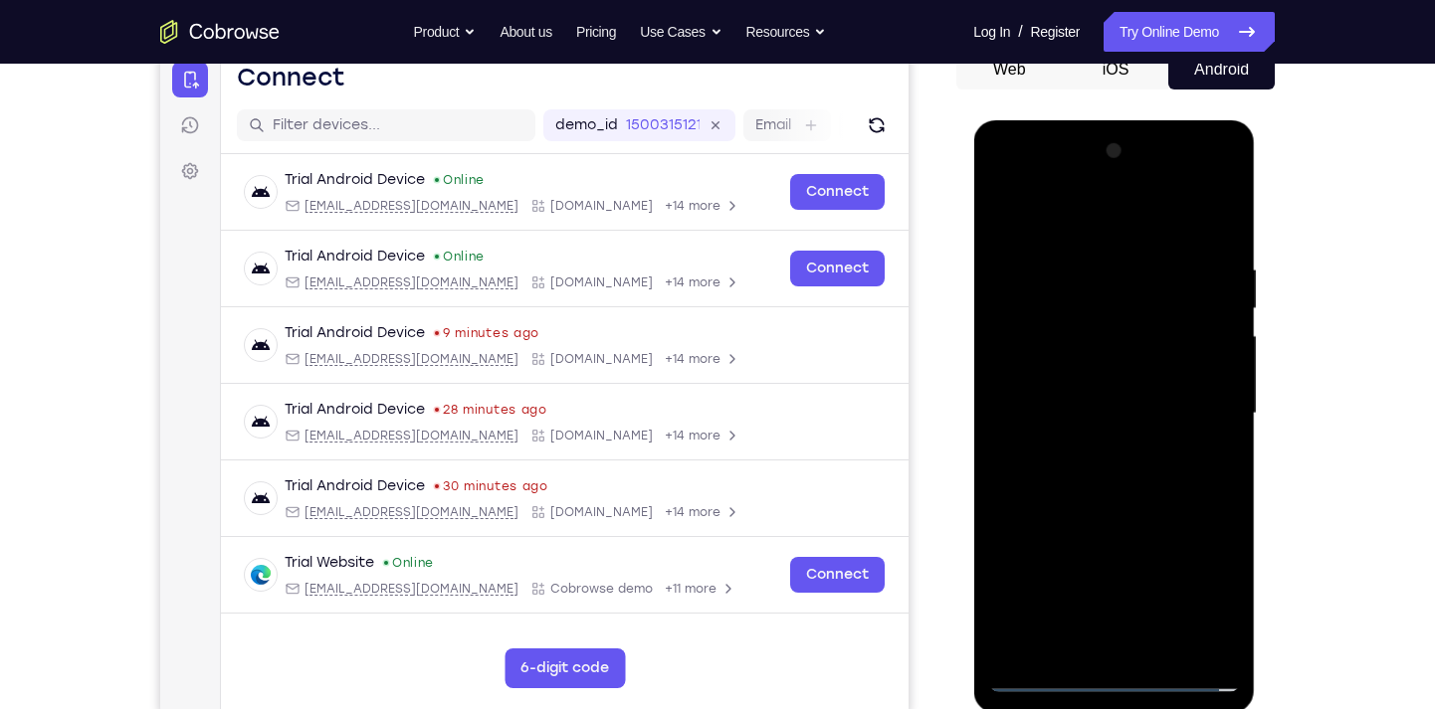
scroll to position [204, 0]
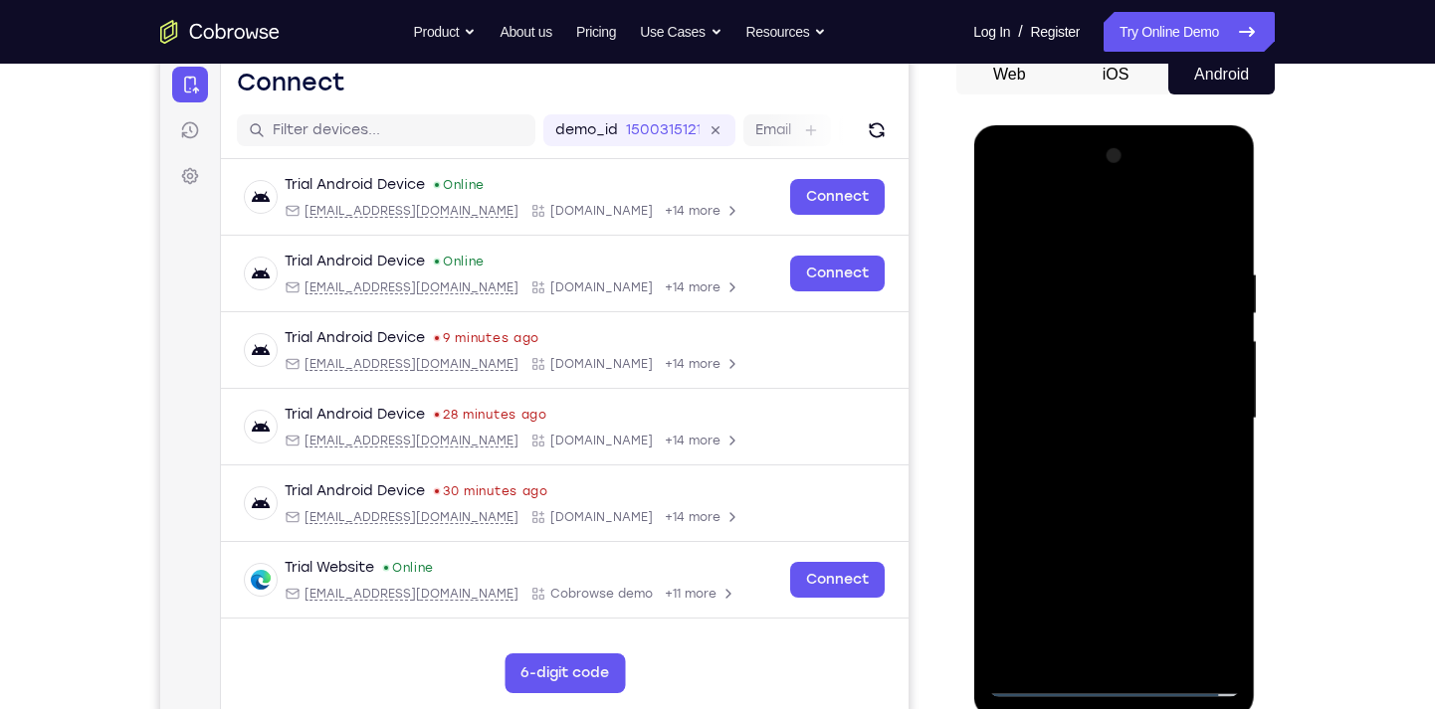
click at [961, 467] on div at bounding box center [1113, 418] width 251 height 557
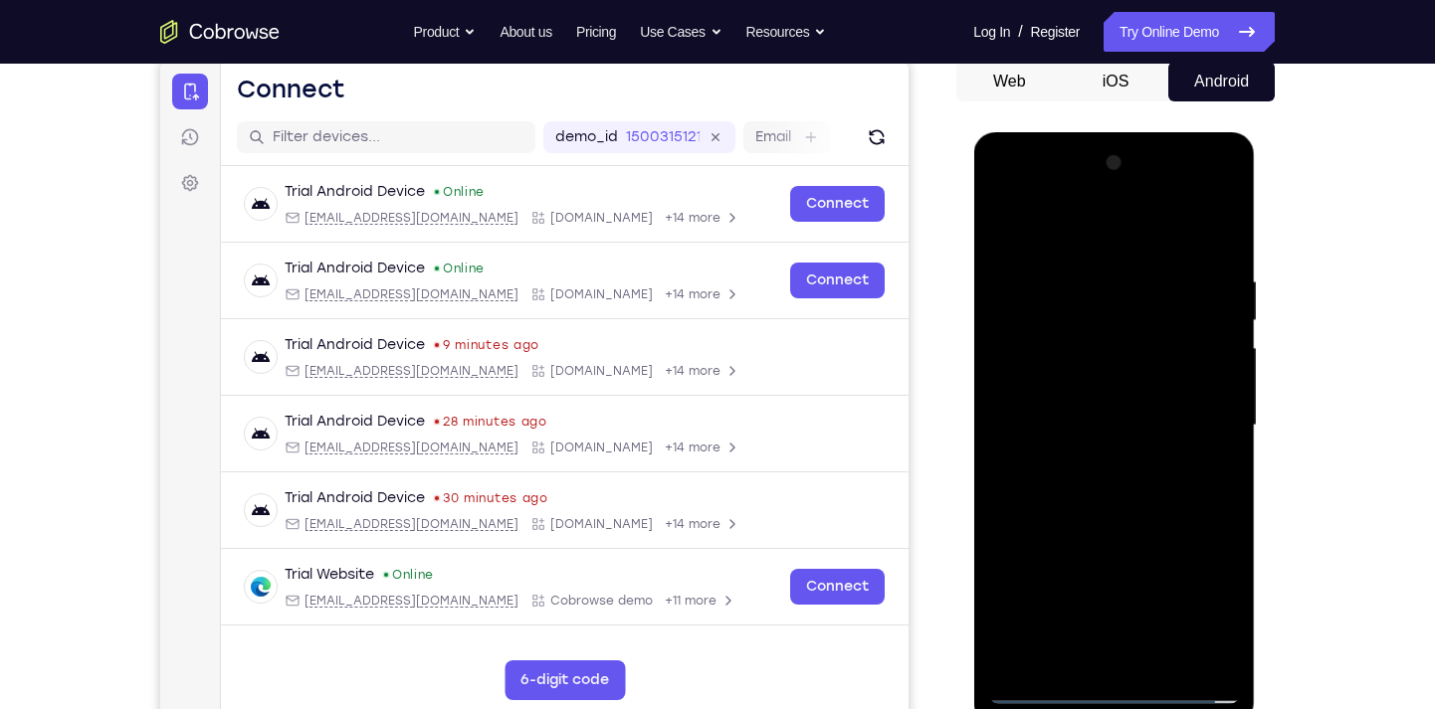
scroll to position [199, 0]
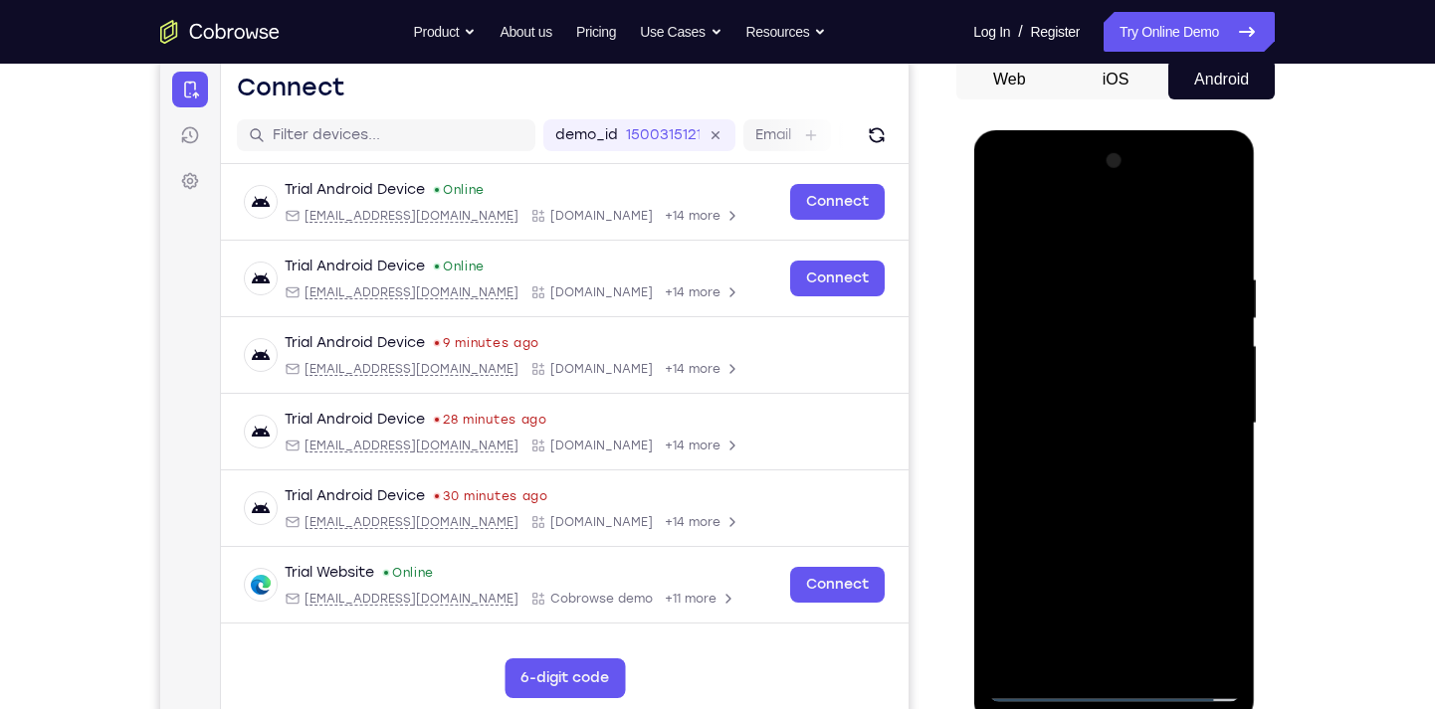
click at [961, 247] on div at bounding box center [1113, 423] width 251 height 557
click at [961, 630] on div at bounding box center [1113, 423] width 251 height 557
click at [961, 525] on div at bounding box center [1113, 423] width 251 height 557
click at [961, 398] on div at bounding box center [1113, 423] width 251 height 557
click at [961, 630] on div at bounding box center [1113, 423] width 251 height 557
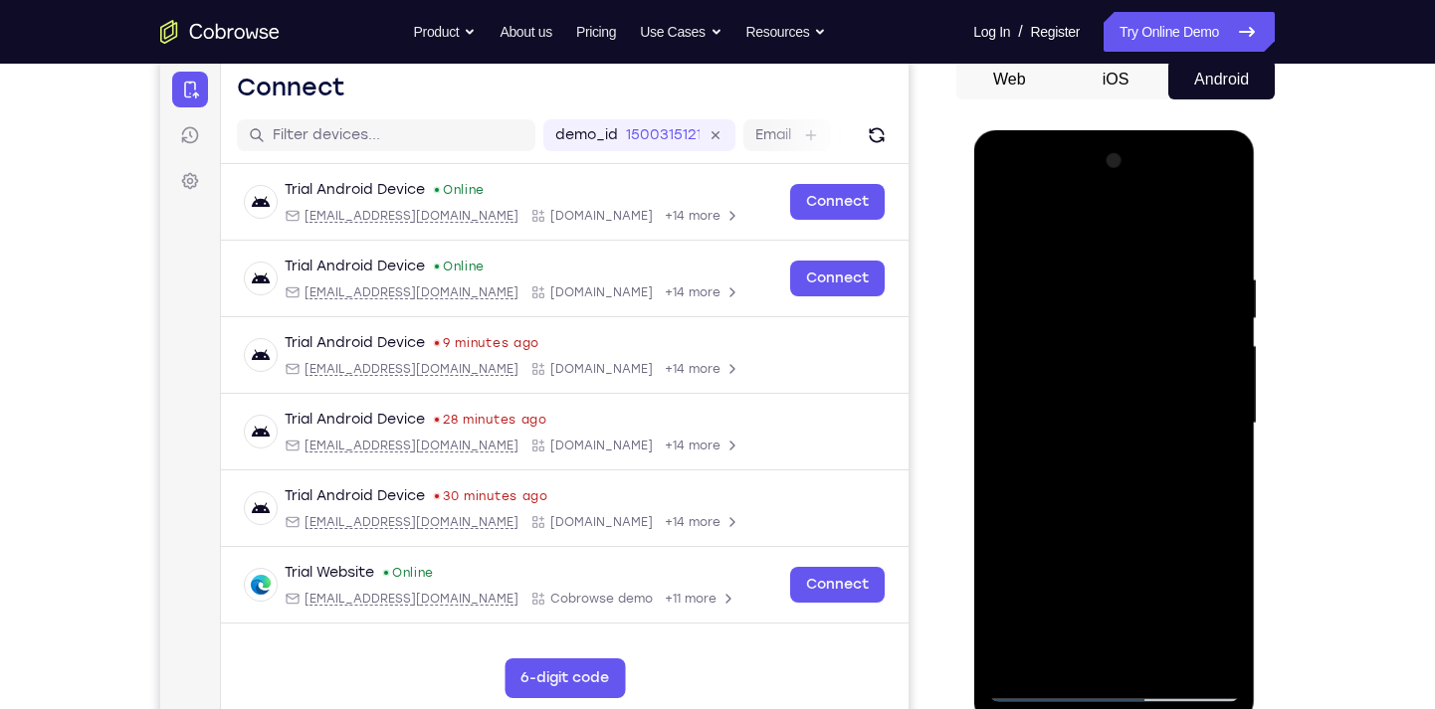
click at [961, 473] on div at bounding box center [1113, 423] width 251 height 557
click at [961, 614] on div at bounding box center [1113, 423] width 251 height 557
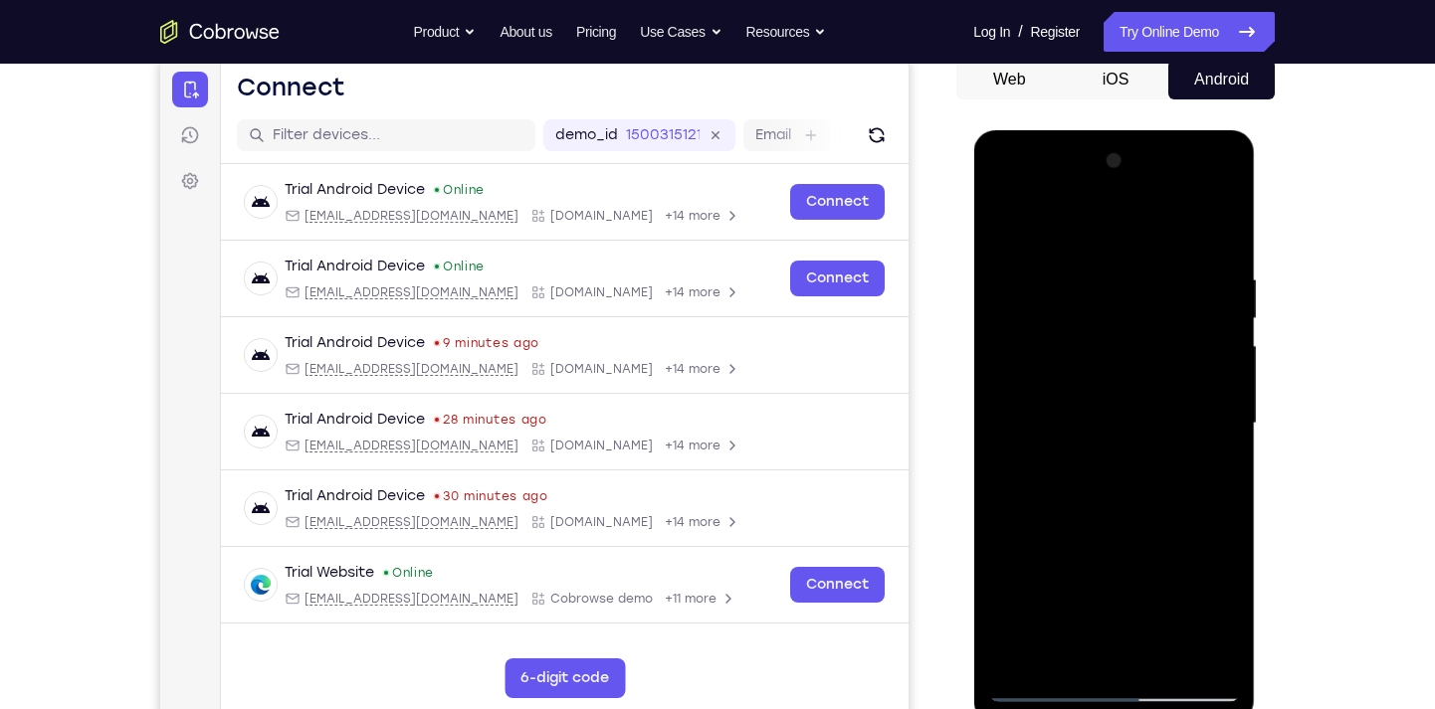
click at [961, 614] on div at bounding box center [1113, 423] width 251 height 557
click at [961, 396] on div at bounding box center [1113, 423] width 251 height 557
click at [961, 557] on div at bounding box center [1113, 423] width 251 height 557
click at [961, 475] on div at bounding box center [1113, 423] width 251 height 557
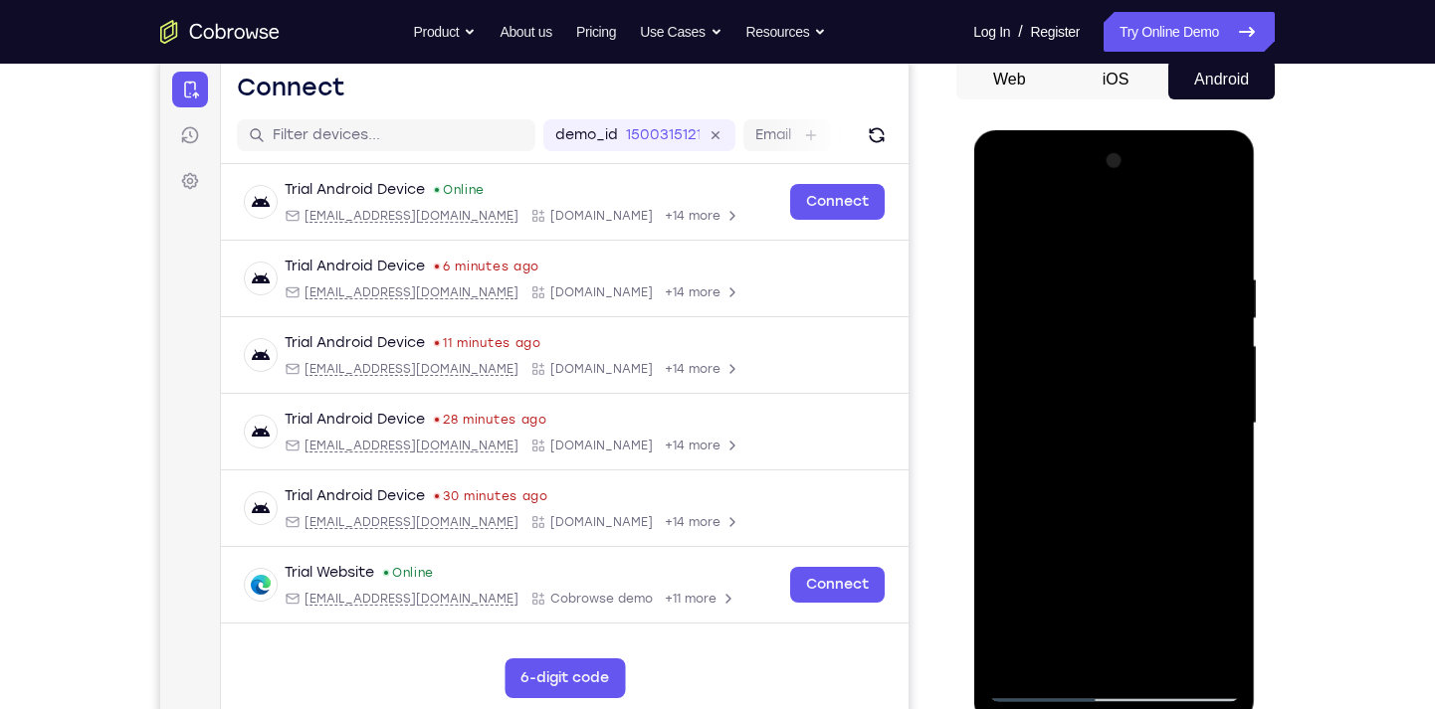
click at [961, 616] on div at bounding box center [1113, 423] width 251 height 557
click at [961, 476] on div at bounding box center [1113, 423] width 251 height 557
click at [961, 617] on div at bounding box center [1113, 423] width 251 height 557
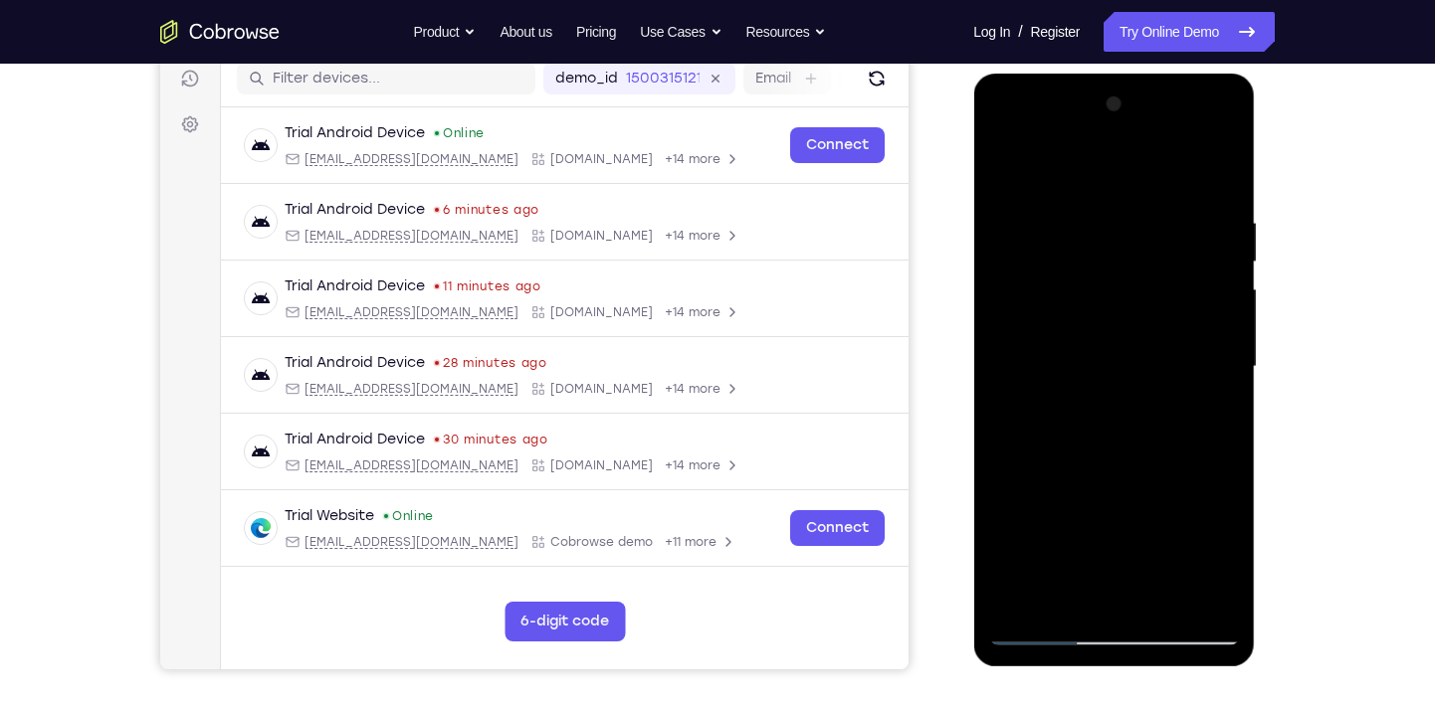
scroll to position [257, 0]
click at [961, 561] on div at bounding box center [1113, 366] width 251 height 557
click at [961, 319] on div at bounding box center [1113, 366] width 251 height 557
click at [961, 471] on div at bounding box center [1113, 366] width 251 height 557
click at [961, 461] on div at bounding box center [1113, 366] width 251 height 557
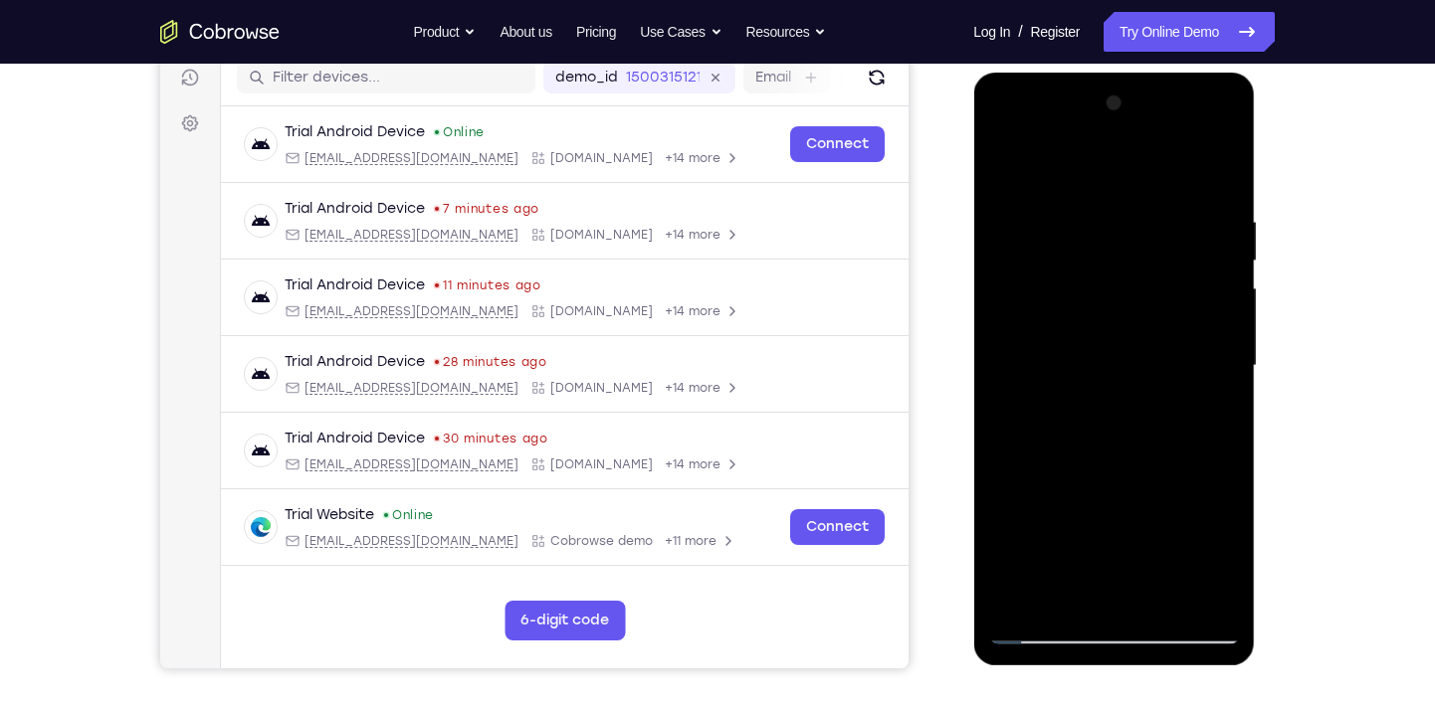
click at [961, 553] on div at bounding box center [1113, 366] width 251 height 557
click at [961, 418] on div at bounding box center [1113, 366] width 251 height 557
click at [961, 339] on div at bounding box center [1113, 366] width 251 height 557
click at [961, 513] on div at bounding box center [1113, 366] width 251 height 557
click at [961, 418] on div at bounding box center [1113, 366] width 251 height 557
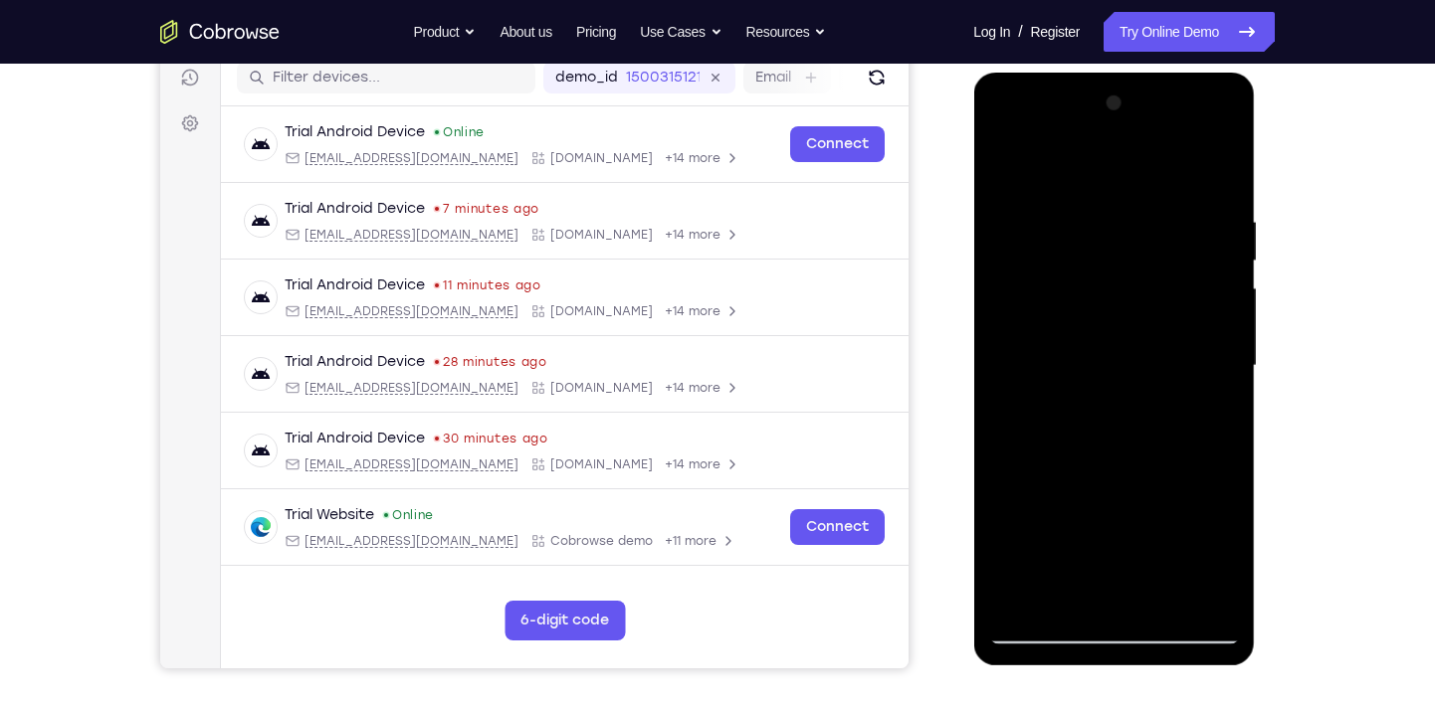
click at [961, 296] on div at bounding box center [1113, 366] width 251 height 557
click at [961, 73] on div at bounding box center [1114, 73] width 282 height 0
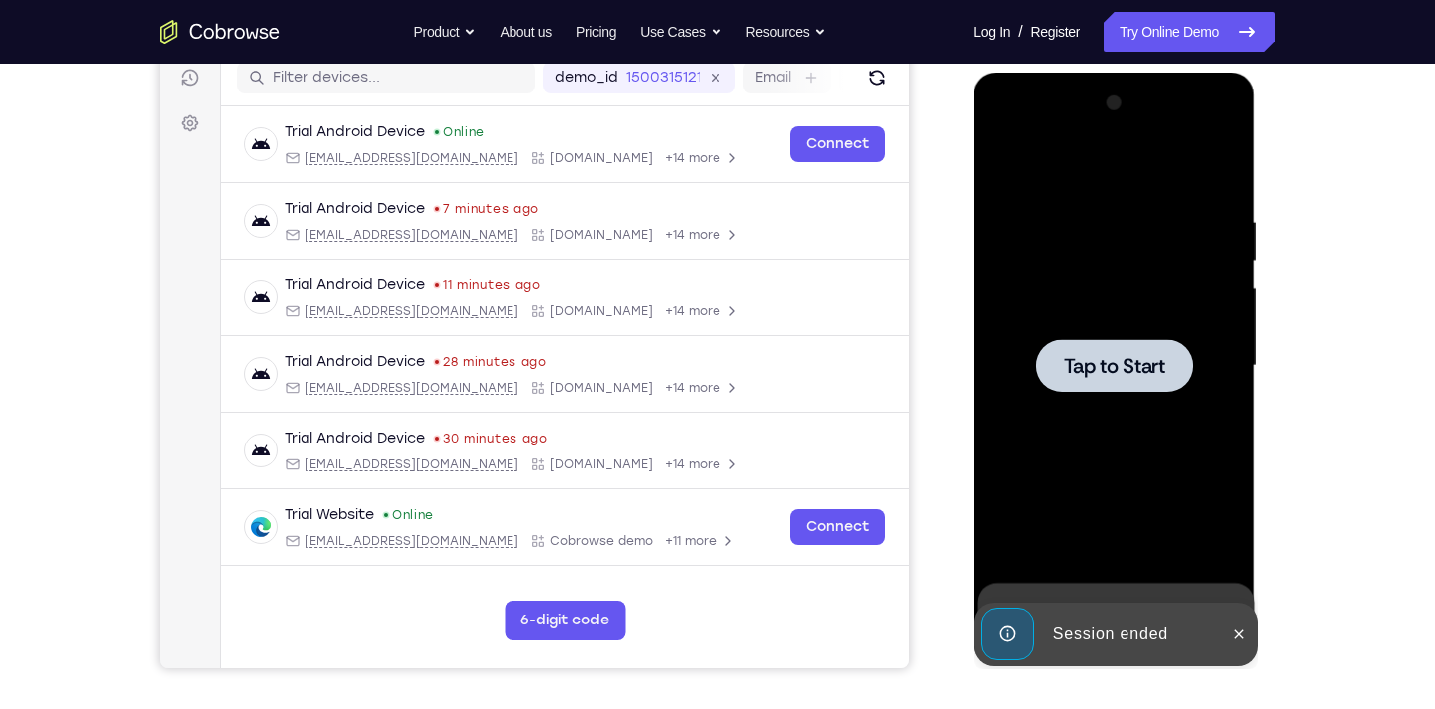
click at [961, 370] on span "Tap to Start" at bounding box center [1113, 366] width 101 height 20
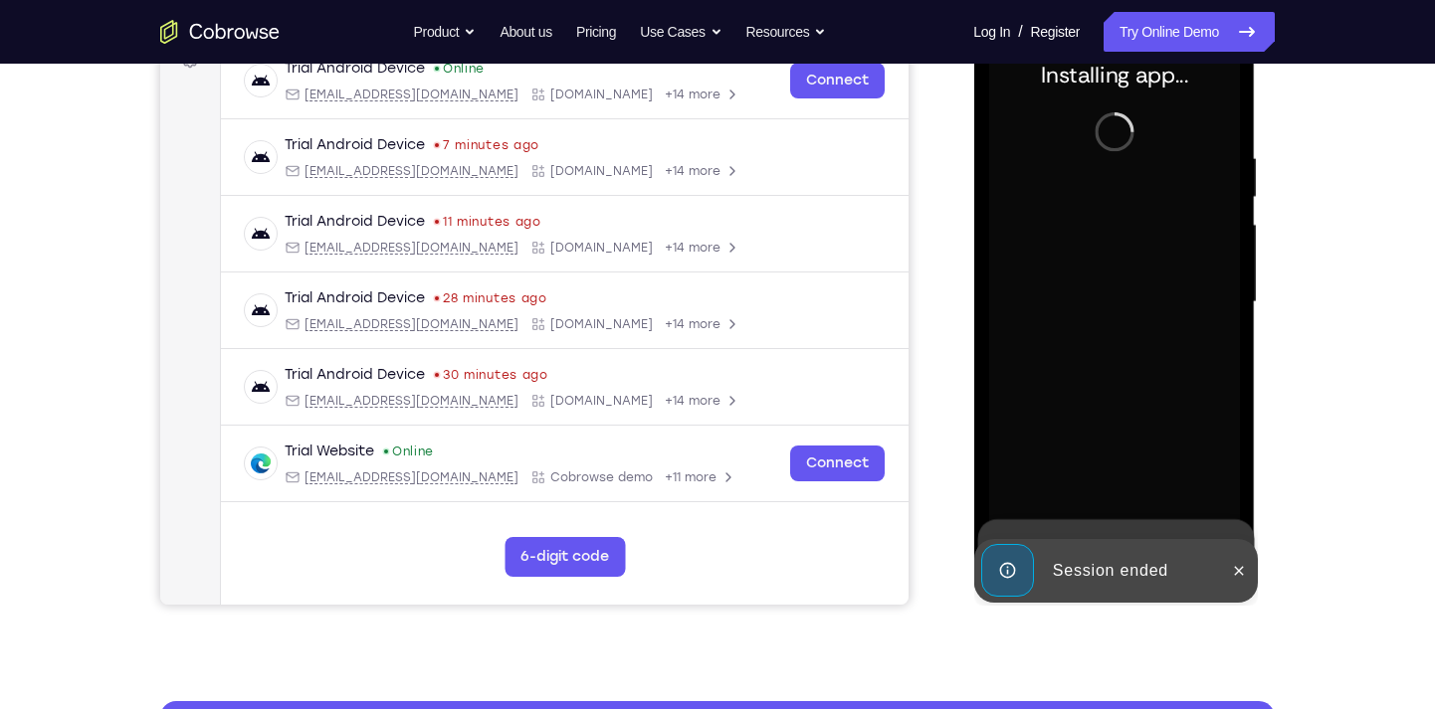
scroll to position [321, 0]
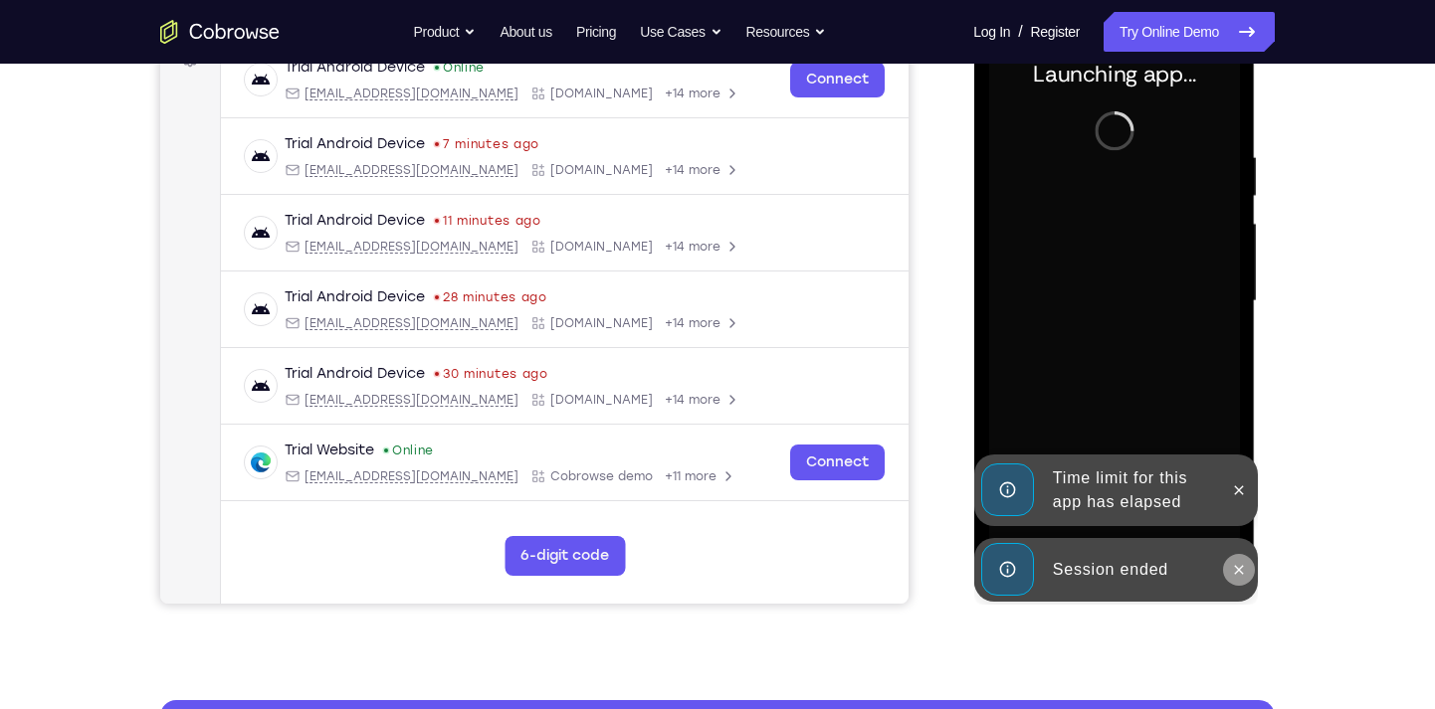
click at [961, 567] on icon at bounding box center [1238, 570] width 16 height 16
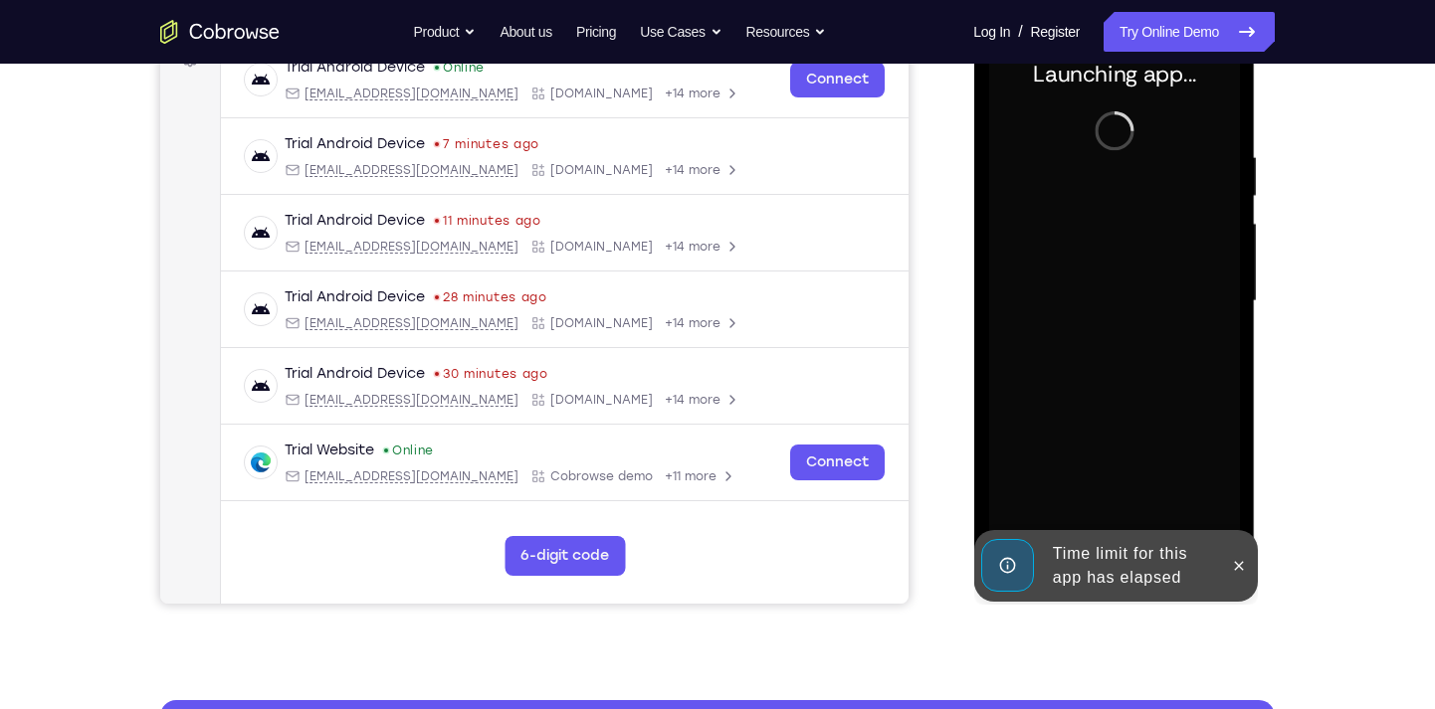
click at [961, 567] on div "Time limit for this app has elapsed" at bounding box center [1115, 566] width 284 height 72
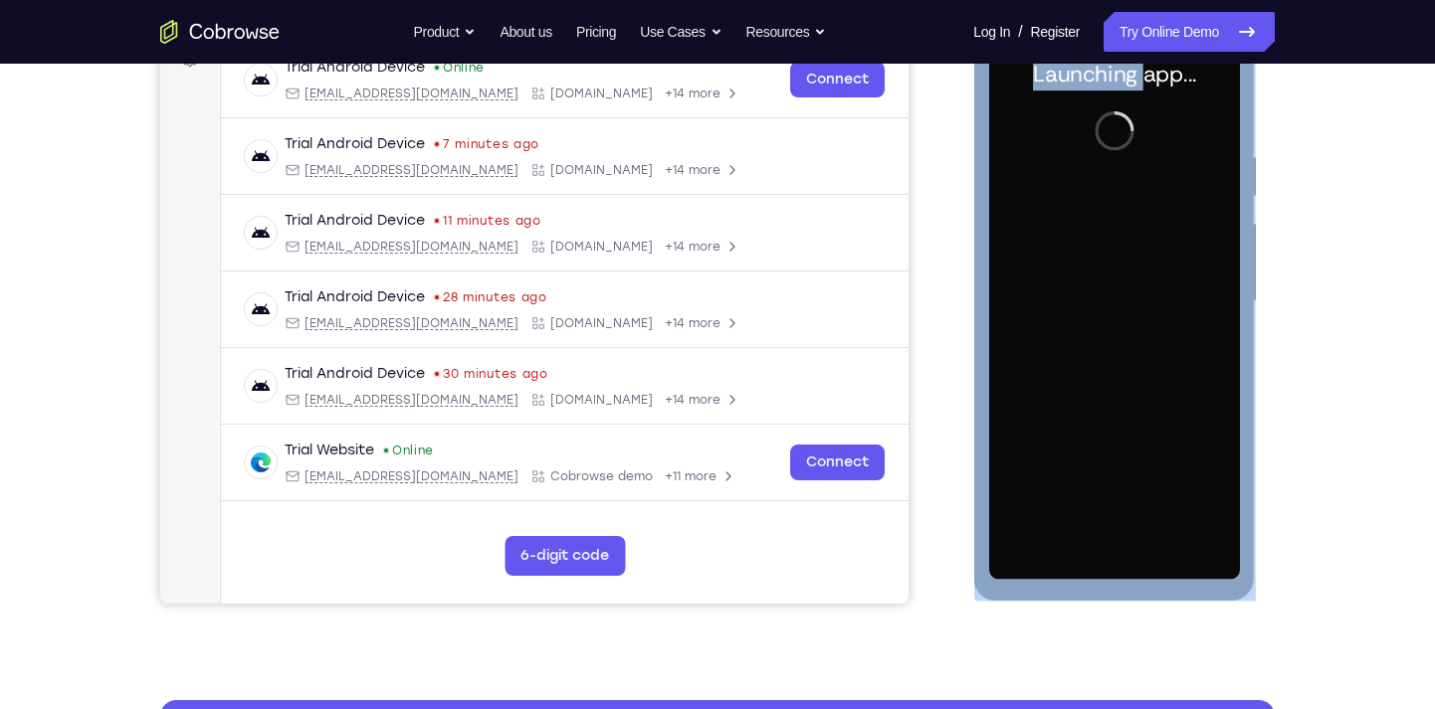
click at [961, 567] on div "Launching app..." at bounding box center [1114, 304] width 282 height 593
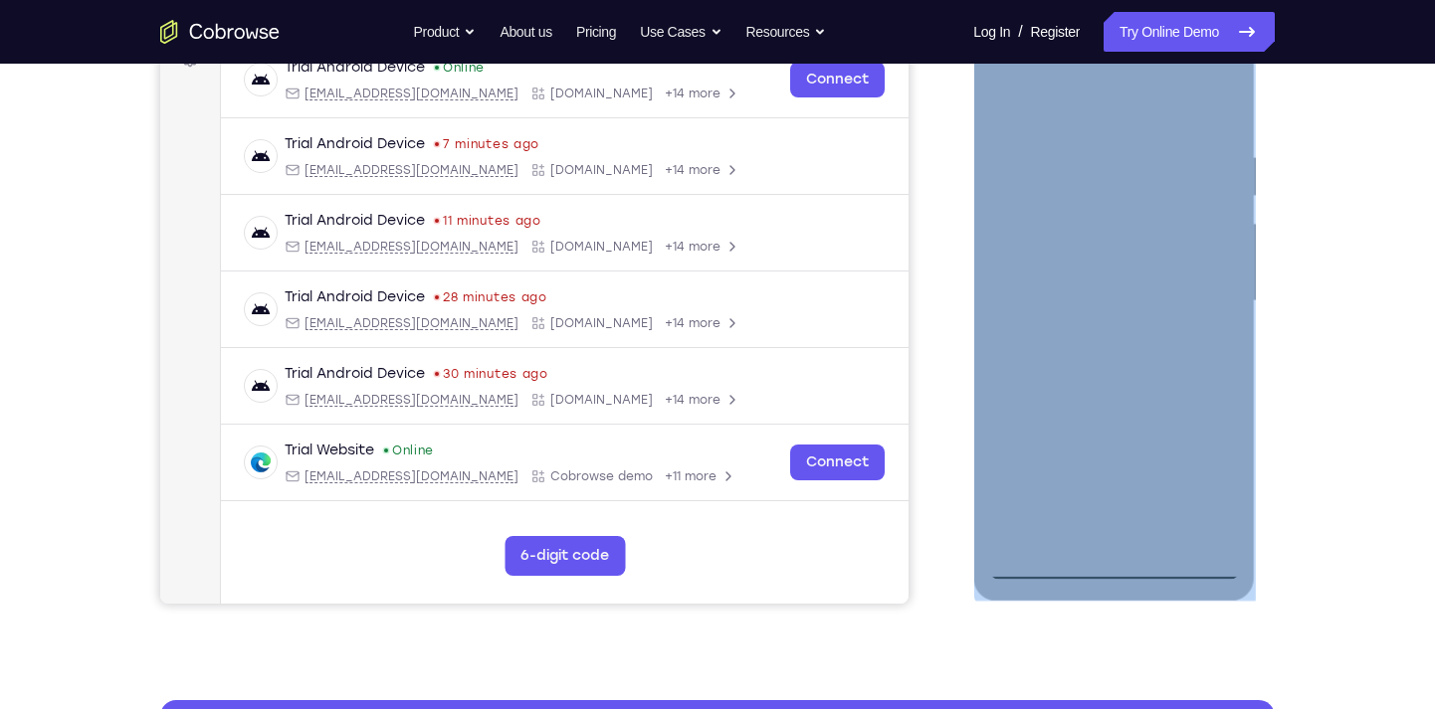
drag, startPoint x: 1242, startPoint y: 567, endPoint x: 1146, endPoint y: 553, distance: 96.5
click at [961, 553] on div at bounding box center [1113, 301] width 251 height 557
click at [961, 567] on div at bounding box center [1113, 301] width 251 height 557
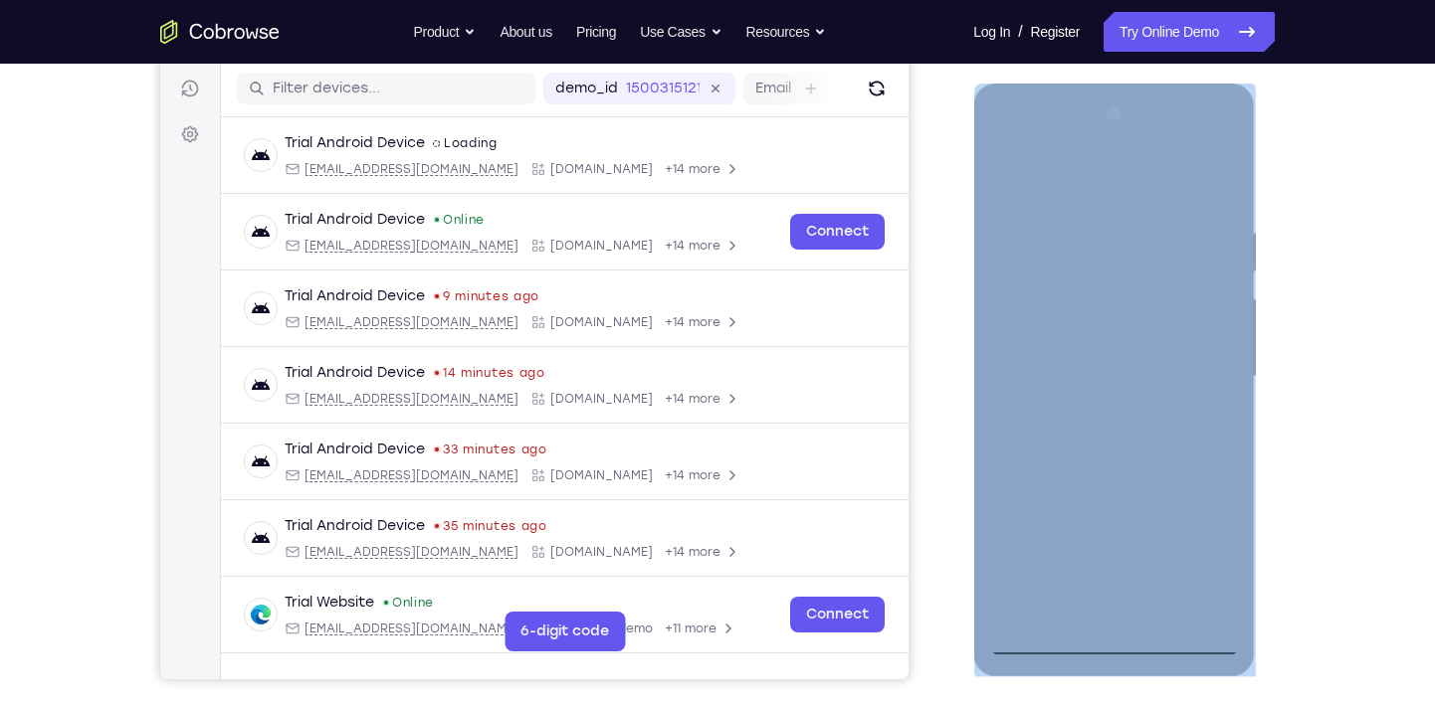
click at [961, 556] on div at bounding box center [1113, 376] width 251 height 557
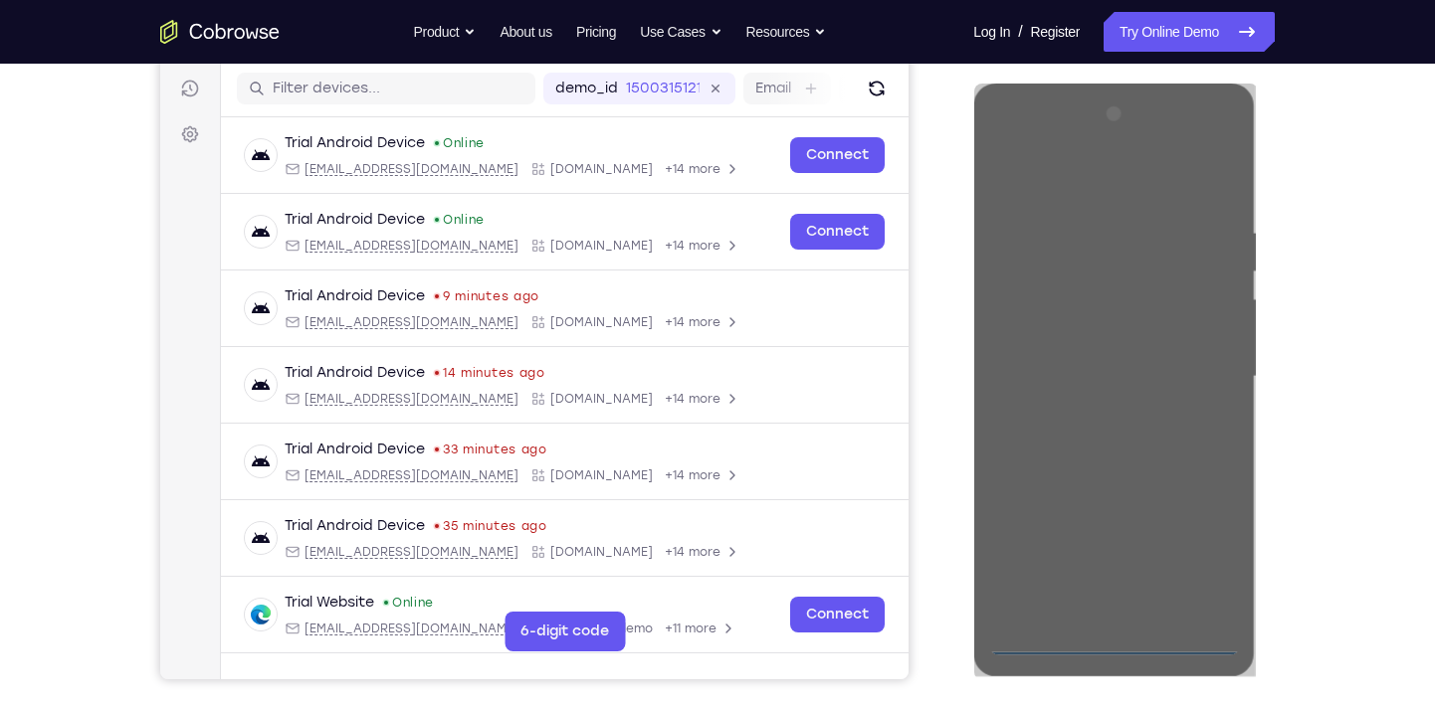
drag, startPoint x: 1342, startPoint y: 489, endPoint x: 196, endPoint y: 383, distance: 1151.0
click at [961, 489] on div "Your Support Agent Your Customer Web iOS Android Next Steps We’d be happy to gi…" at bounding box center [718, 474] width 1274 height 1312
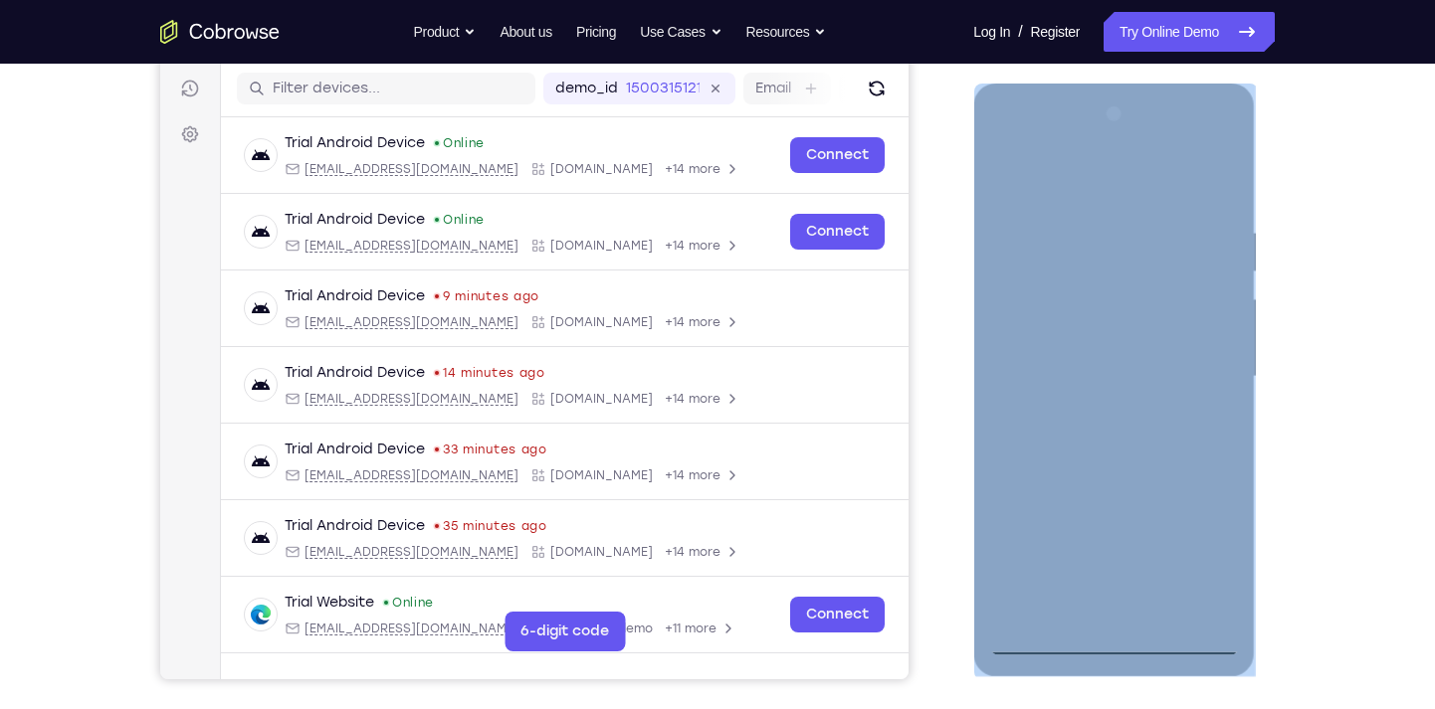
click at [961, 171] on div at bounding box center [1113, 376] width 251 height 557
click at [961, 359] on div at bounding box center [1113, 376] width 251 height 557
click at [961, 411] on div at bounding box center [1113, 376] width 251 height 557
click at [961, 307] on div at bounding box center [1113, 376] width 251 height 557
click at [961, 361] on div at bounding box center [1113, 376] width 251 height 557
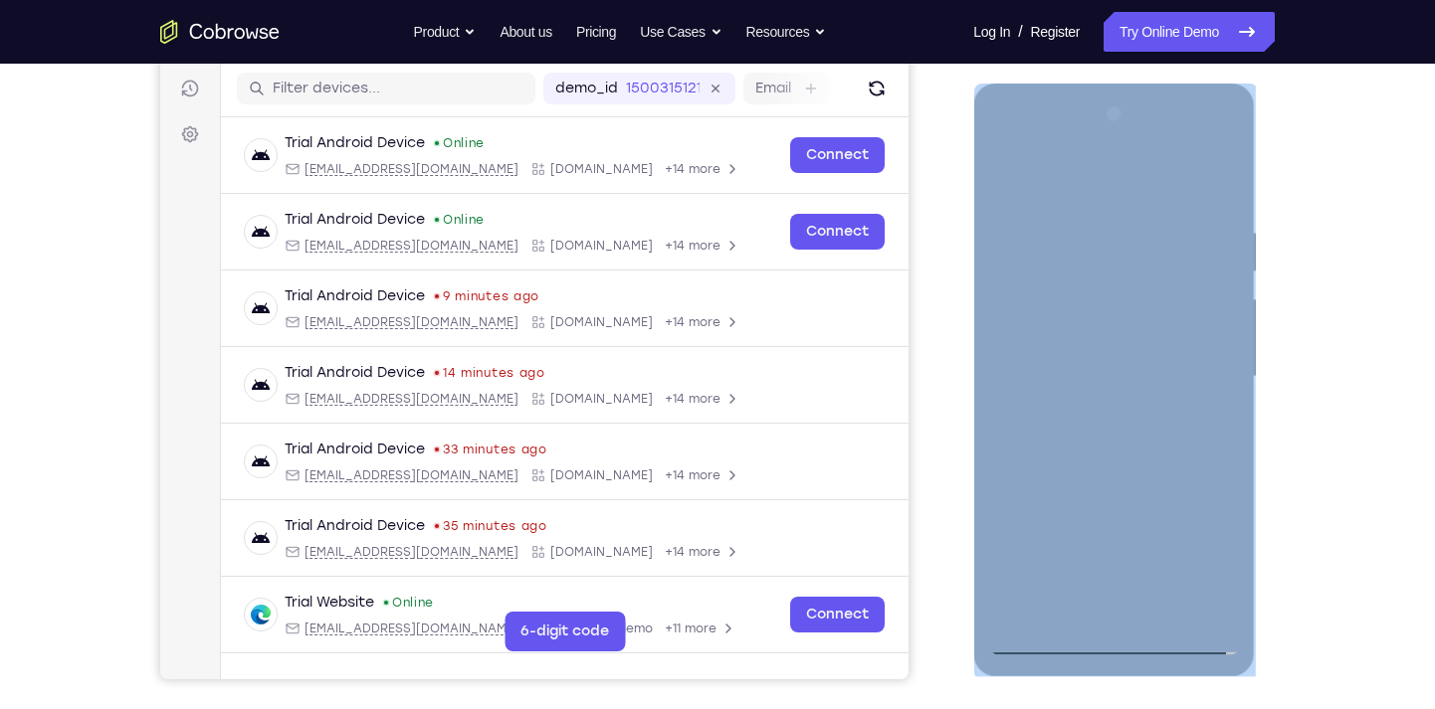
click at [961, 337] on div at bounding box center [1113, 376] width 251 height 557
click at [961, 373] on div at bounding box center [1113, 376] width 251 height 557
click at [961, 434] on div at bounding box center [1113, 376] width 251 height 557
click at [961, 429] on div at bounding box center [1113, 376] width 251 height 557
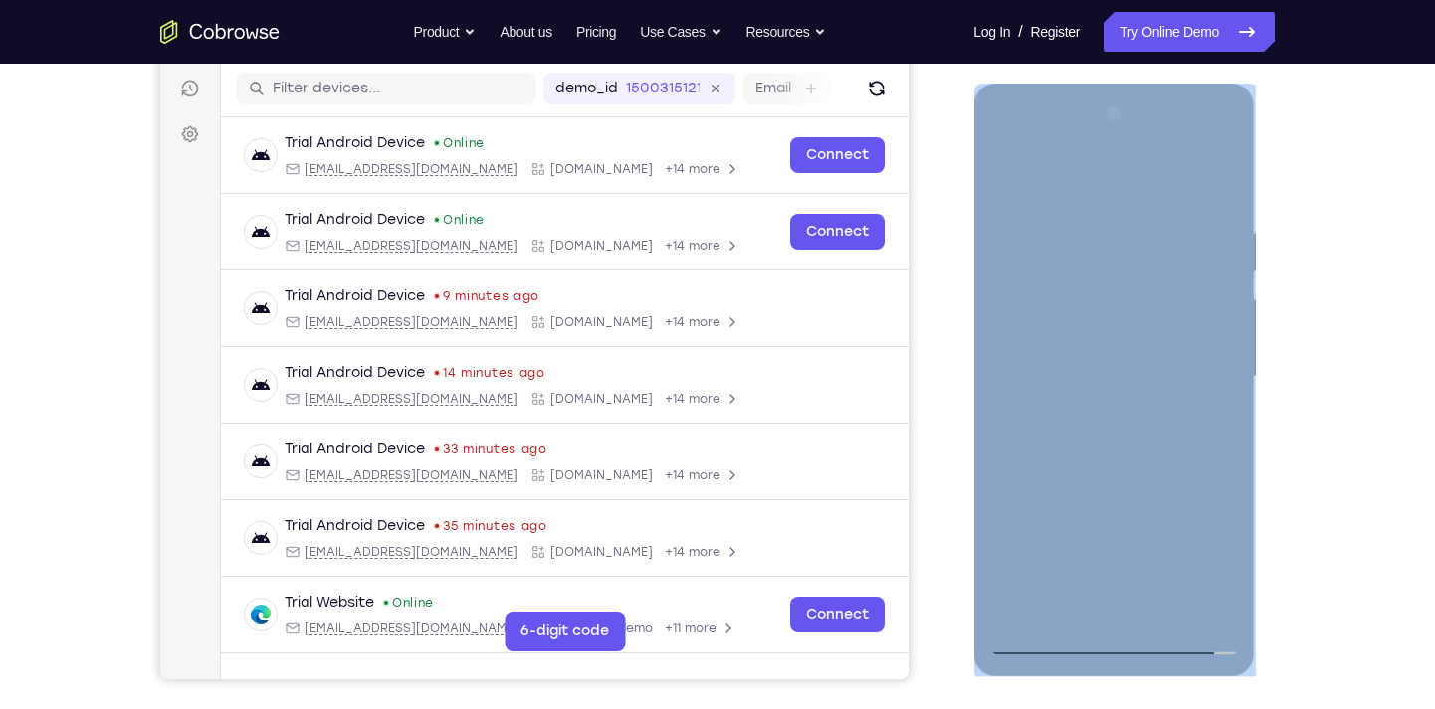
click at [961, 612] on div at bounding box center [1113, 376] width 251 height 557
click at [961, 477] on div at bounding box center [1113, 376] width 251 height 557
click at [961, 341] on div at bounding box center [1113, 376] width 251 height 557
click at [961, 600] on div at bounding box center [1113, 376] width 251 height 557
click at [961, 418] on div at bounding box center [1113, 376] width 251 height 557
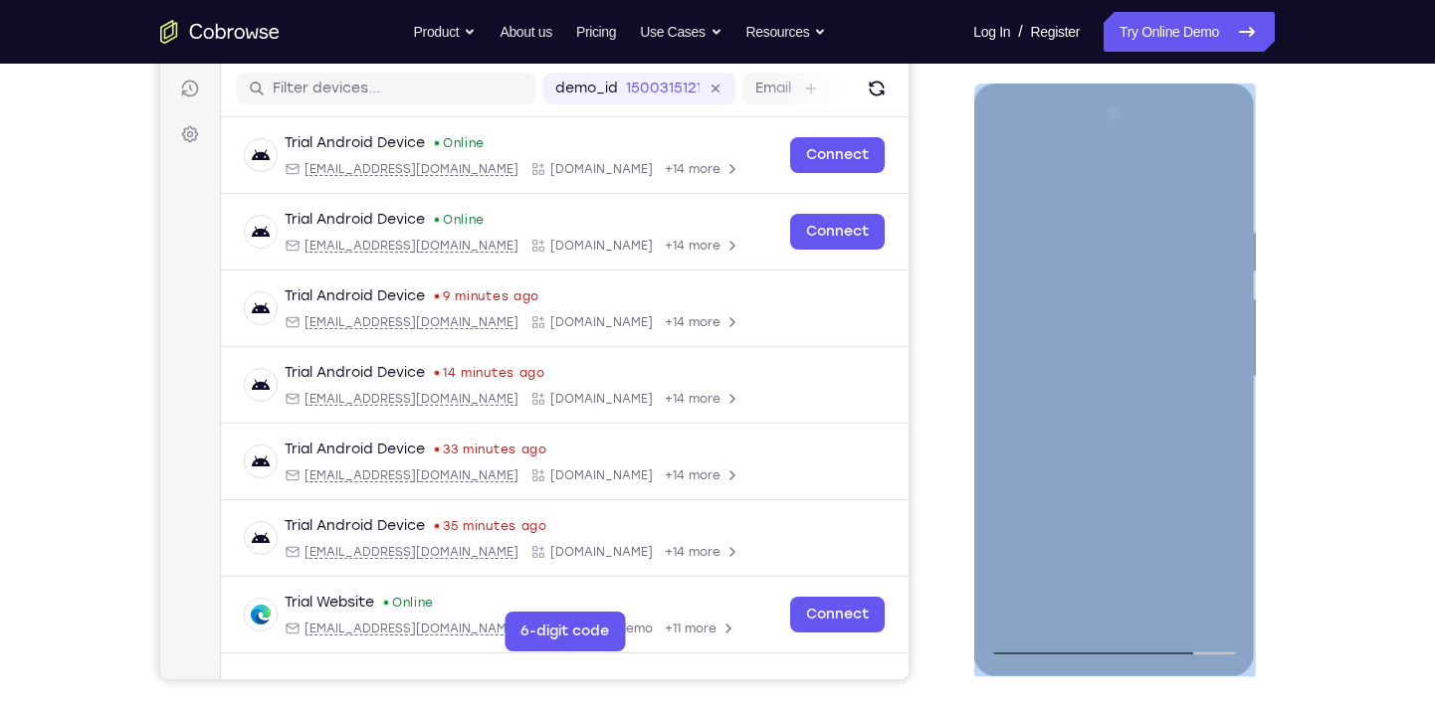
click at [961, 359] on div at bounding box center [1113, 376] width 251 height 557
click at [961, 378] on div at bounding box center [1114, 380] width 282 height 593
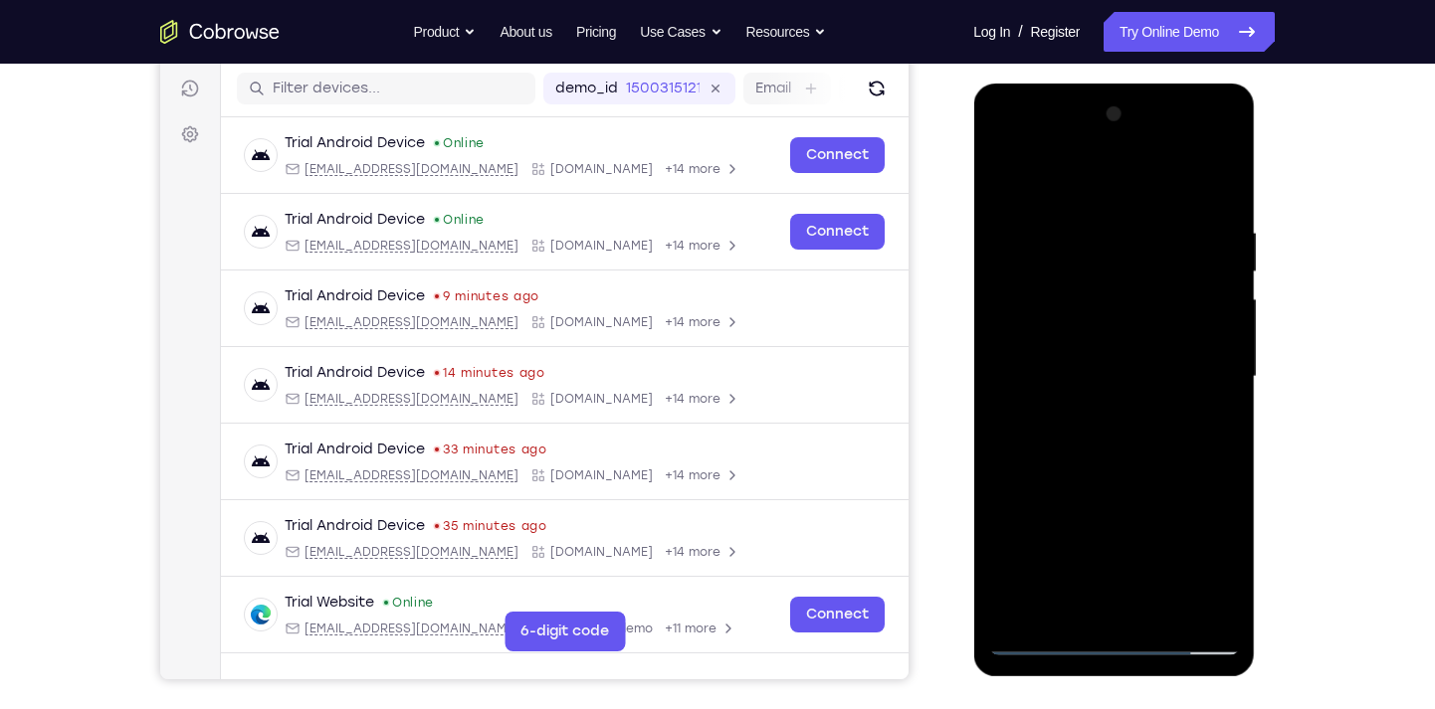
click at [961, 608] on div at bounding box center [1113, 376] width 251 height 557
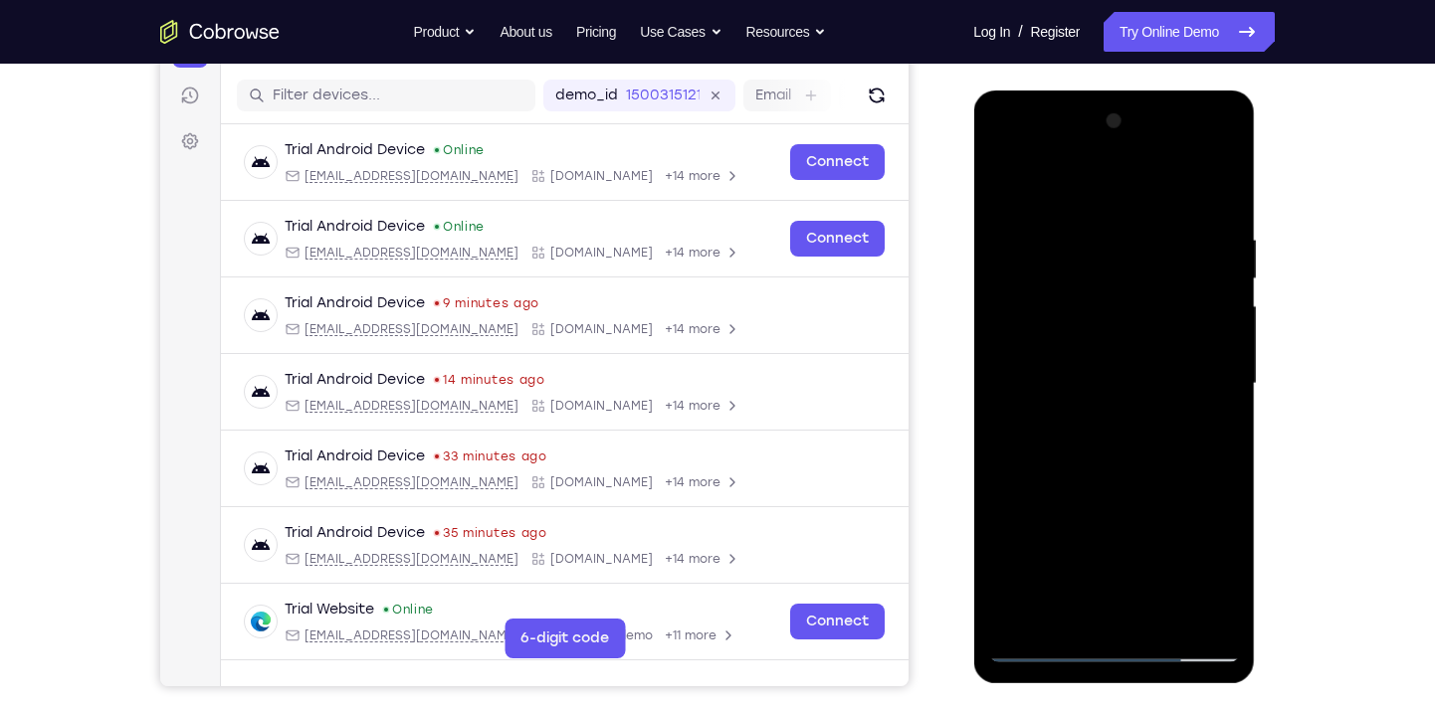
scroll to position [232, 0]
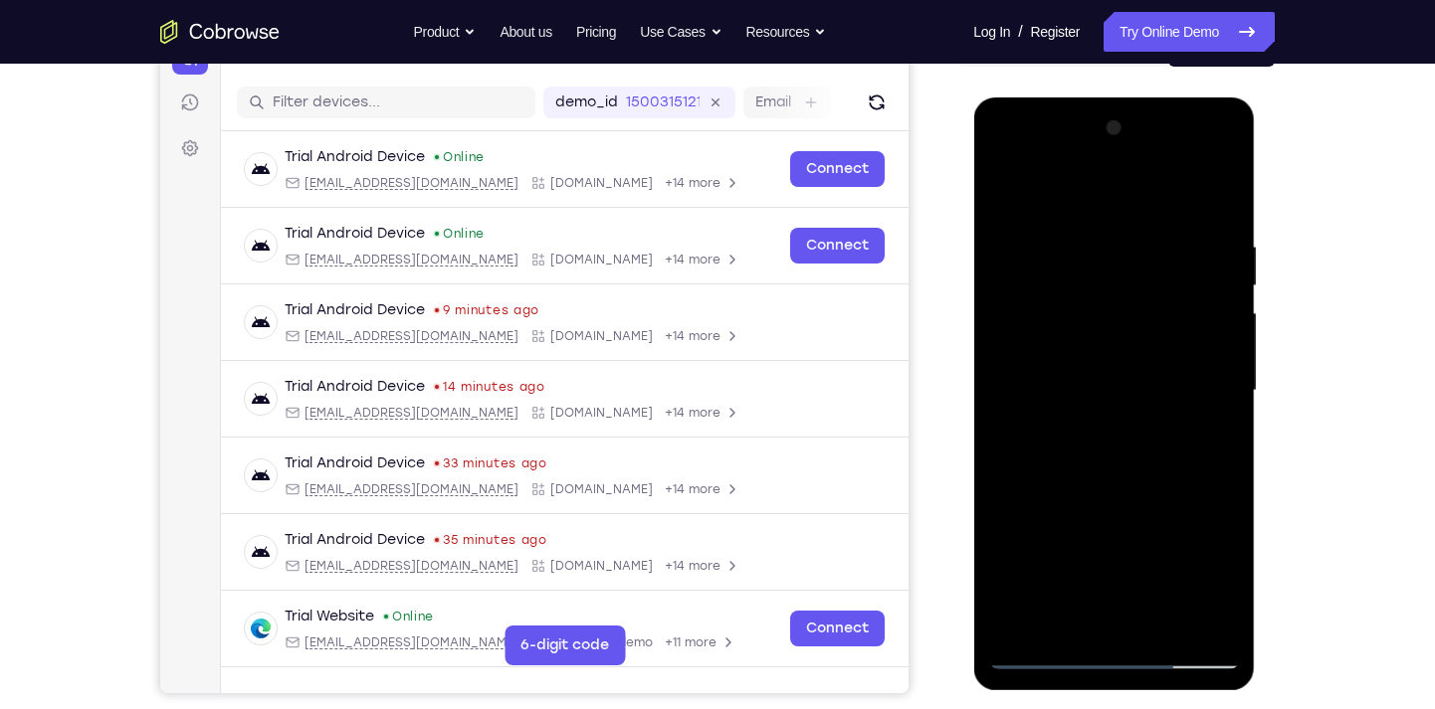
click at [961, 441] on div at bounding box center [1113, 390] width 251 height 557
click at [961, 350] on div at bounding box center [1113, 390] width 251 height 557
click at [961, 532] on div at bounding box center [1113, 390] width 251 height 557
click at [961, 400] on div at bounding box center [1113, 390] width 251 height 557
click at [961, 442] on div at bounding box center [1113, 390] width 251 height 557
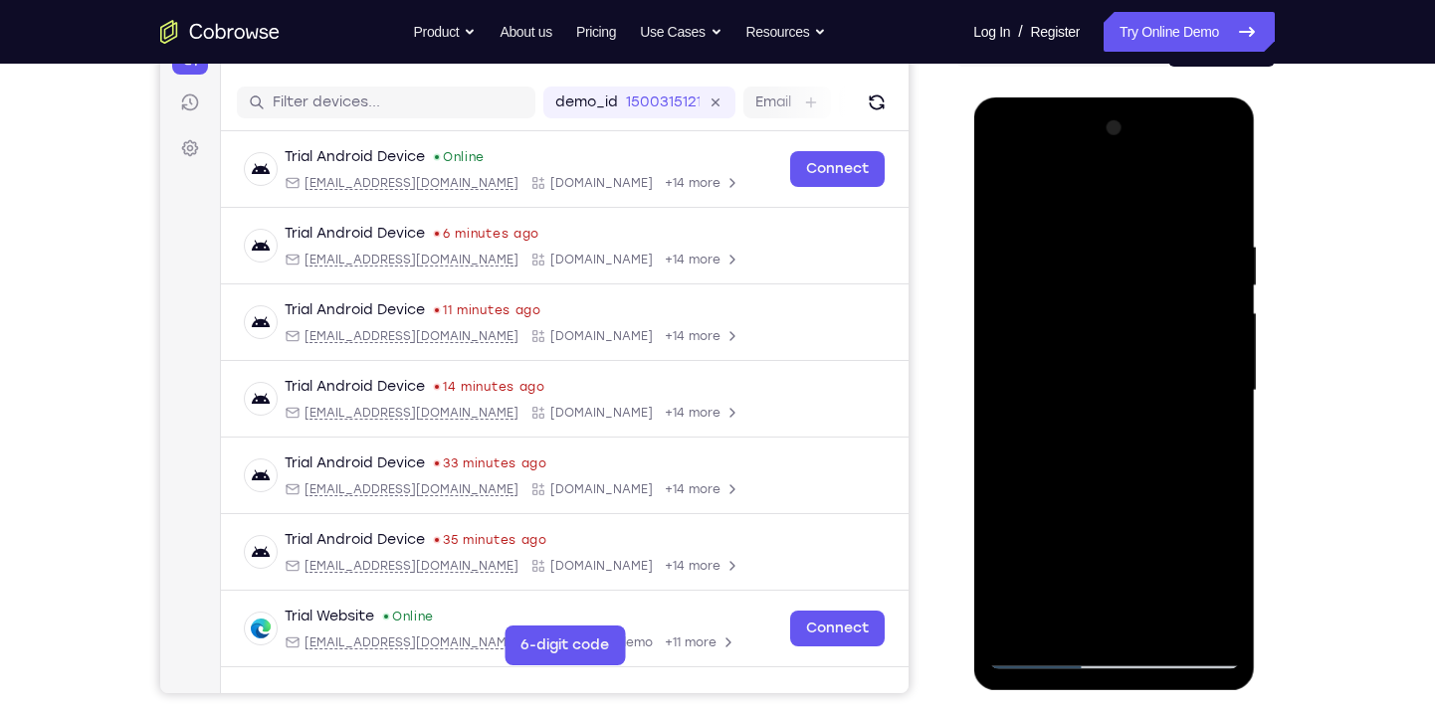
click at [961, 442] on div at bounding box center [1113, 390] width 251 height 557
click at [961, 583] on div at bounding box center [1113, 390] width 251 height 557
click at [961, 438] on div at bounding box center [1113, 390] width 251 height 557
drag, startPoint x: 1074, startPoint y: 362, endPoint x: 1082, endPoint y: 244, distance: 118.7
click at [961, 244] on div at bounding box center [1113, 390] width 251 height 557
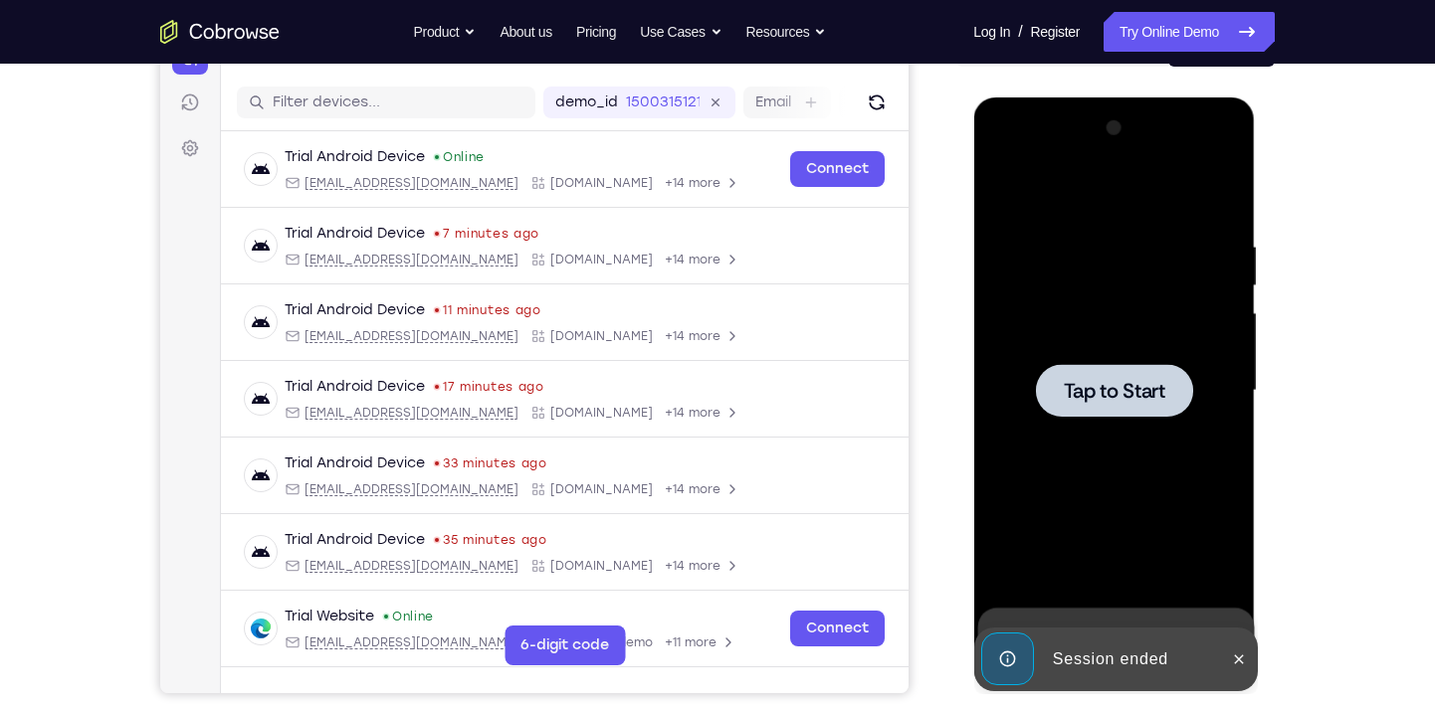
click at [961, 374] on div at bounding box center [1113, 390] width 157 height 53
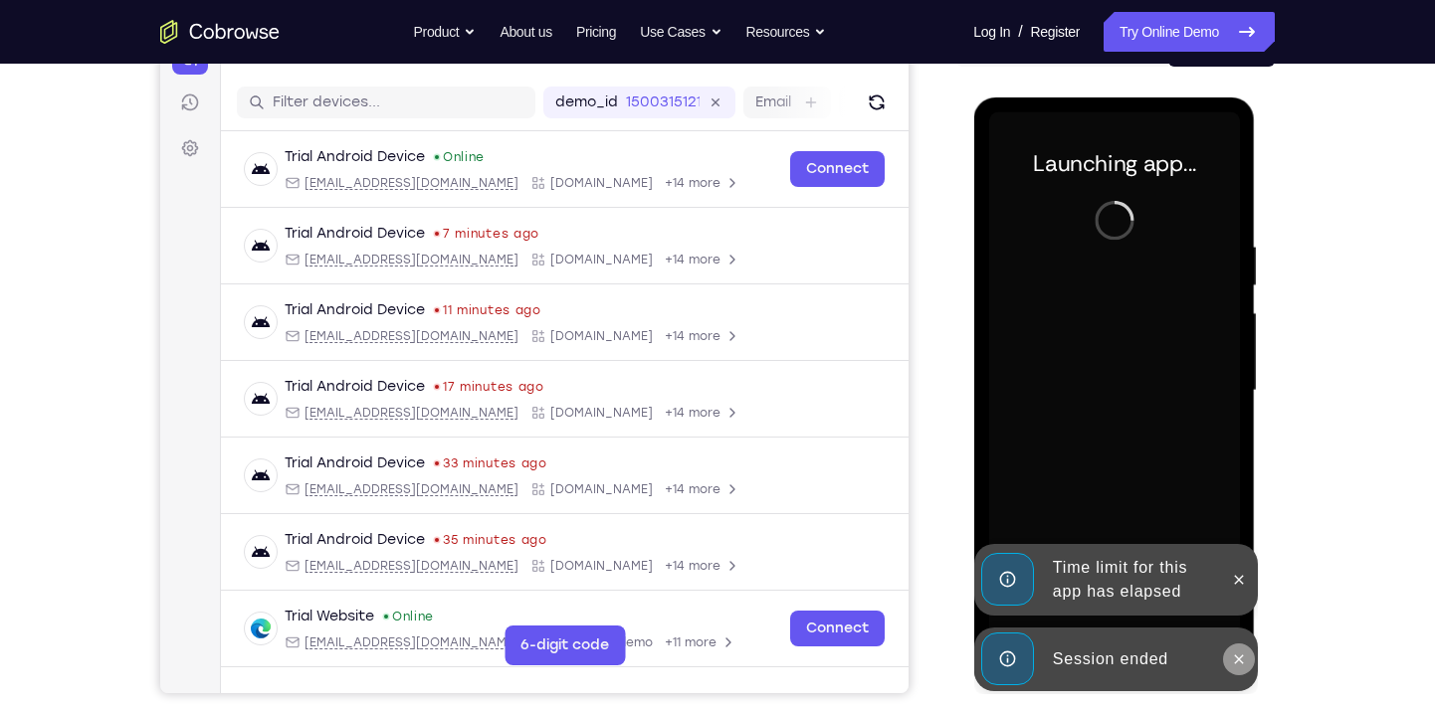
click at [961, 630] on icon at bounding box center [1238, 660] width 16 height 16
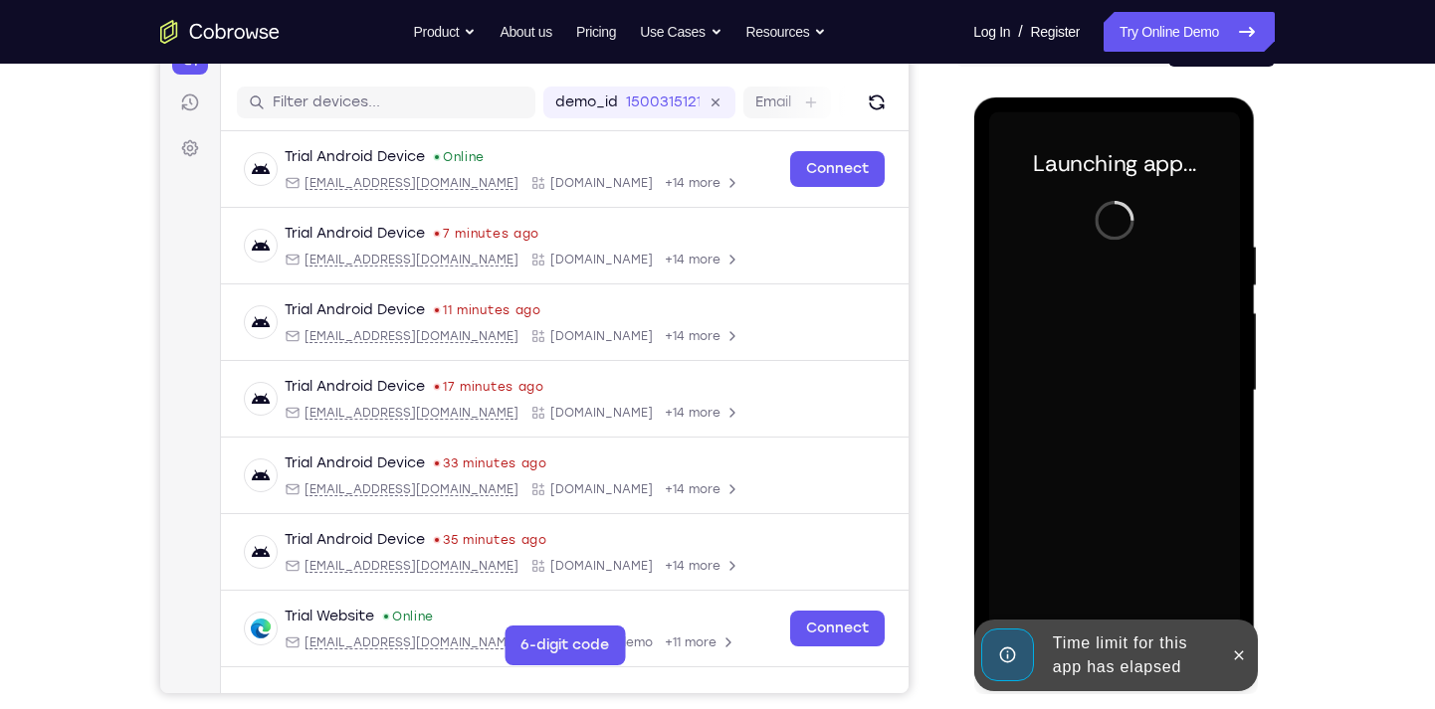
click at [961, 630] on icon at bounding box center [1238, 656] width 16 height 16
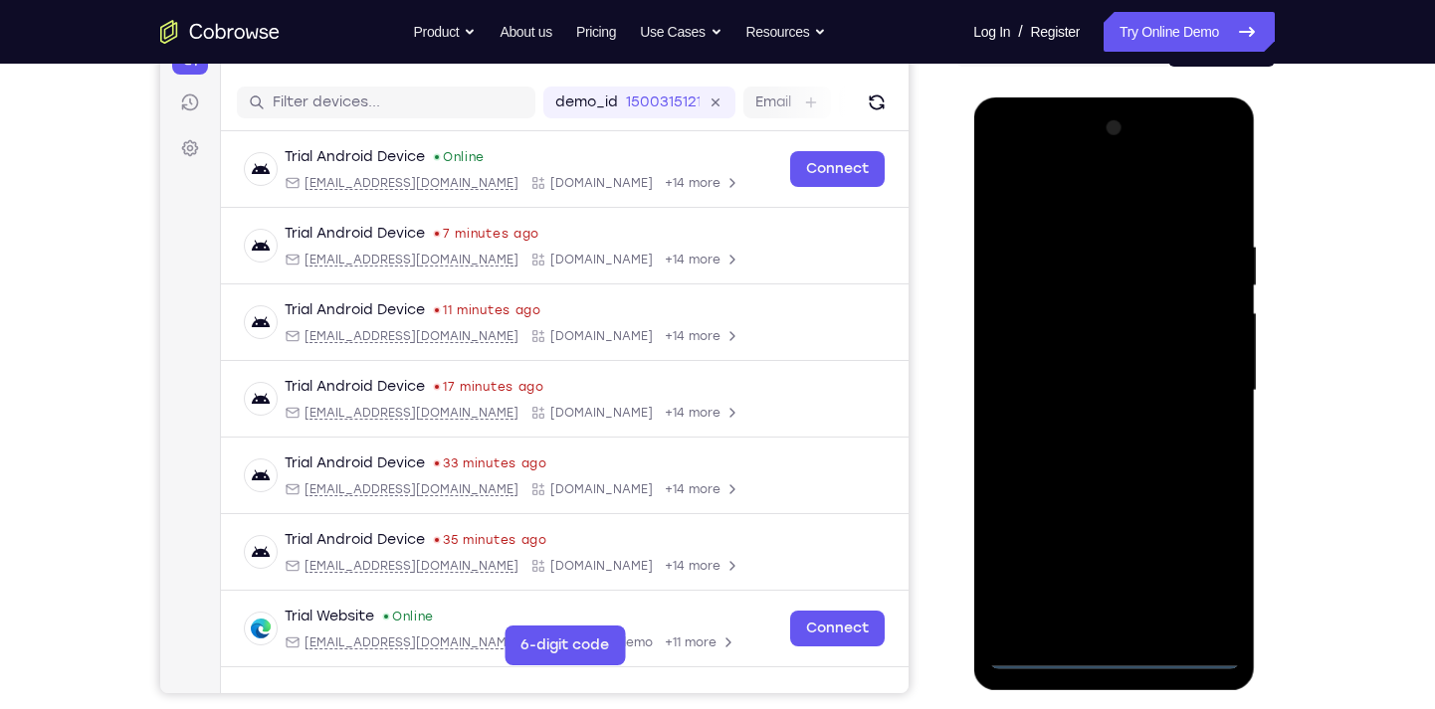
click at [961, 630] on div at bounding box center [1113, 390] width 251 height 557
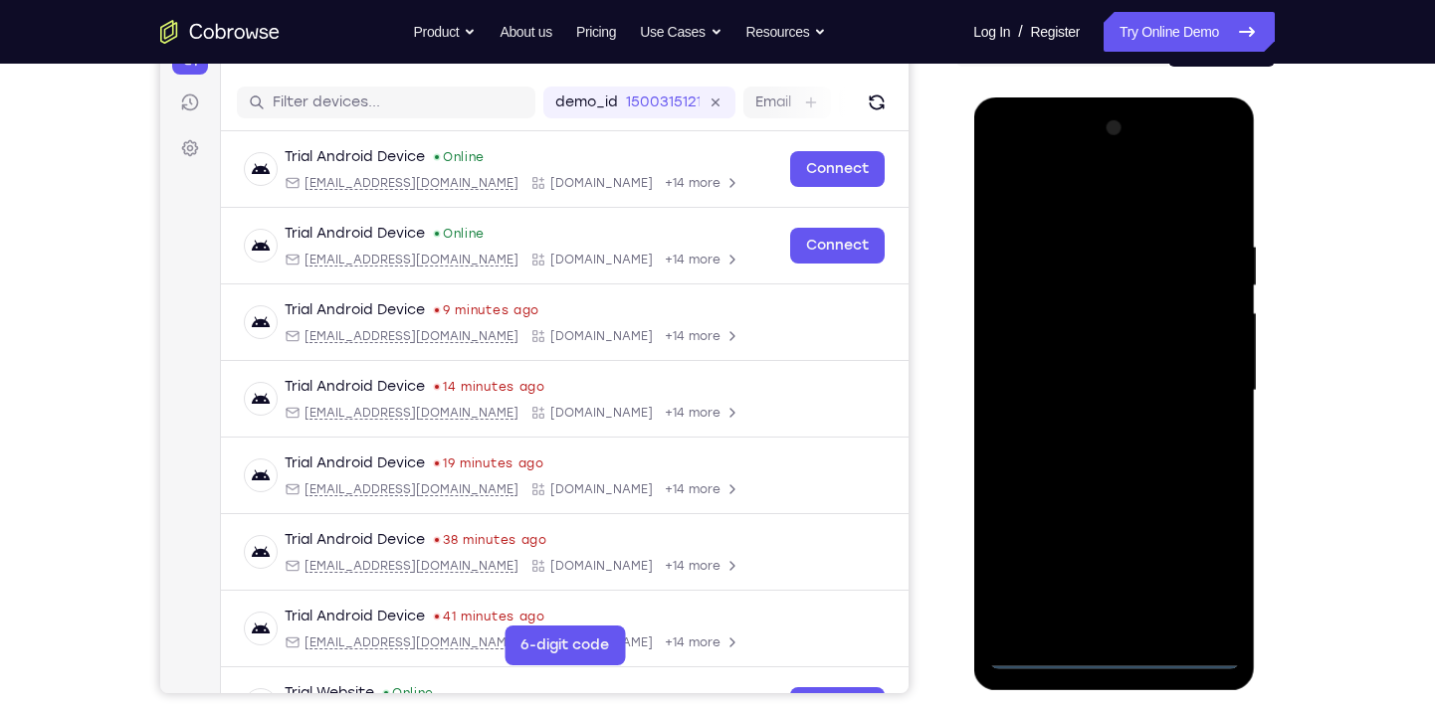
click at [961, 570] on div at bounding box center [1113, 390] width 251 height 557
click at [961, 206] on div at bounding box center [1113, 390] width 251 height 557
click at [961, 386] on div at bounding box center [1113, 390] width 251 height 557
click at [961, 425] on div at bounding box center [1113, 390] width 251 height 557
click at [961, 376] on div at bounding box center [1113, 390] width 251 height 557
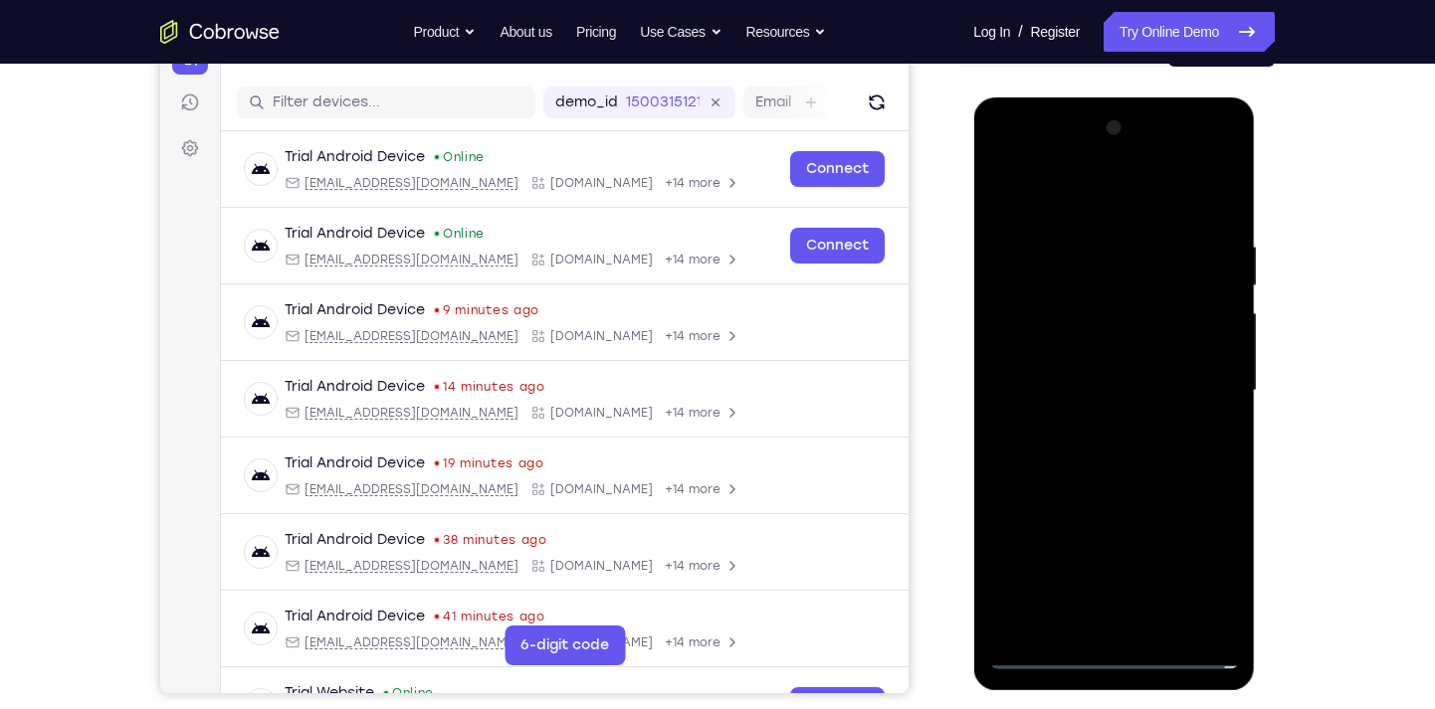
click at [961, 346] on div at bounding box center [1113, 390] width 251 height 557
click at [961, 382] on div at bounding box center [1113, 390] width 251 height 557
click at [961, 458] on div at bounding box center [1113, 390] width 251 height 557
click at [961, 451] on div at bounding box center [1113, 390] width 251 height 557
click at [961, 230] on div at bounding box center [1113, 390] width 251 height 557
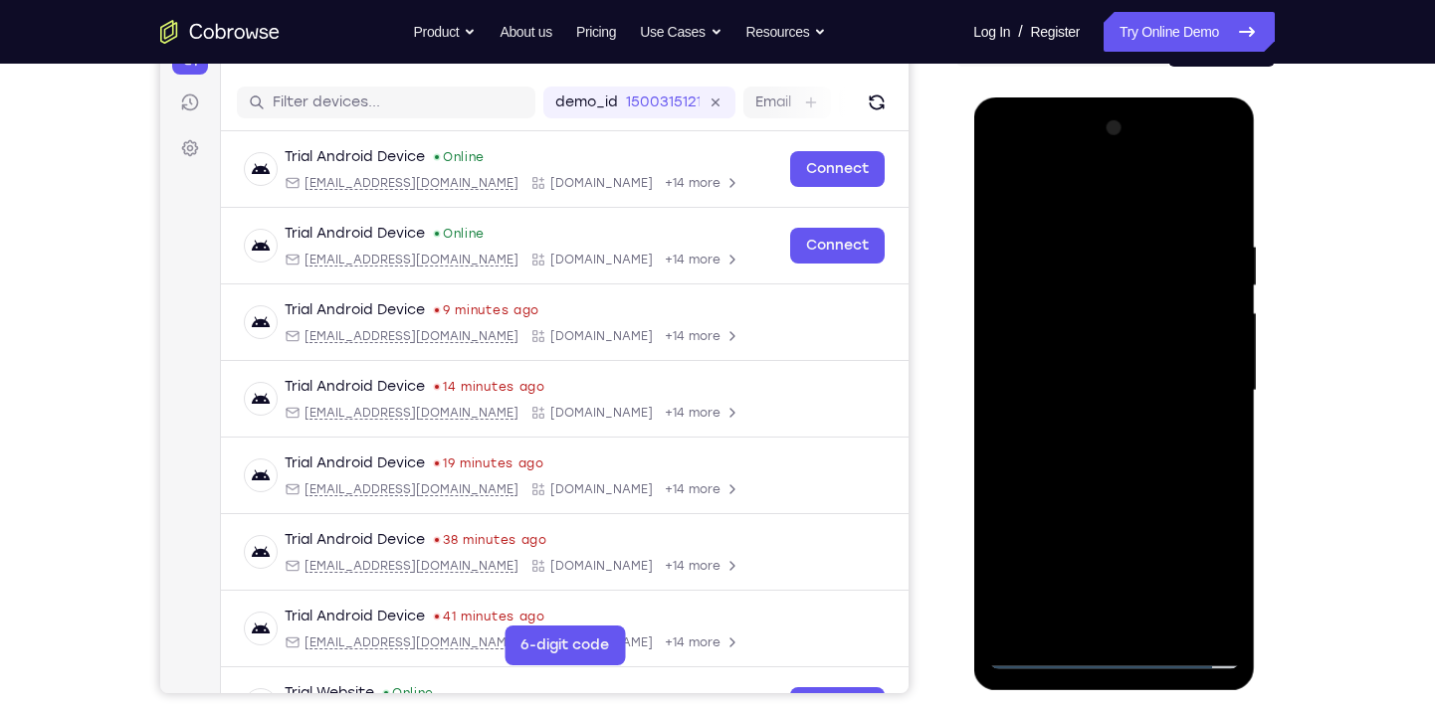
click at [961, 630] on div at bounding box center [1113, 390] width 251 height 557
click at [961, 497] on div at bounding box center [1113, 390] width 251 height 557
click at [961, 368] on div at bounding box center [1113, 390] width 251 height 557
click at [961, 616] on div at bounding box center [1113, 390] width 251 height 557
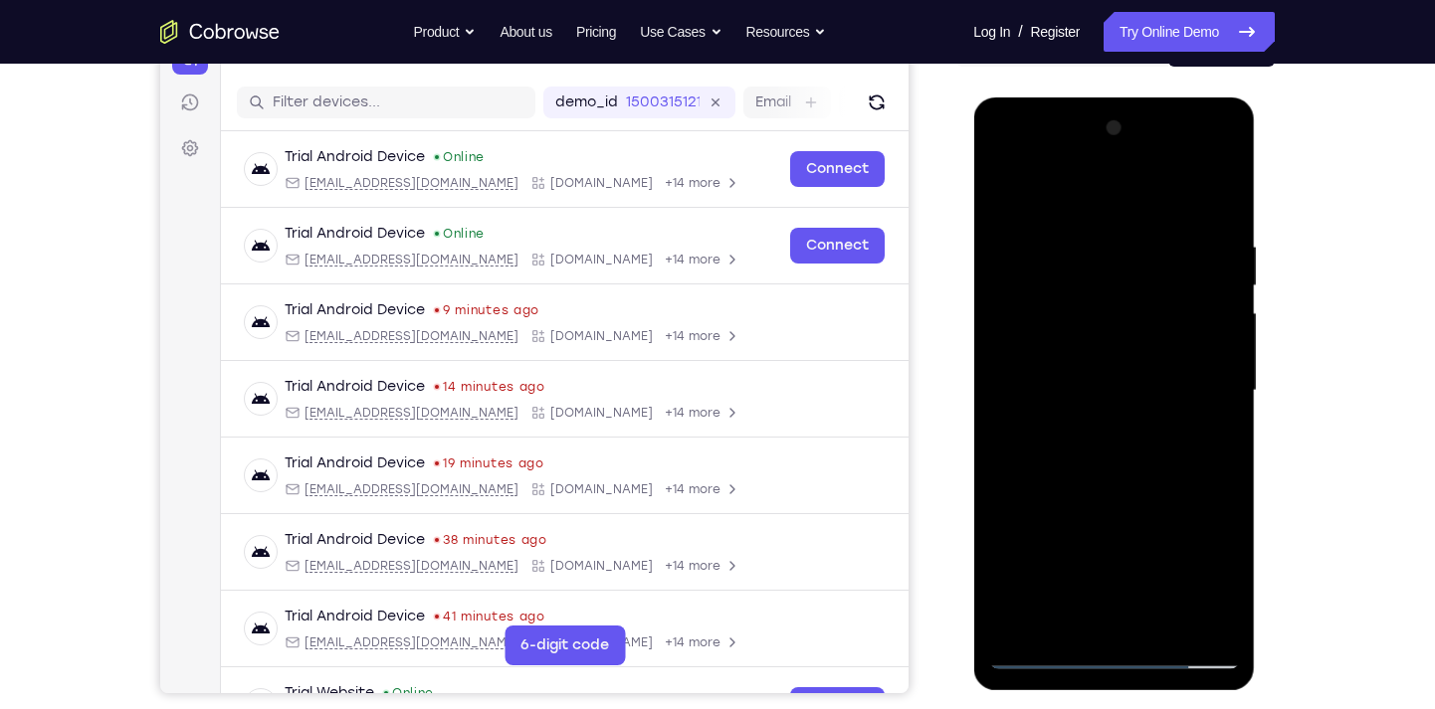
click at [961, 190] on div at bounding box center [1113, 390] width 251 height 557
click at [961, 331] on div at bounding box center [1113, 390] width 251 height 557
click at [961, 193] on div at bounding box center [1113, 390] width 251 height 557
click at [961, 352] on div at bounding box center [1113, 390] width 251 height 557
click at [961, 335] on div at bounding box center [1113, 390] width 251 height 557
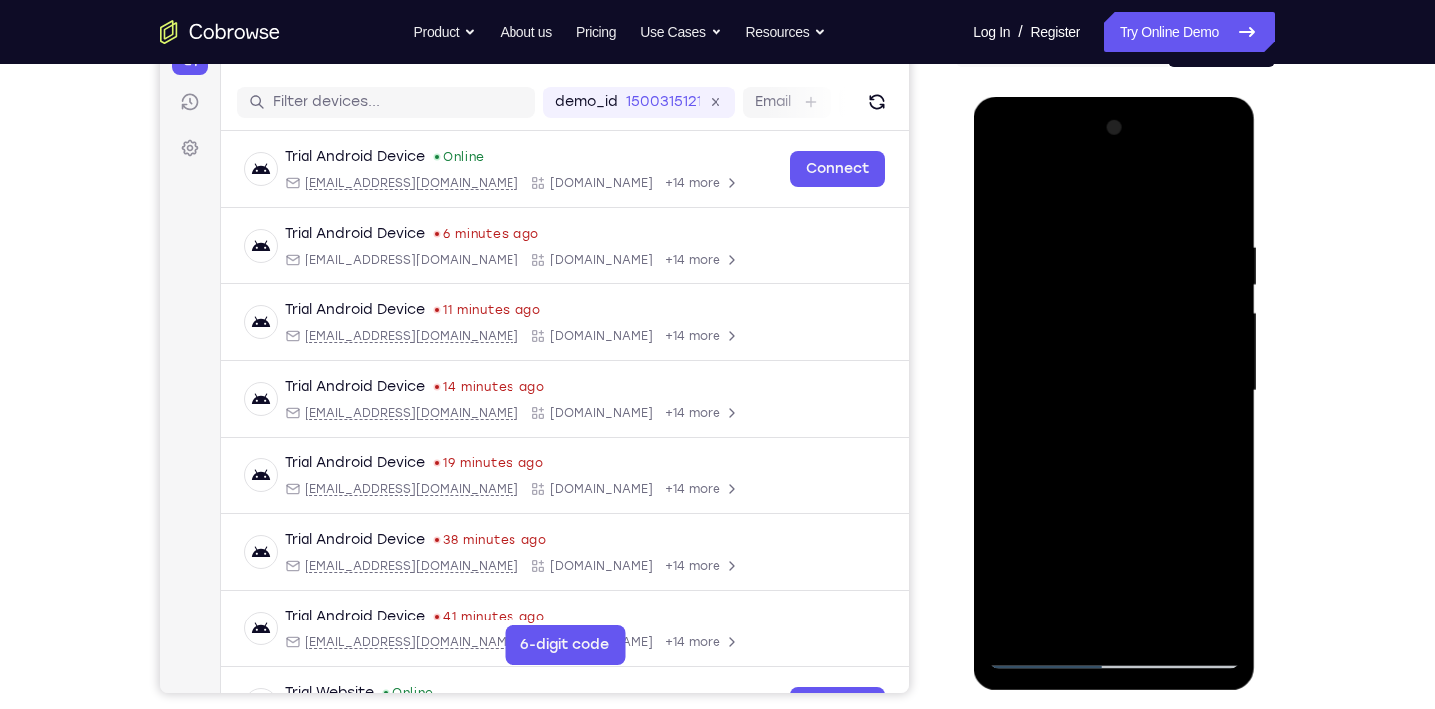
drag, startPoint x: 1113, startPoint y: 445, endPoint x: 1110, endPoint y: 311, distance: 133.4
click at [961, 311] on div at bounding box center [1113, 390] width 251 height 557
click at [961, 194] on div at bounding box center [1113, 390] width 251 height 557
click at [961, 630] on div at bounding box center [1113, 390] width 251 height 557
